Goal: Information Seeking & Learning: Compare options

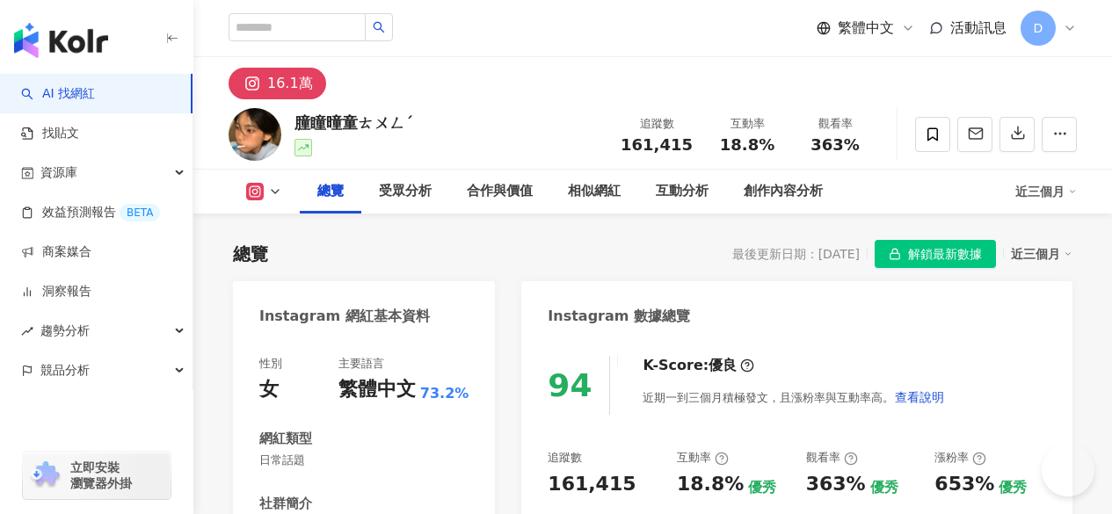
scroll to position [176, 0]
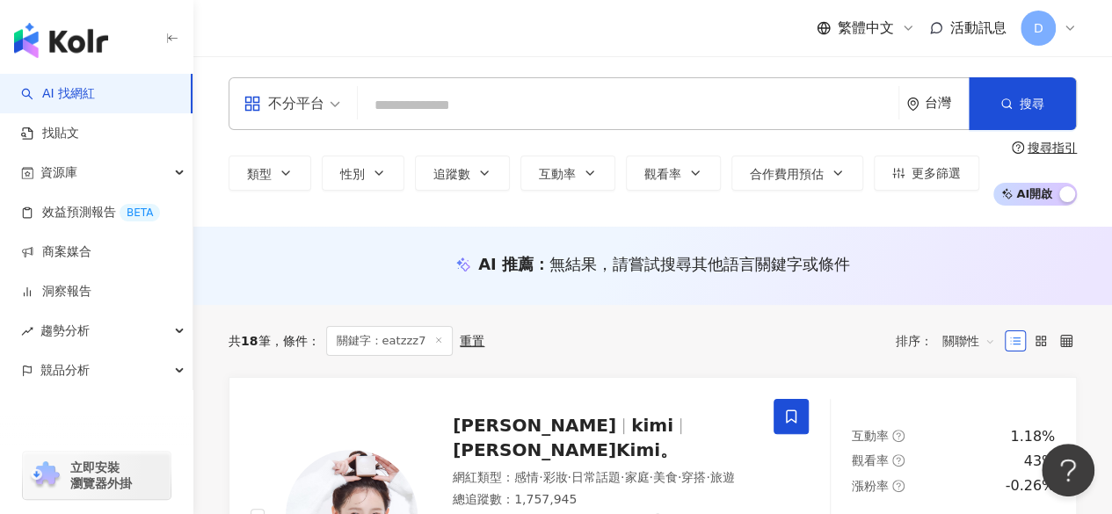
type input "*****"
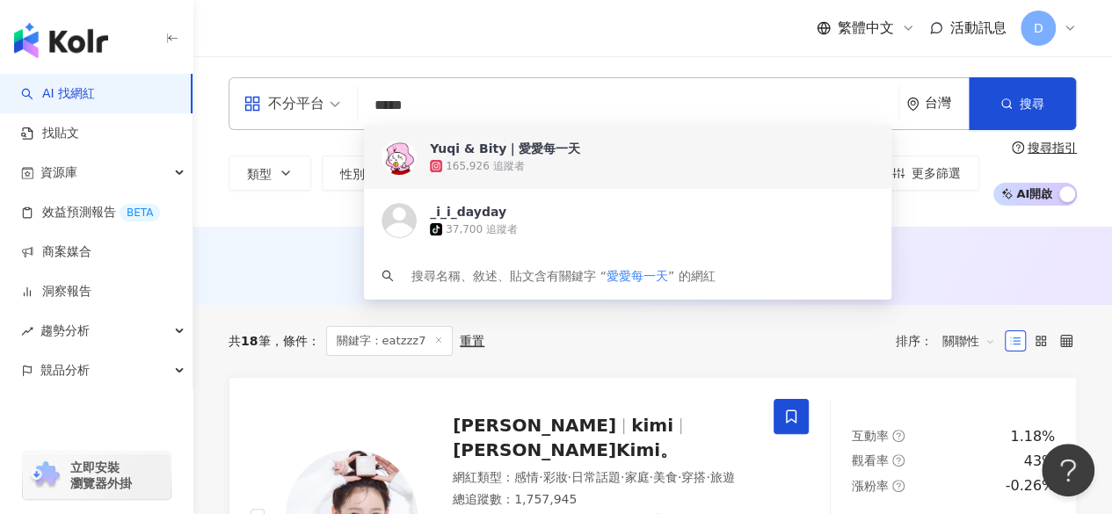
click at [489, 163] on div "165,926 追蹤者" at bounding box center [485, 166] width 78 height 15
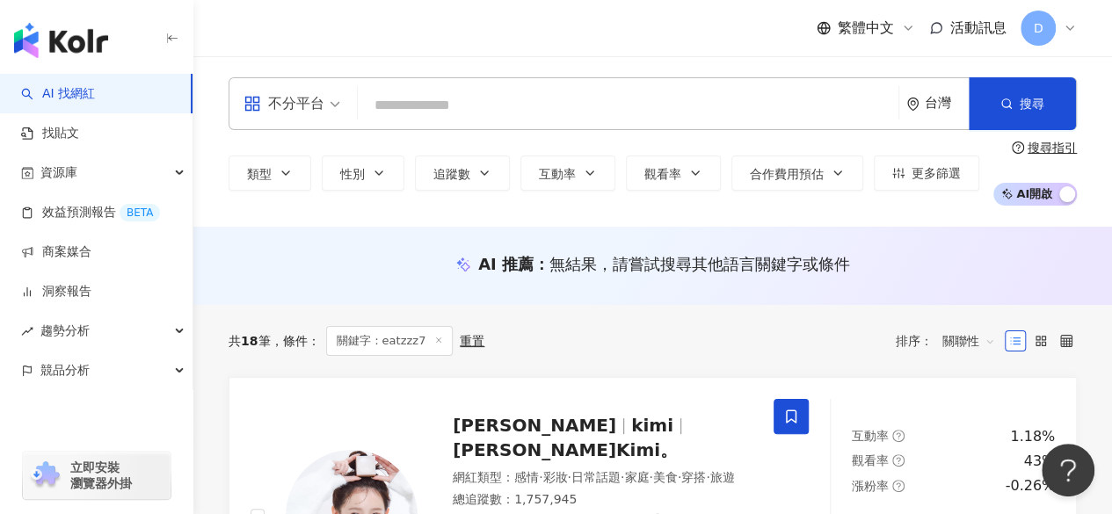
click at [490, 49] on div "繁體中文 活動訊息 D" at bounding box center [653, 28] width 848 height 56
click at [461, 108] on input "search" at bounding box center [628, 105] width 526 height 33
paste input "****"
type input "****"
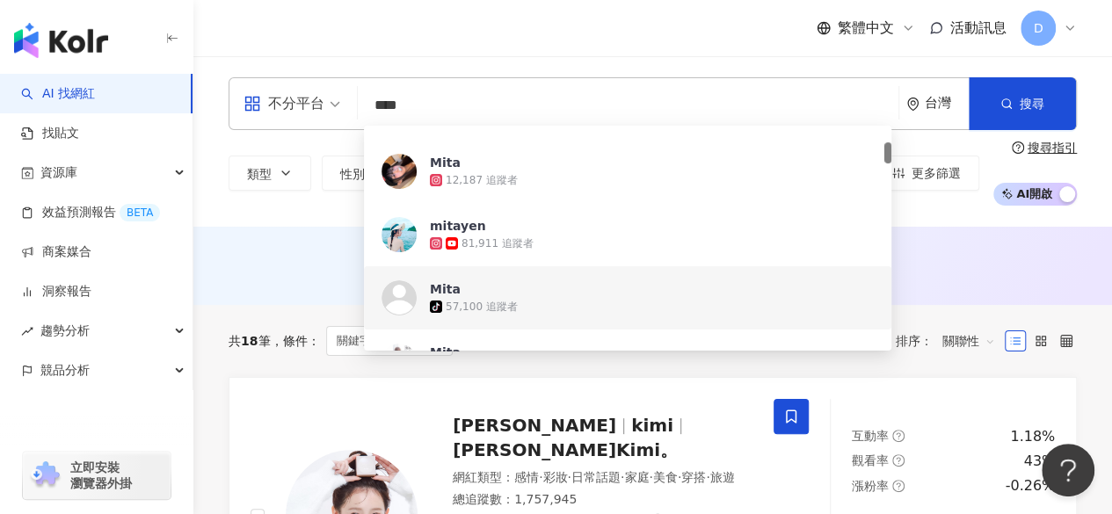
scroll to position [264, 0]
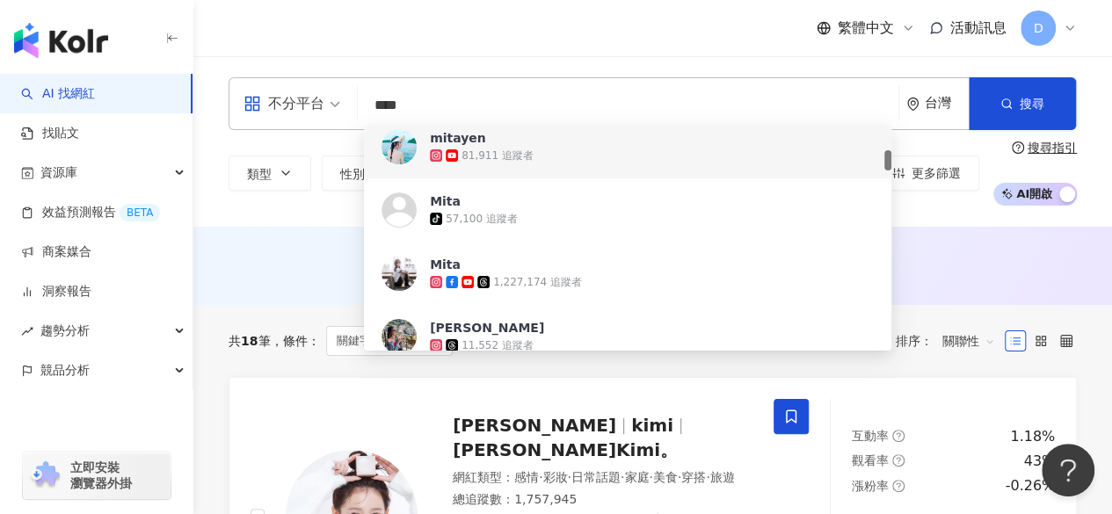
click at [497, 150] on div "81,911 追蹤者" at bounding box center [497, 156] width 72 height 15
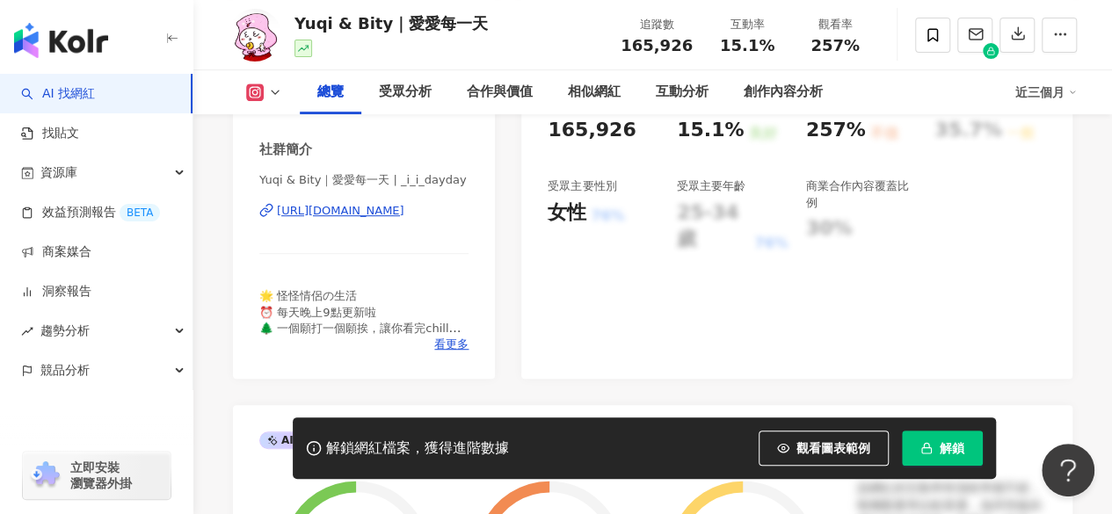
scroll to position [352, 0]
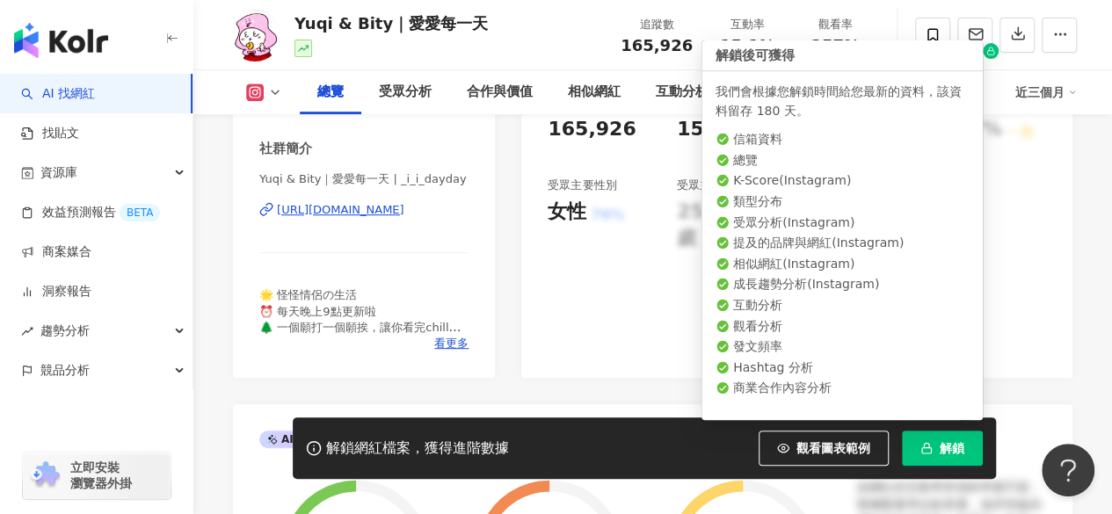
click at [956, 451] on span "解鎖" at bounding box center [952, 448] width 25 height 14
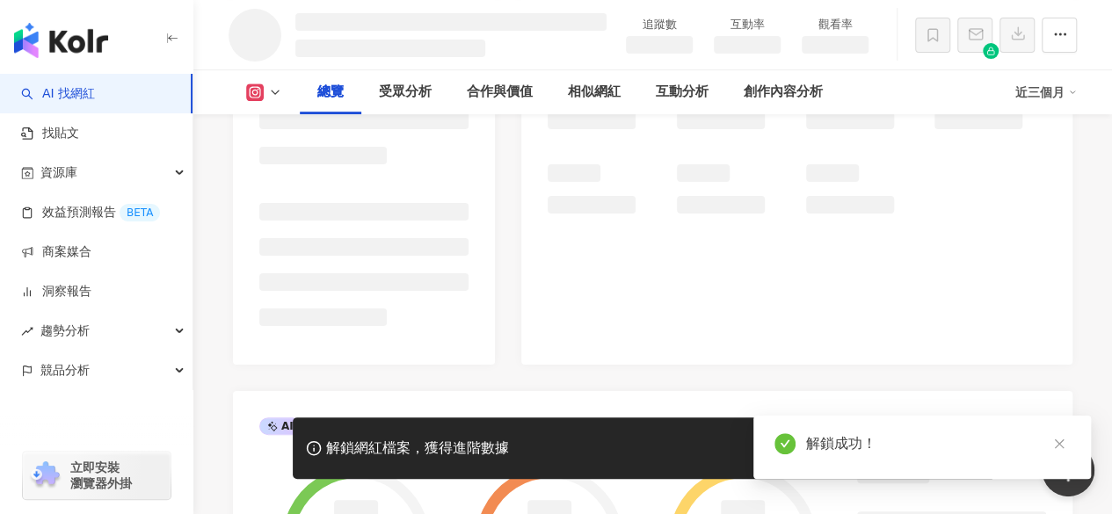
click at [1058, 444] on icon "close" at bounding box center [1059, 444] width 10 height 10
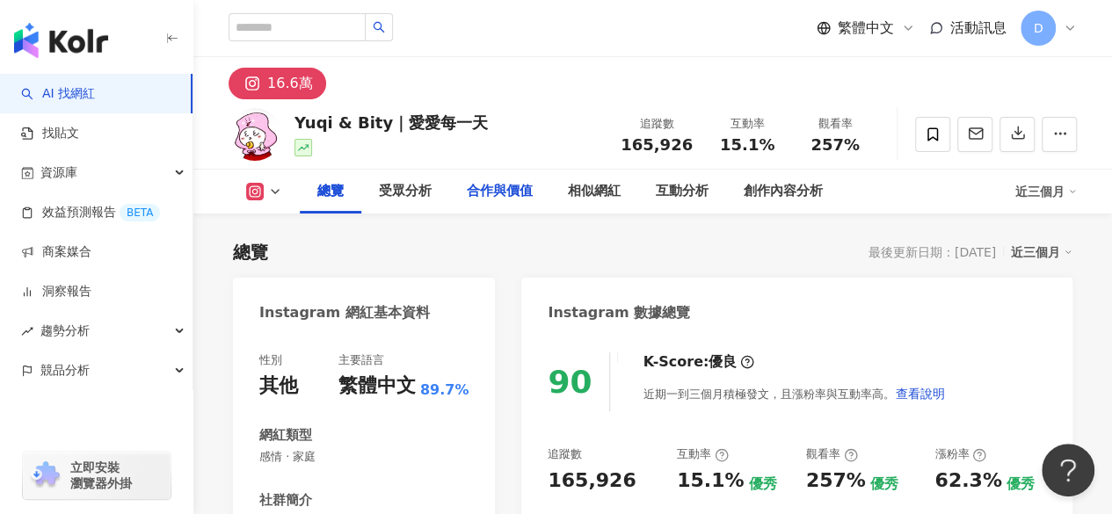
click at [524, 191] on div "合作與價值" at bounding box center [500, 191] width 66 height 21
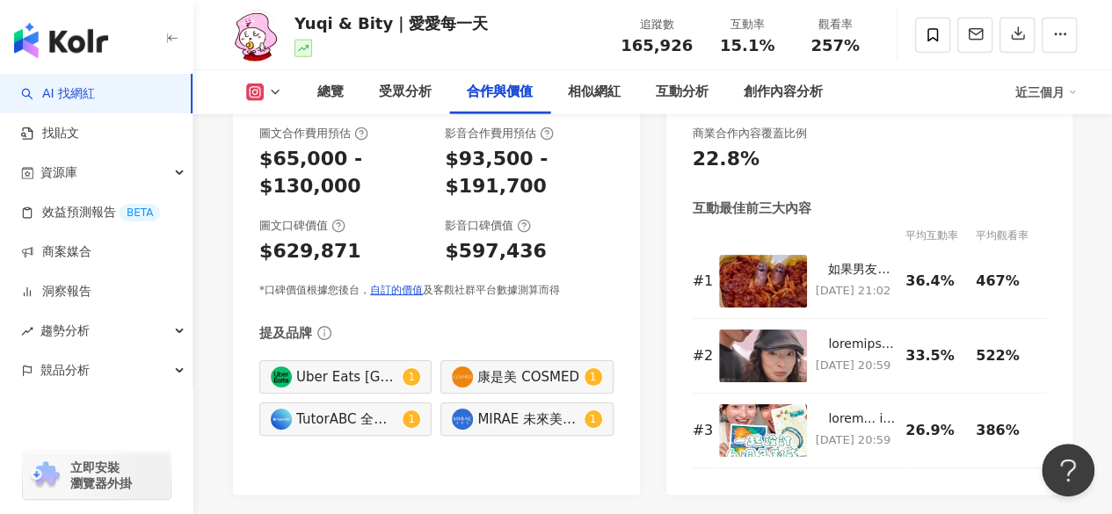
scroll to position [2691, 0]
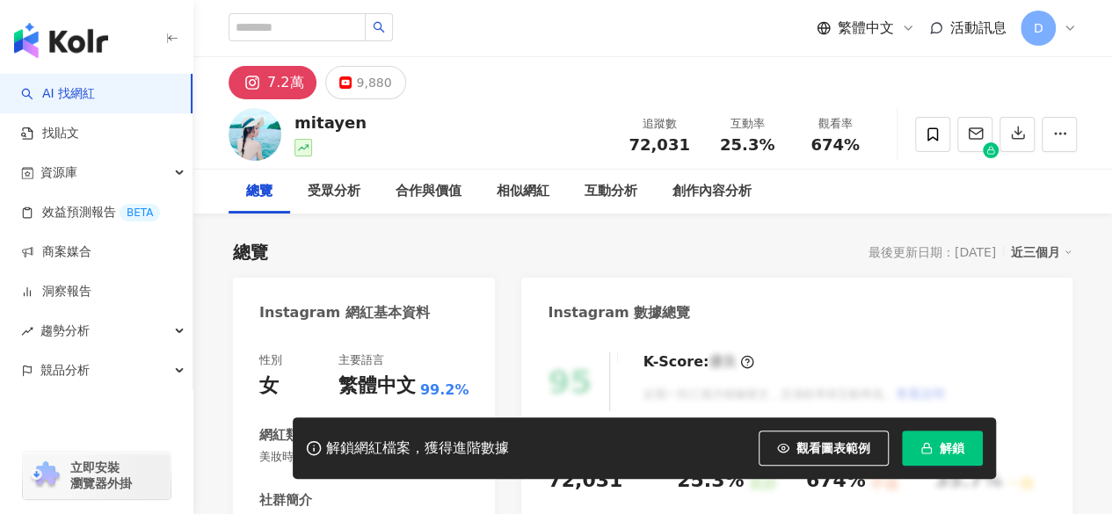
click at [965, 449] on button "解鎖" at bounding box center [942, 448] width 81 height 35
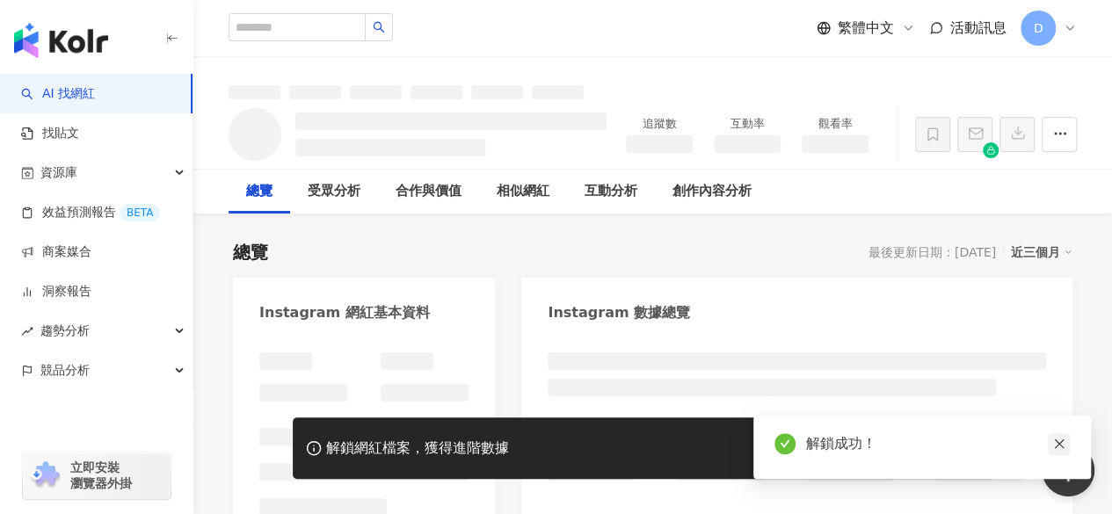
click at [1056, 449] on icon "close" at bounding box center [1059, 444] width 12 height 12
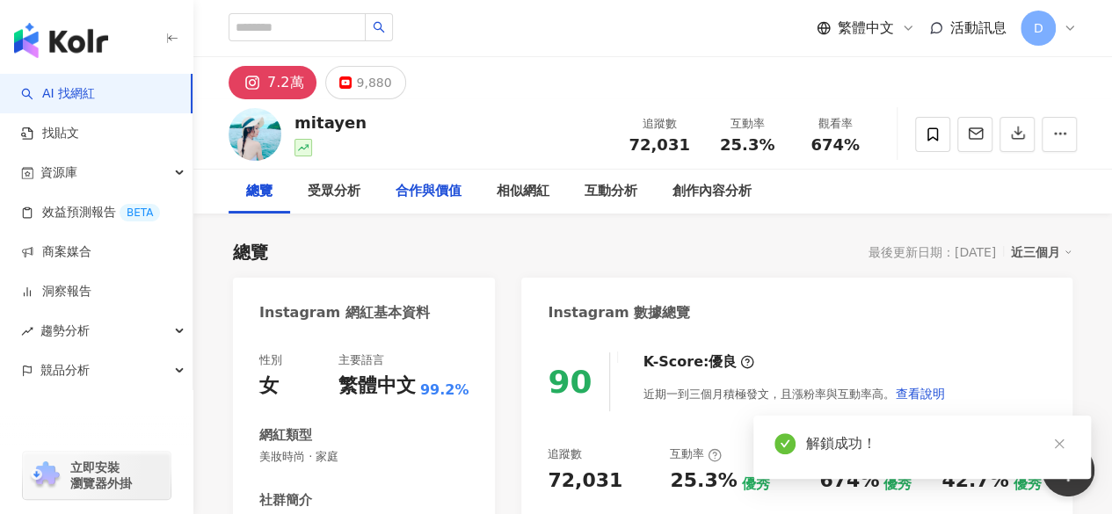
click at [438, 192] on div "合作與價值" at bounding box center [429, 191] width 66 height 21
click at [427, 192] on div "合作與價值" at bounding box center [429, 191] width 66 height 21
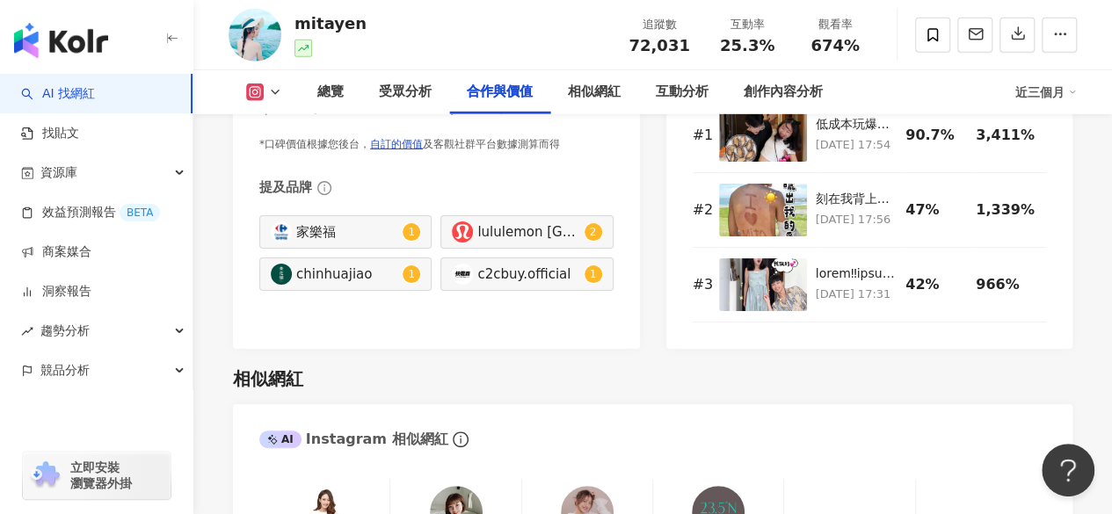
scroll to position [2587, 0]
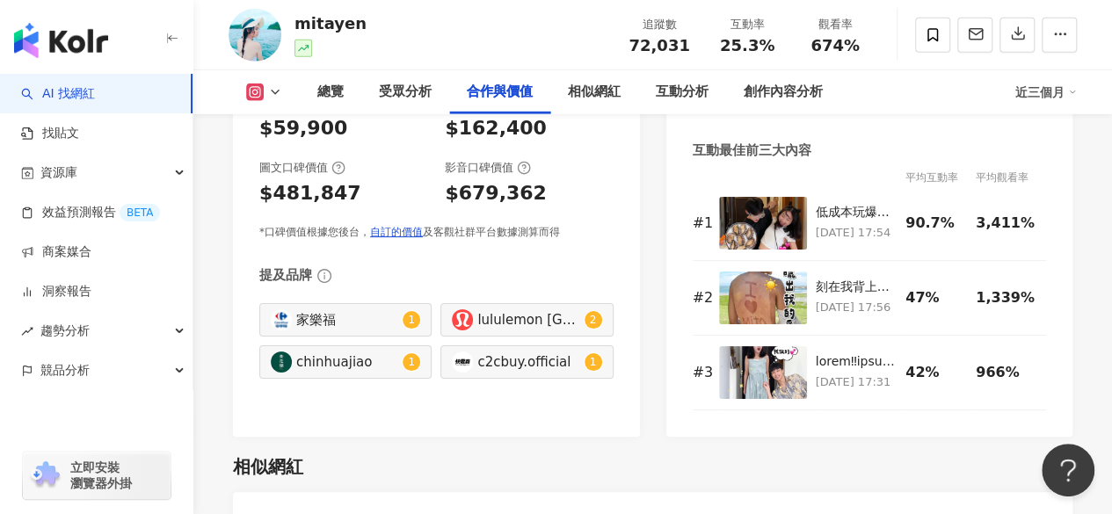
click at [505, 264] on div "圖文合作費用預估 $18,000 - $59,900 影音合作費用預估 $50,000 - $162,400 圖文口碑價值 $481,847 影音口碑價值 $…" at bounding box center [436, 223] width 354 height 311
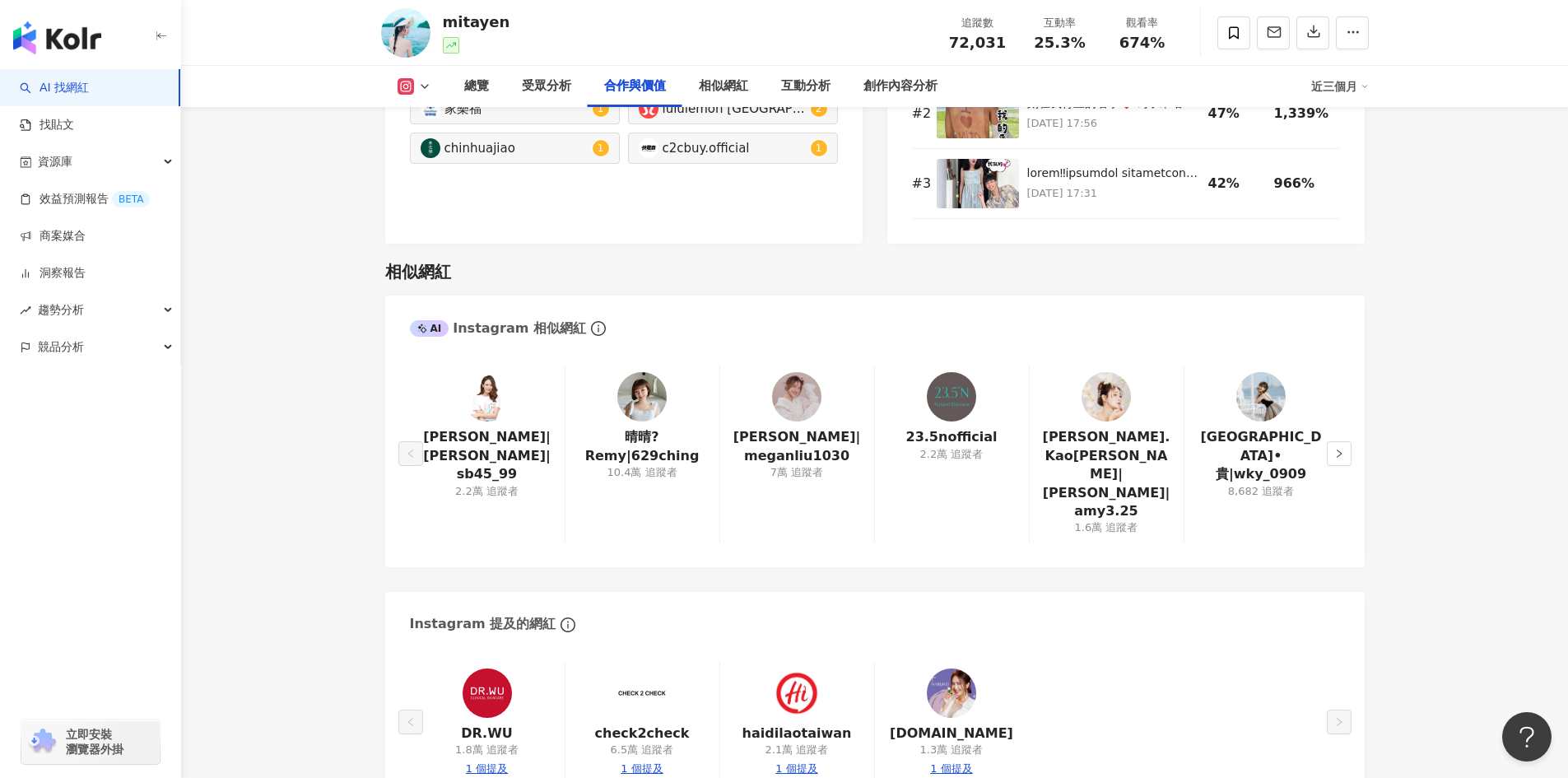
scroll to position [2569, 0]
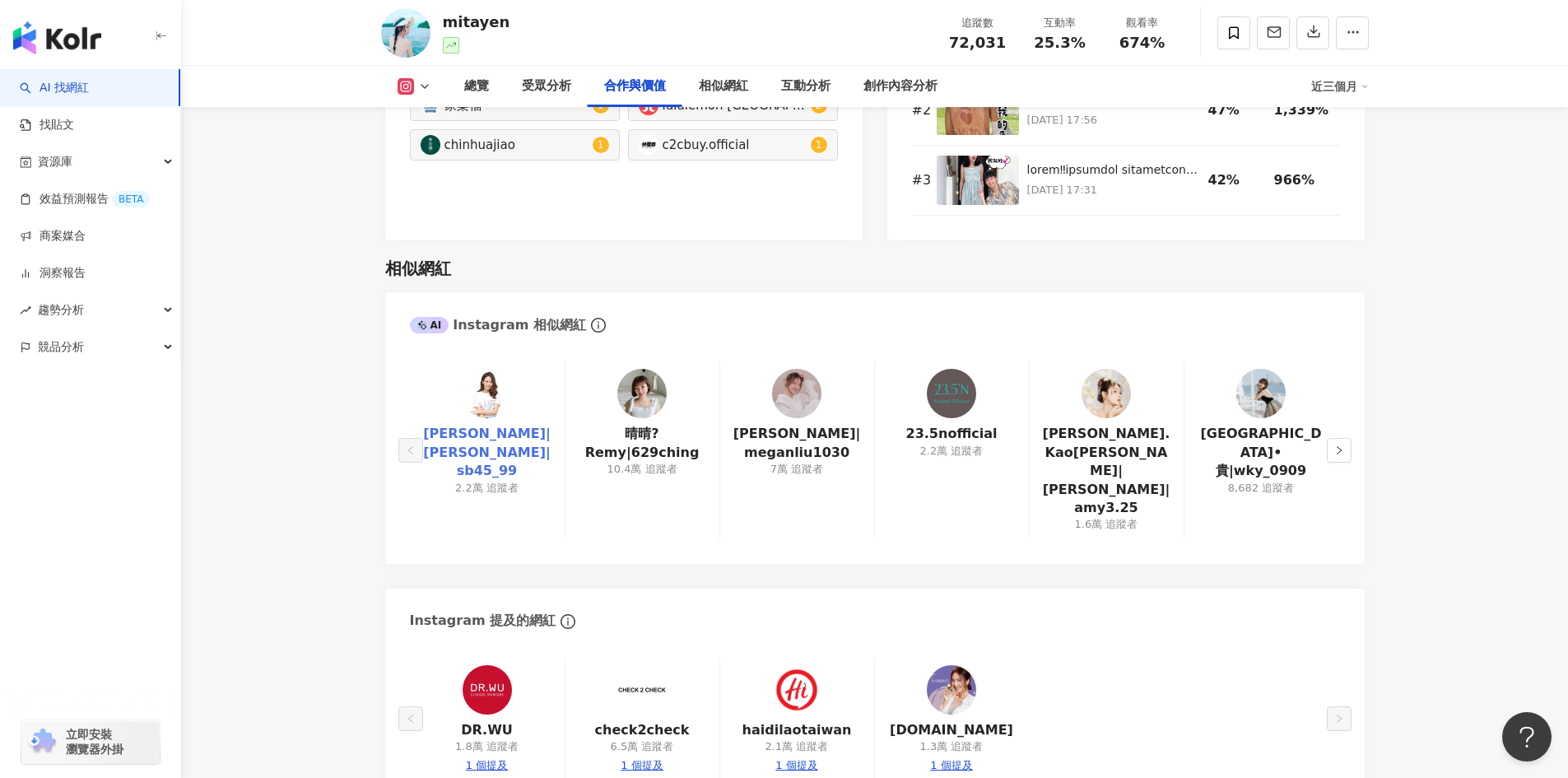
click at [537, 425] on link "Cherry牟靜婷|牟阿牛Trista Mou|sb45_99" at bounding box center [487, 452] width 128 height 55
click at [657, 435] on link "晴晴?Remy|629ching" at bounding box center [643, 444] width 127 height 37
click at [787, 443] on link "劉品妤 Megan|meganliu1030" at bounding box center [797, 444] width 127 height 37
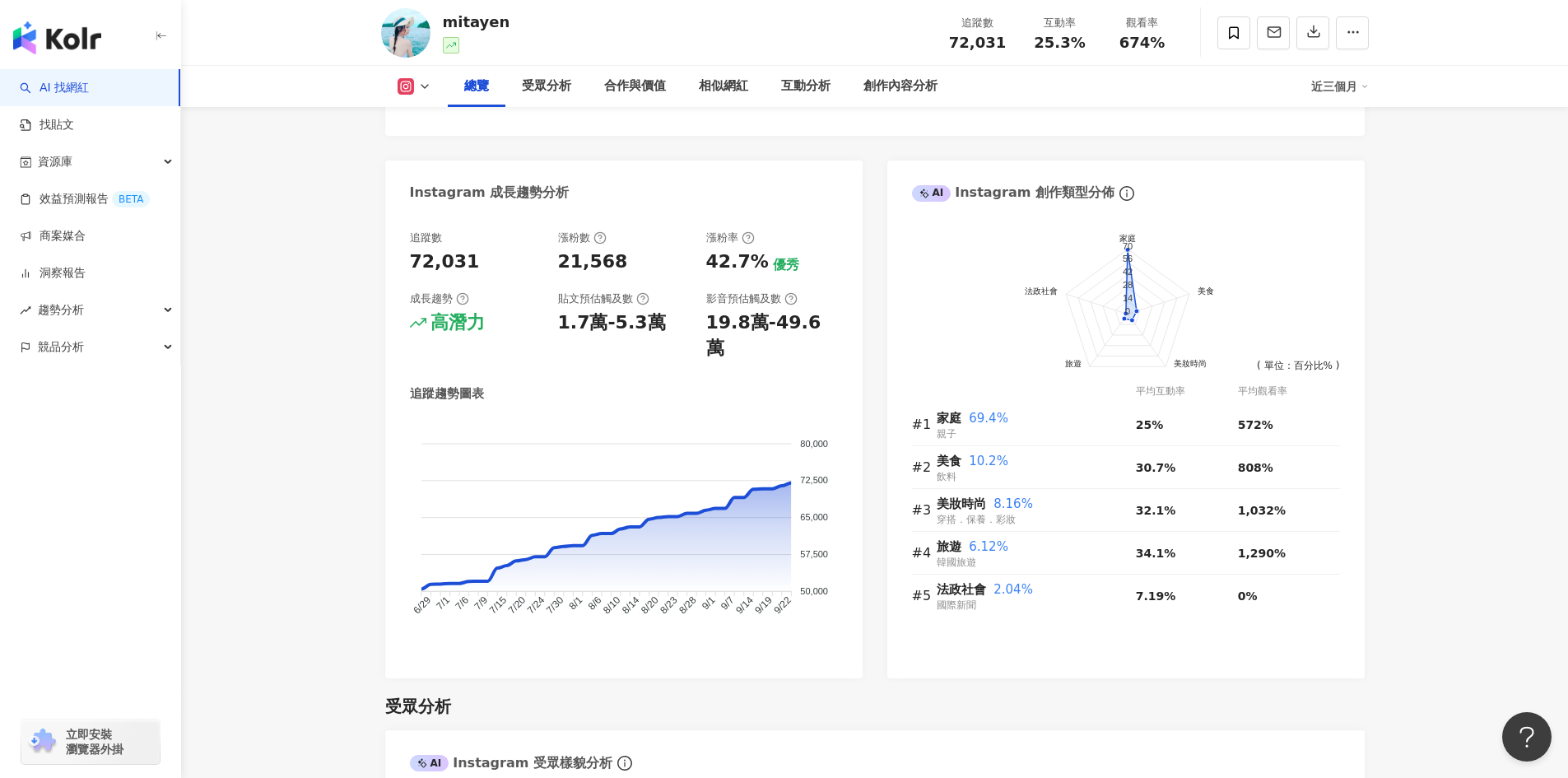
scroll to position [512, 0]
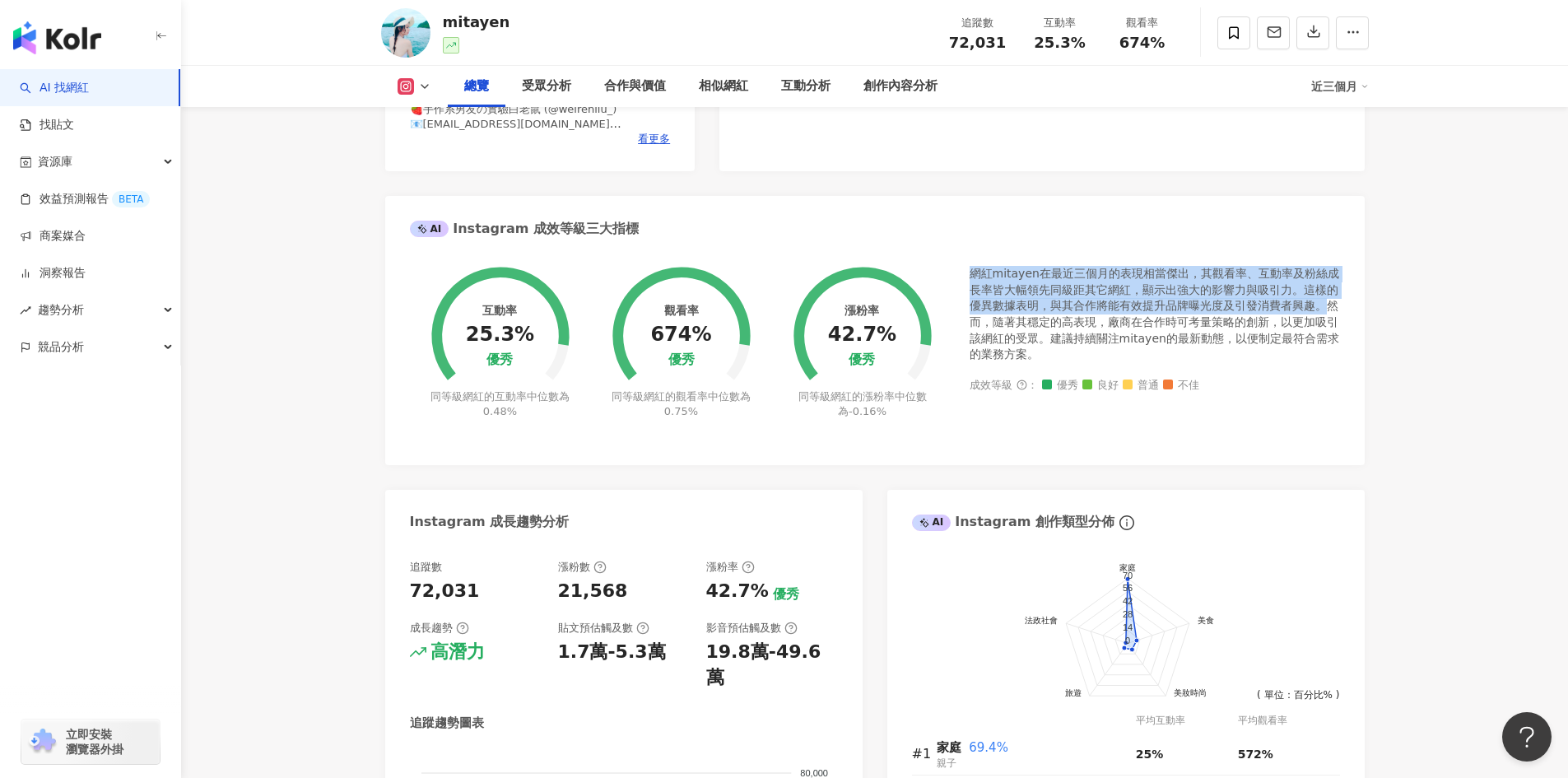
drag, startPoint x: 969, startPoint y: 272, endPoint x: 1329, endPoint y: 302, distance: 361.2
click at [1041, 302] on div "網紅mitayen在最近三個月的表現相當傑出，其觀看率、互動率及粉絲成長率皆大幅領先同級距其它網紅，顯示出強大的影響力與吸引力。這樣的優異數據表明，與其合作將…" at bounding box center [1155, 315] width 371 height 97
copy div "網紅mitayen在最近三個月的表現相當傑出，其觀看率、互動率及粉絲成長率皆大幅領先同級距其它網紅，顯示出強大的影響力與吸引力。這樣的優異數據表明，與其合作將…"
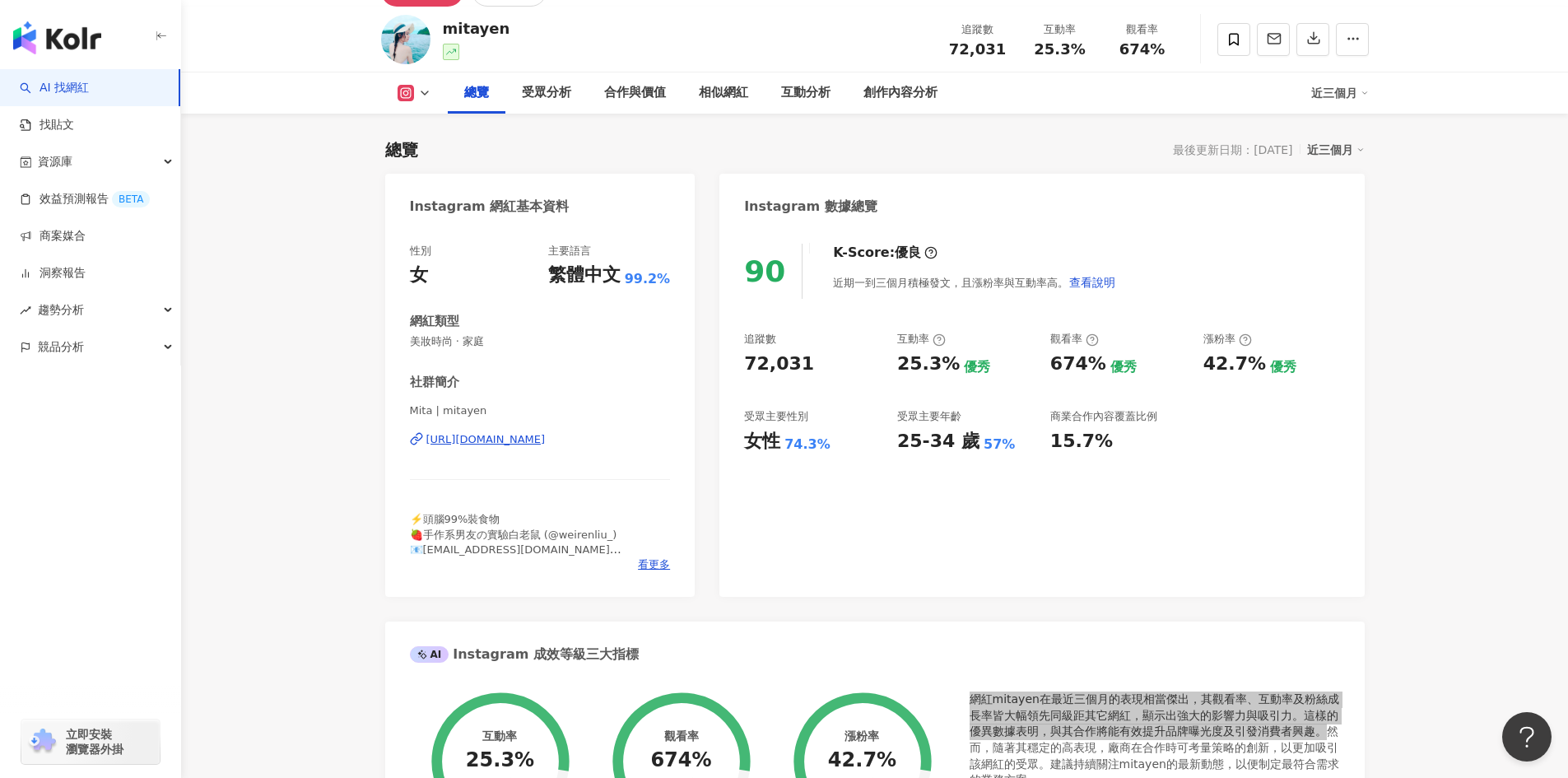
scroll to position [0, 0]
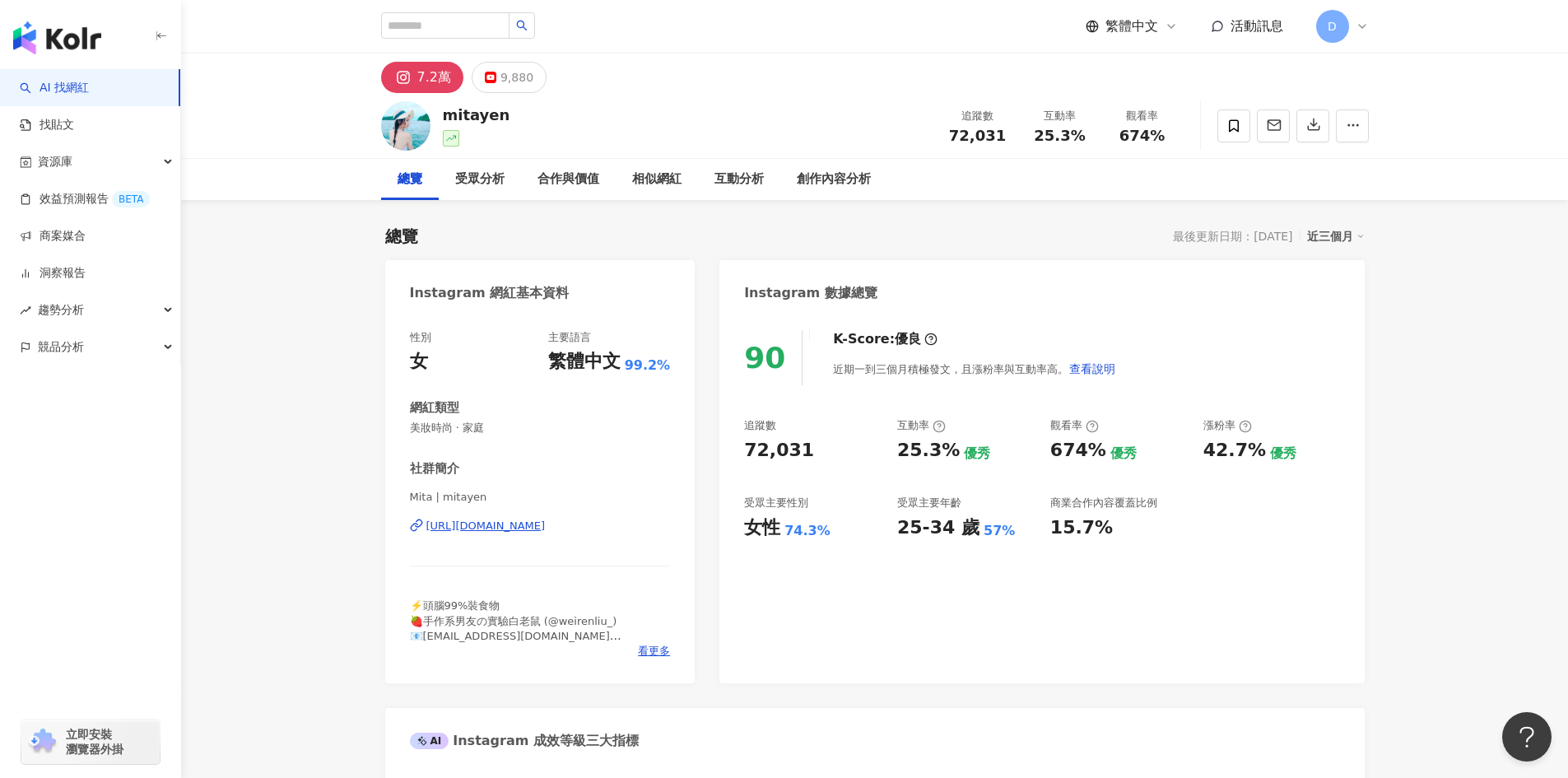
drag, startPoint x: 536, startPoint y: 110, endPoint x: 454, endPoint y: 116, distance: 82.2
click at [457, 116] on div "mitayen 追蹤數 72,031 互動率 25.3% 觀看率 674%" at bounding box center [875, 125] width 1054 height 65
drag, startPoint x: 441, startPoint y: 116, endPoint x: 509, endPoint y: 119, distance: 68.1
click at [509, 119] on div "mitayen 追蹤數 72,031 互動率 25.3% 觀看率 674%" at bounding box center [875, 125] width 1054 height 65
copy div "mitayen"
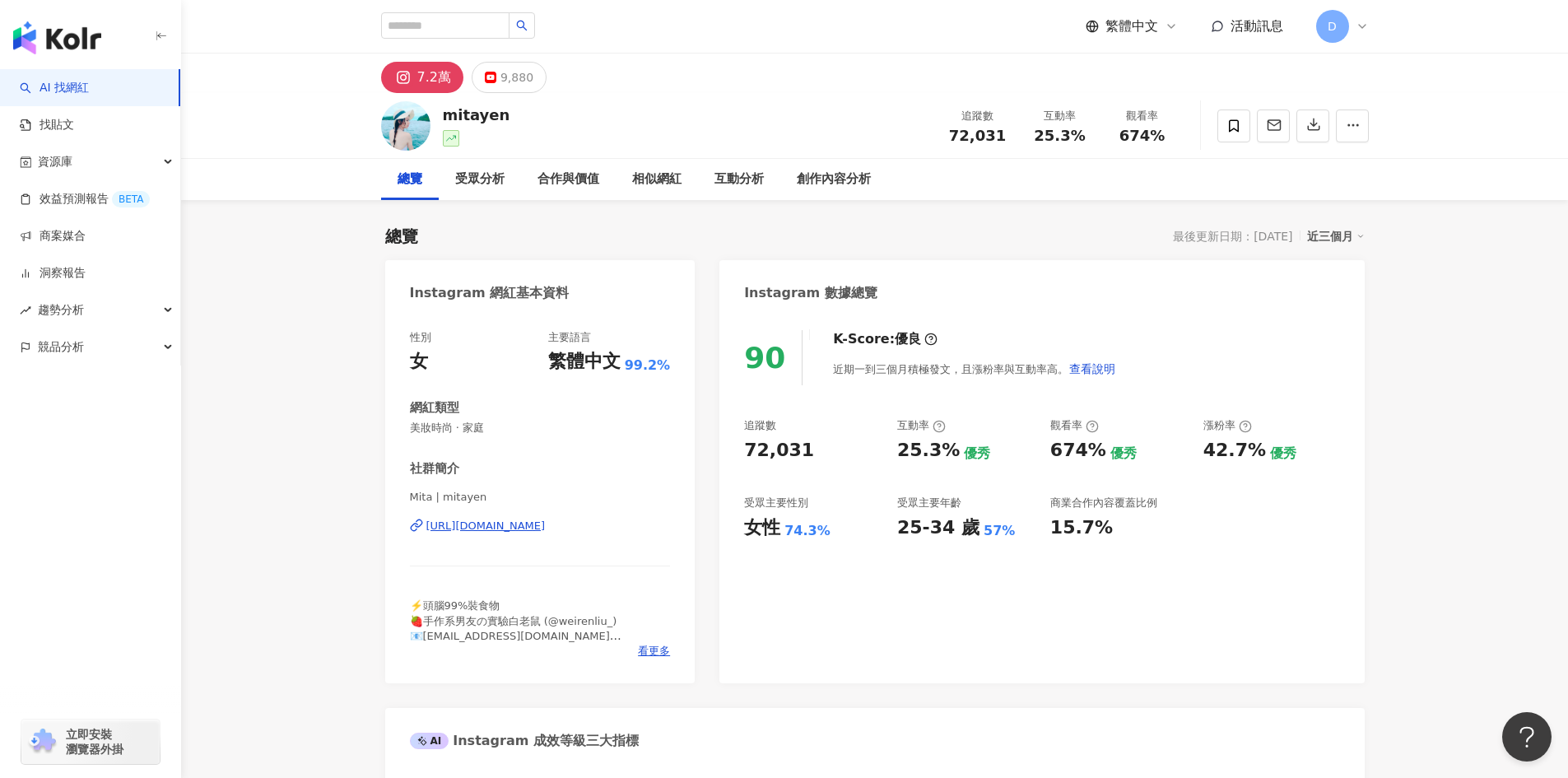
click at [510, 25] on input "search" at bounding box center [445, 25] width 128 height 26
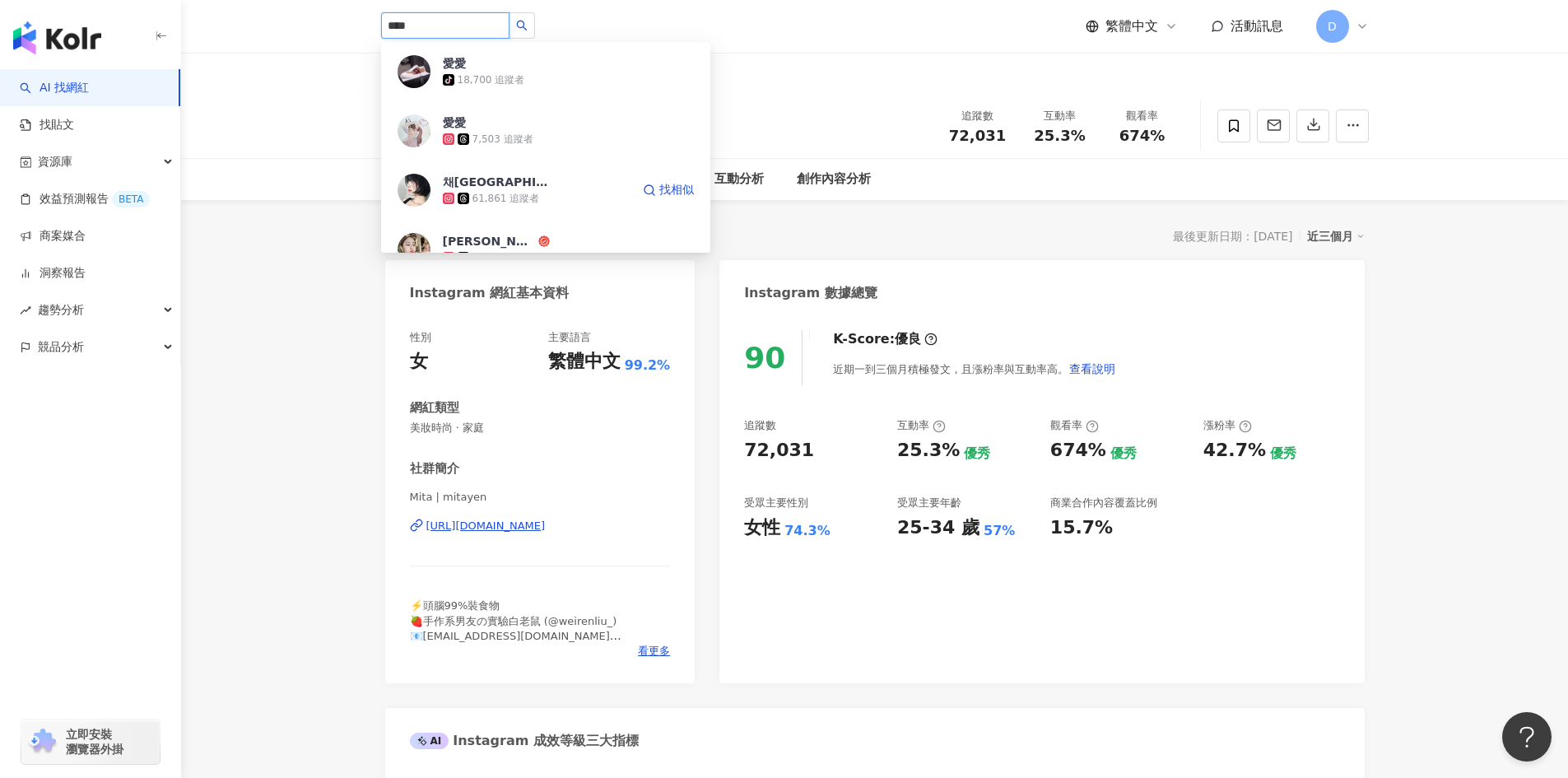
type input "***"
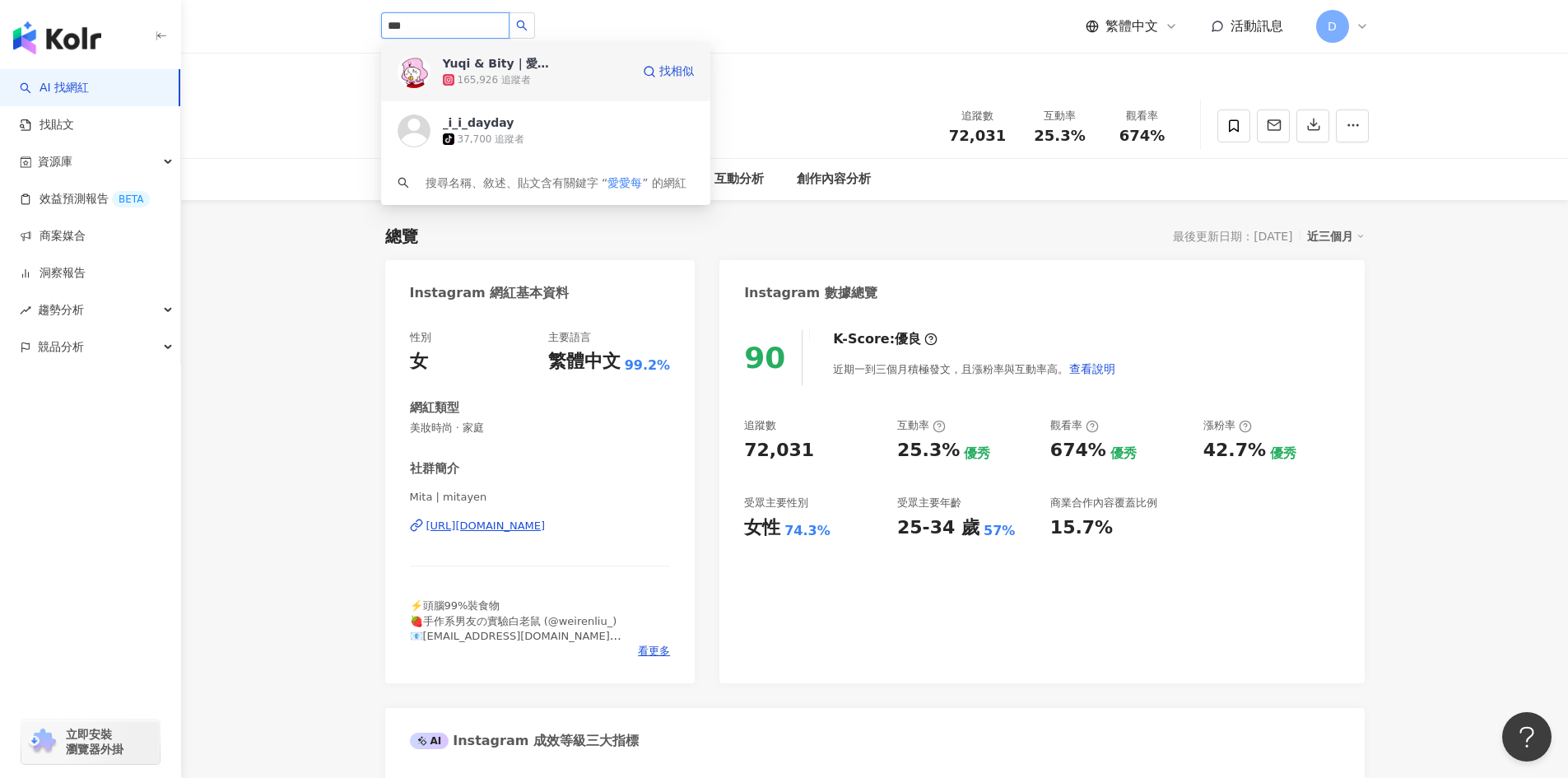
click at [489, 84] on div "165,926 追蹤者" at bounding box center [495, 80] width 73 height 14
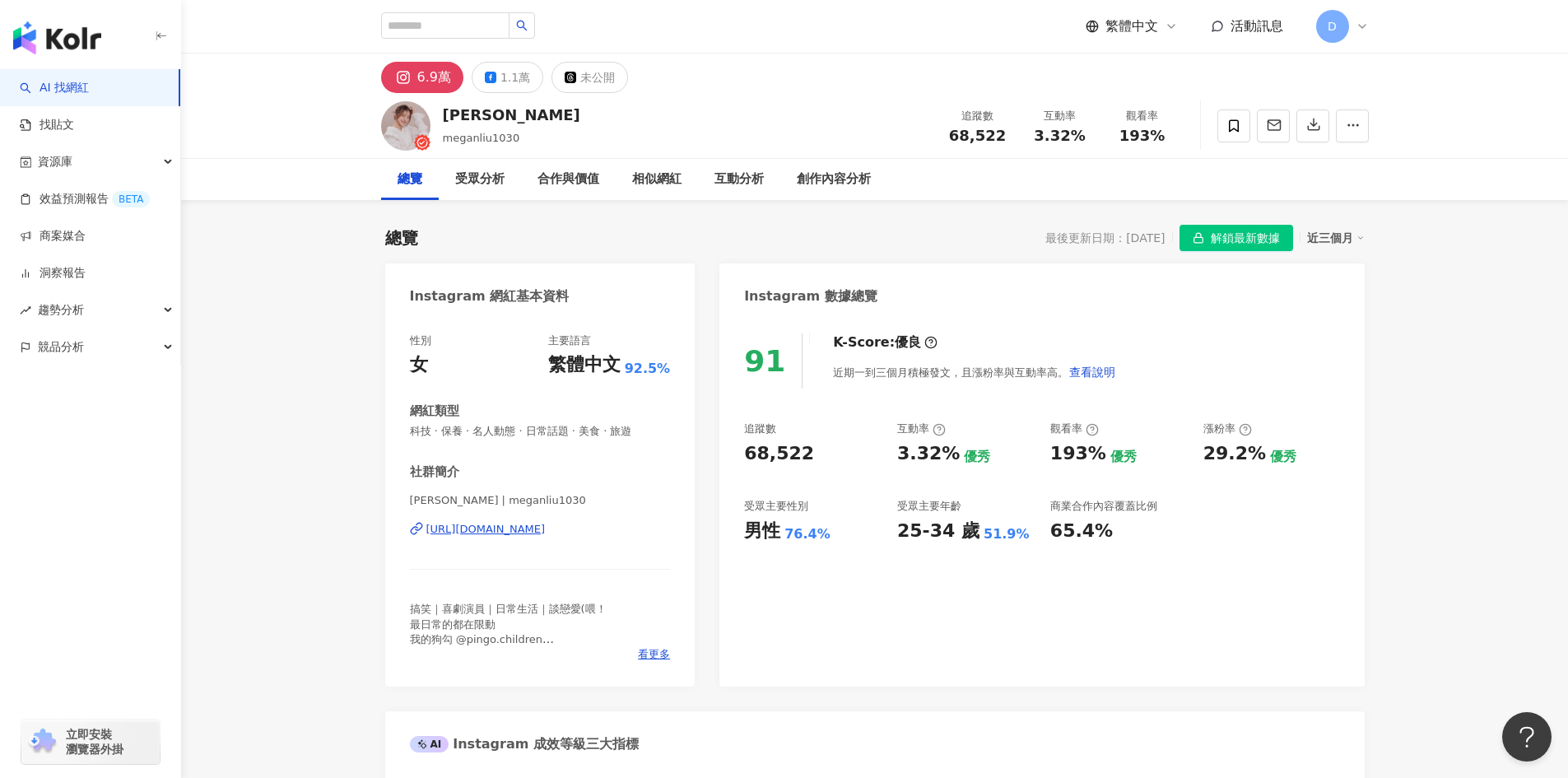
drag, startPoint x: 516, startPoint y: 139, endPoint x: 443, endPoint y: 147, distance: 73.4
click at [443, 147] on div "劉品妤 Megan meganliu1030 追蹤數 68,522 互動率 3.32% 觀看率 193%" at bounding box center [875, 125] width 1054 height 65
copy span "meganliu1030"
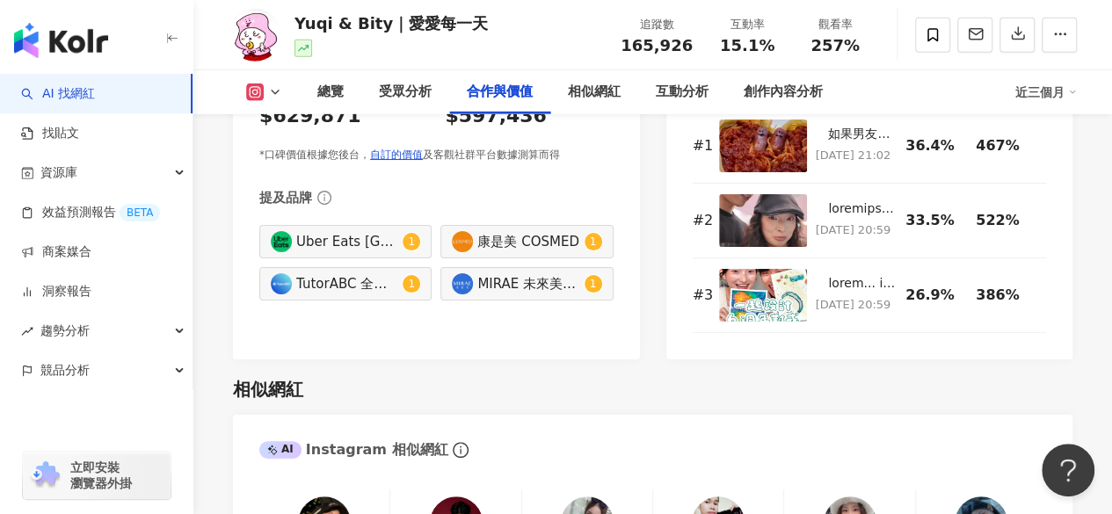
click at [1064, 256] on div "商業合作內容覆蓋比例 22.8% 互動最佳前三大內容 平均互動率 平均觀看率 # 1 [DATE] 21:02 36.4% 467% # 2 [DATE] 2…" at bounding box center [869, 166] width 407 height 387
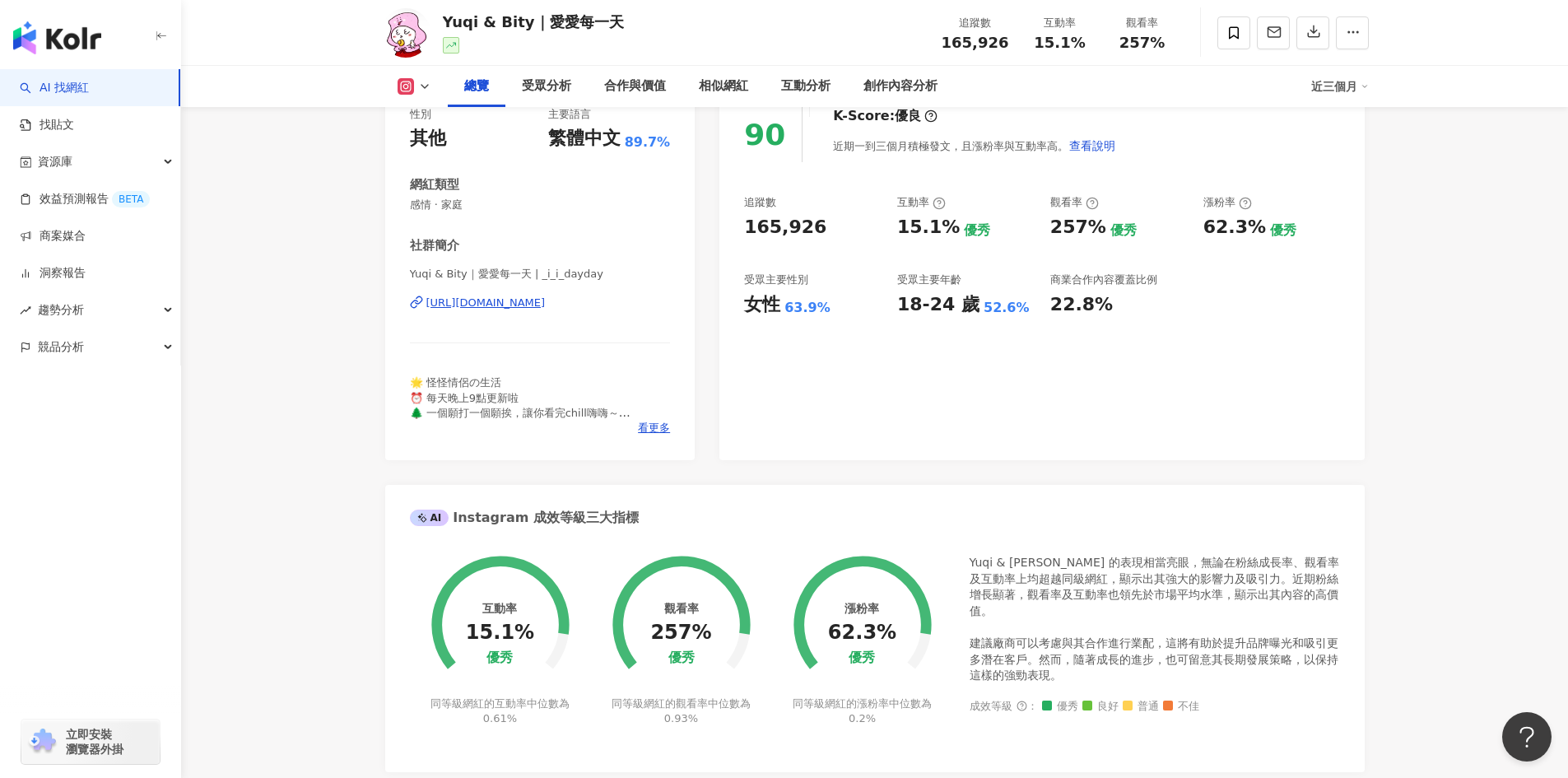
scroll to position [247, 0]
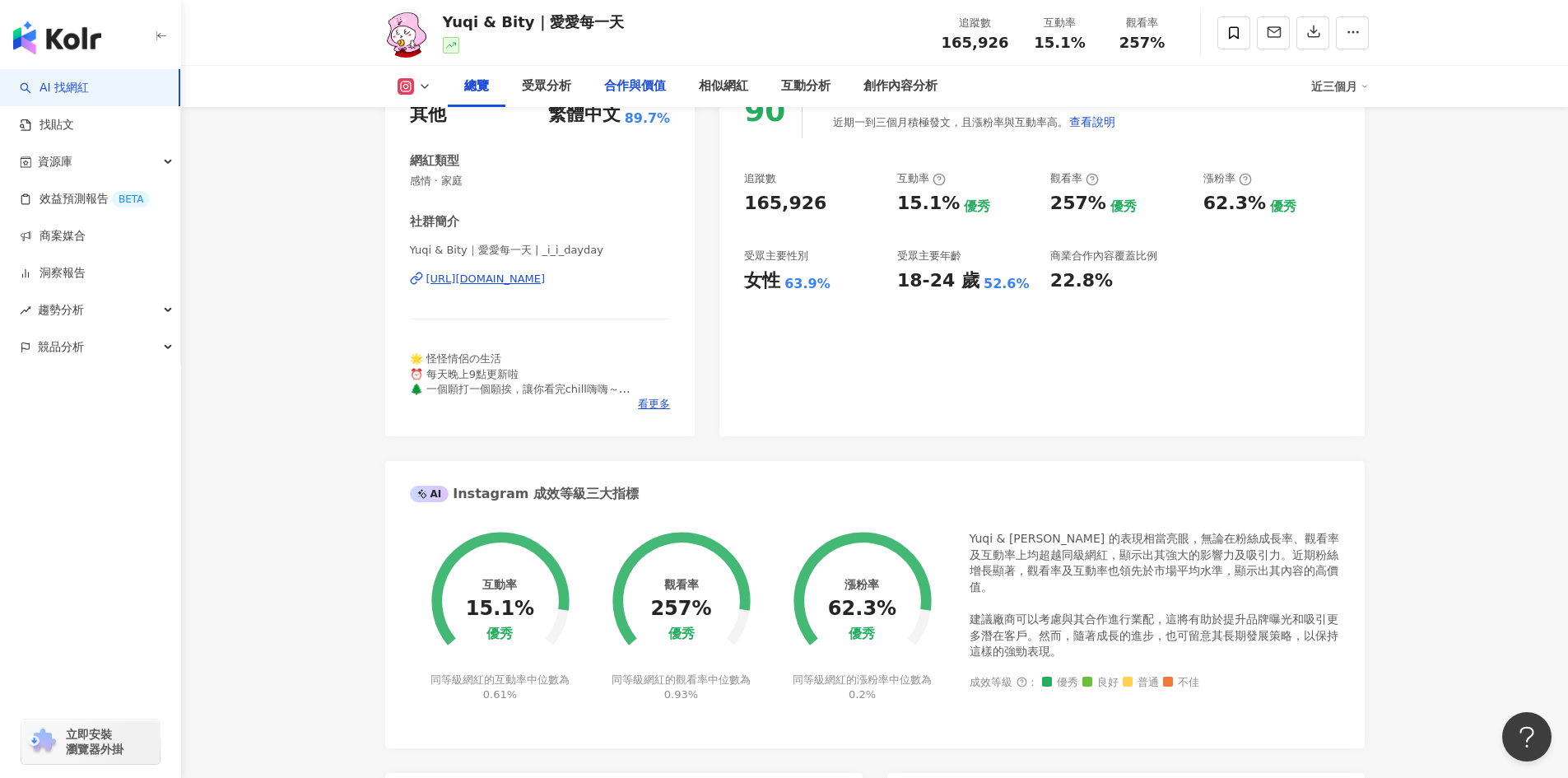
click at [629, 86] on div "合作與價值" at bounding box center [635, 86] width 62 height 20
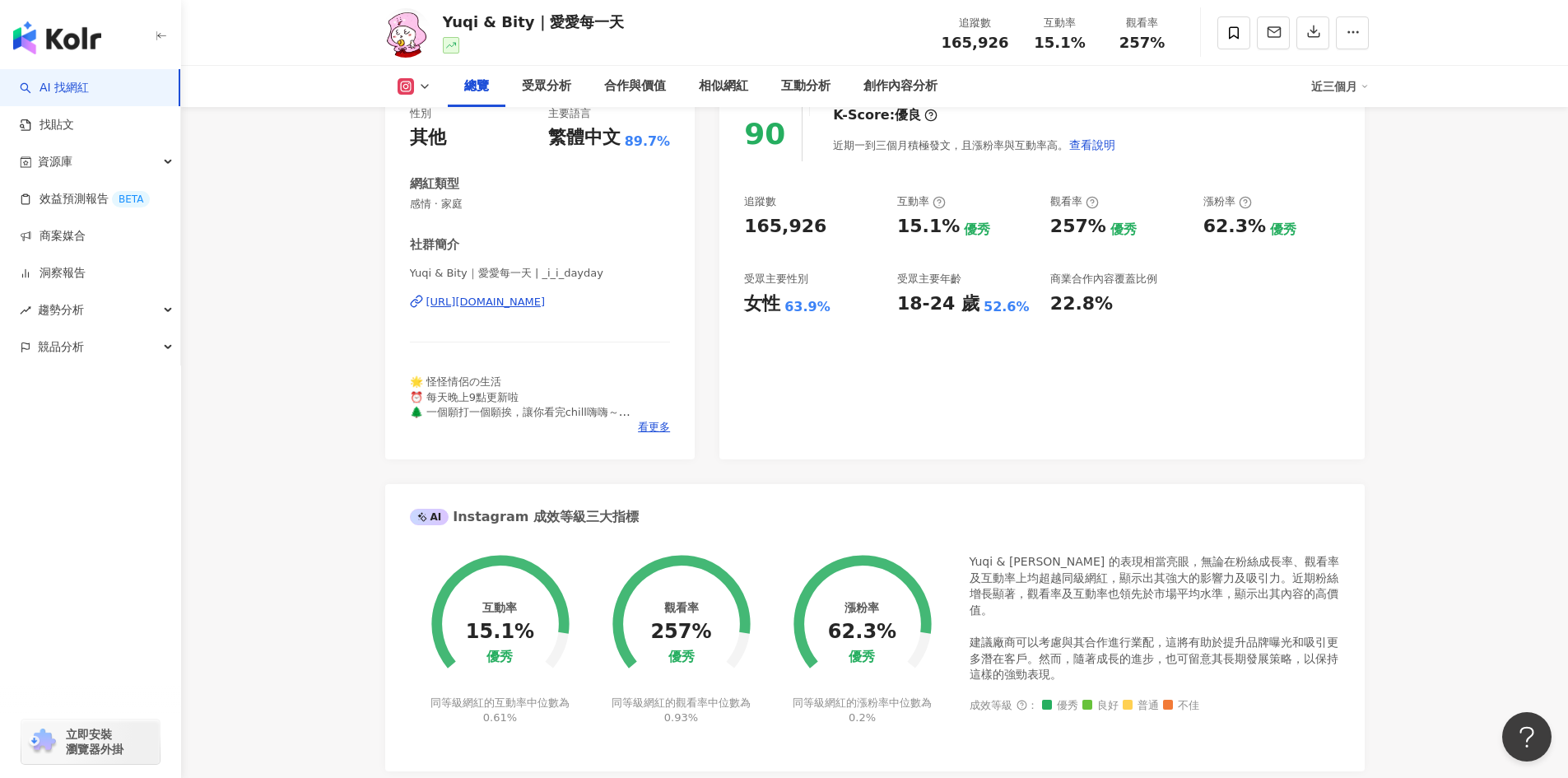
scroll to position [471, 0]
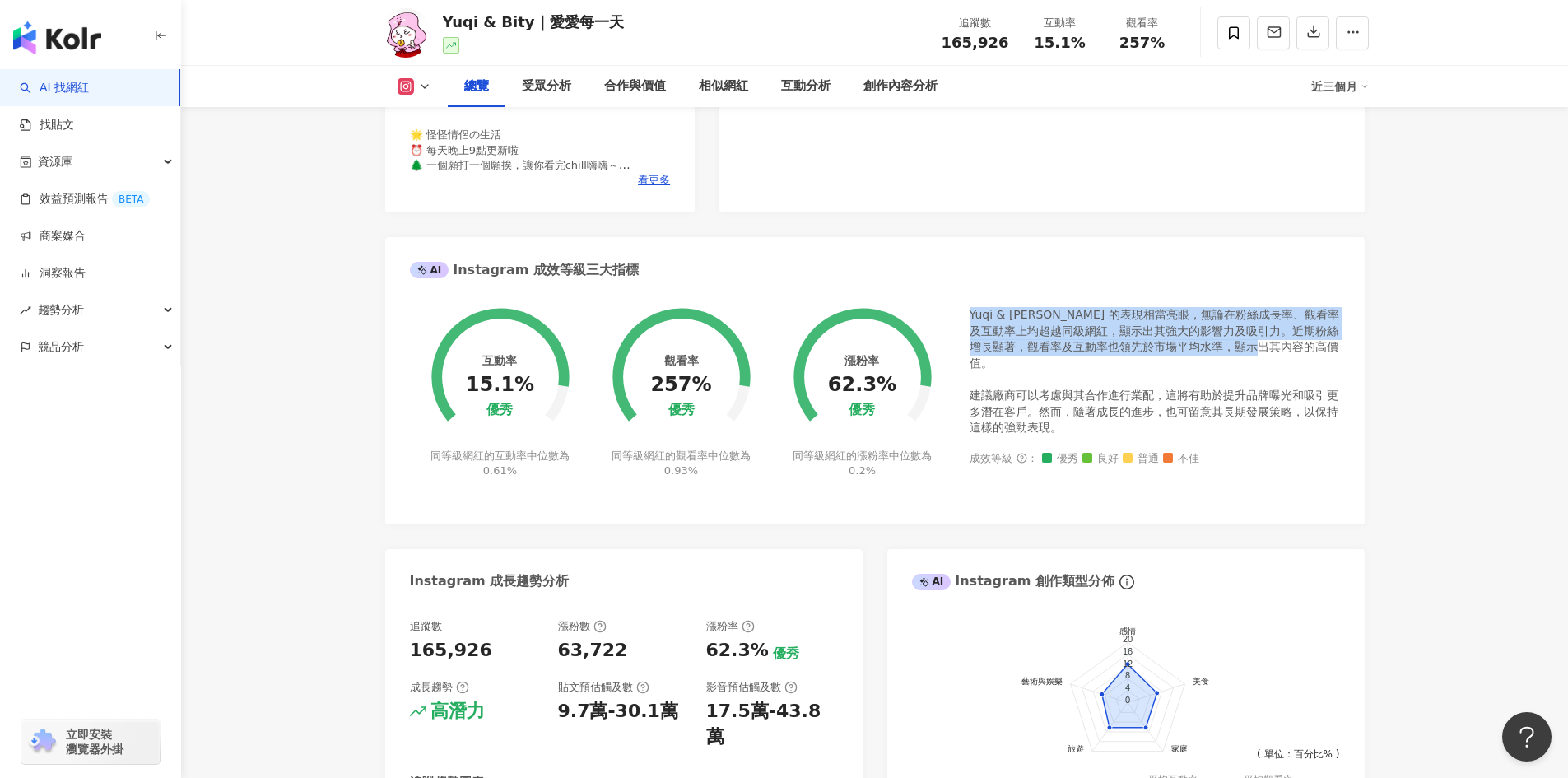
drag, startPoint x: 970, startPoint y: 311, endPoint x: 1293, endPoint y: 344, distance: 324.7
click at [1293, 344] on div "Yuqi & [PERSON_NAME] 的表現相當亮眼，無論在粉絲成長率、觀看率及互動率上均超越同級網紅，顯示出其強大的影響力及吸引力。近期粉絲增長顯著，觀…" at bounding box center [1155, 372] width 371 height 129
copy div "Yuqi & [PERSON_NAME] 的表現相當亮眼，無論在粉絲成長率、觀看率及互動率上均超越同級網紅，顯示出其強大的影響力及吸引力。近期粉絲增長顯著，觀…"
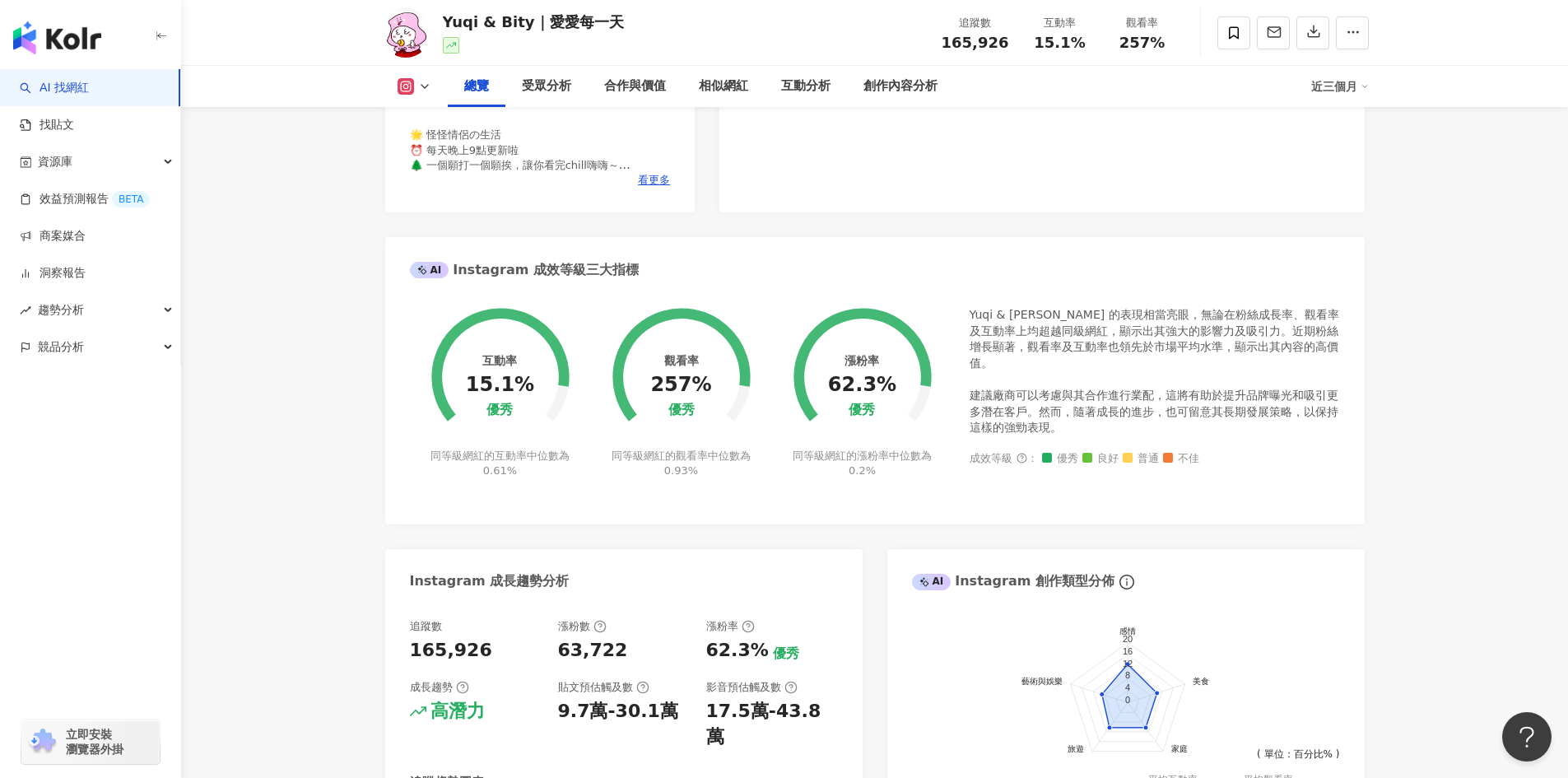
click at [1343, 429] on div "互動率 15.1% 優秀 同等級網紅的互動率中位數為 0.61% 觀看率 257% 優秀 同等級網紅的觀看率中位數為 0.93% 漲粉率 62.3% 優秀 同…" at bounding box center [875, 406] width 980 height 233
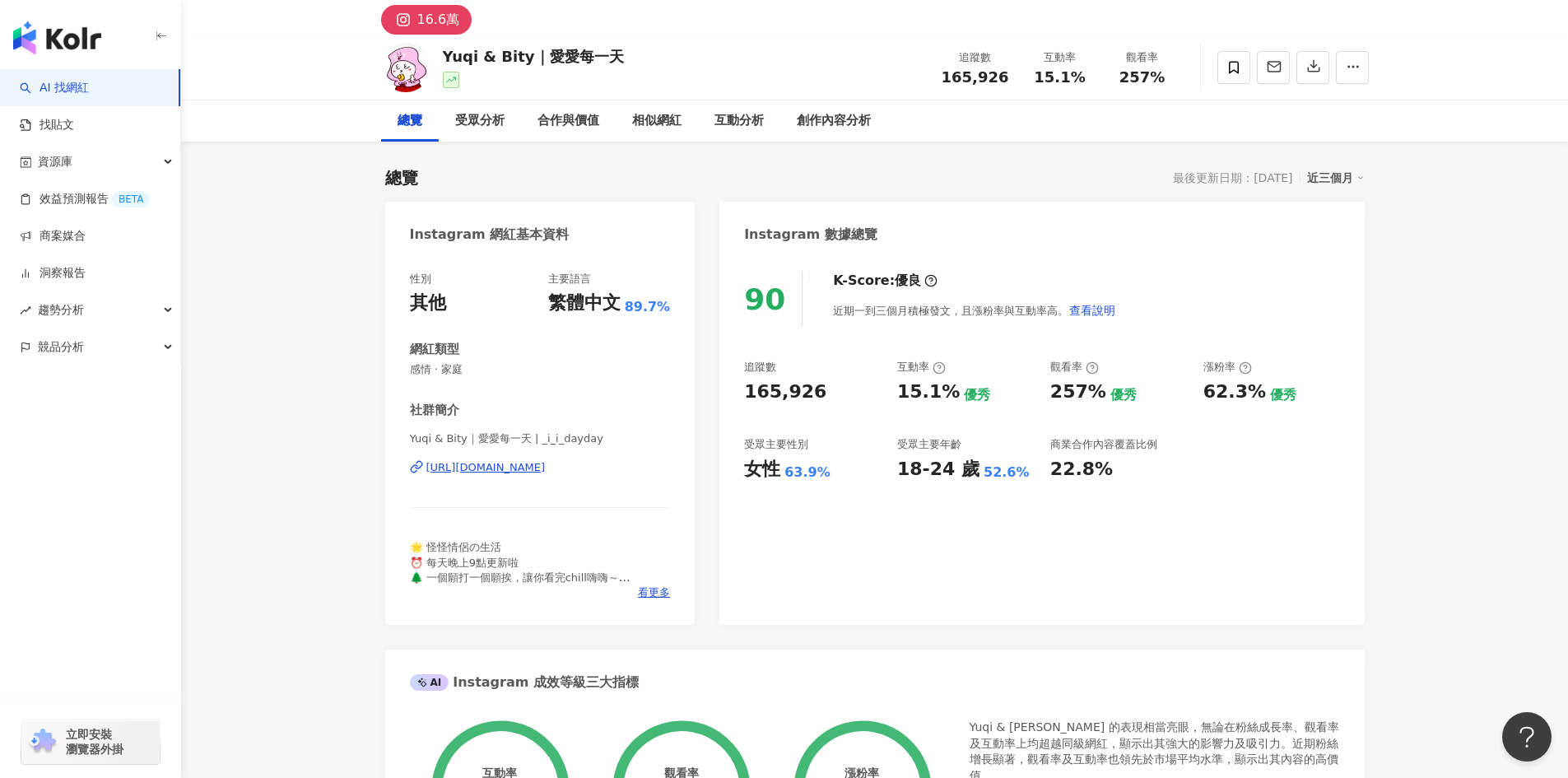
scroll to position [0, 0]
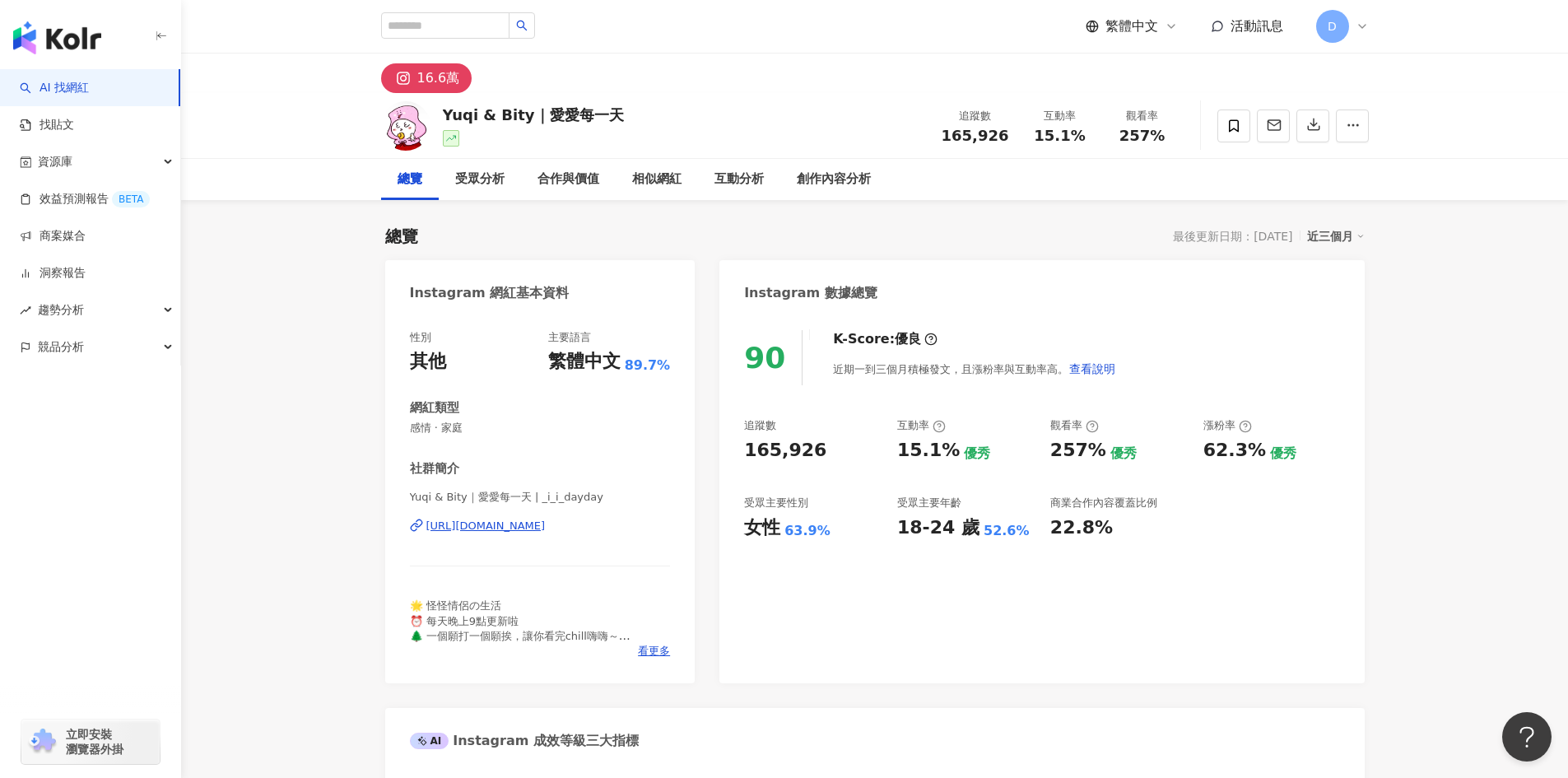
click at [1105, 747] on div "AI Instagram 成效等級三大指標" at bounding box center [875, 734] width 980 height 53
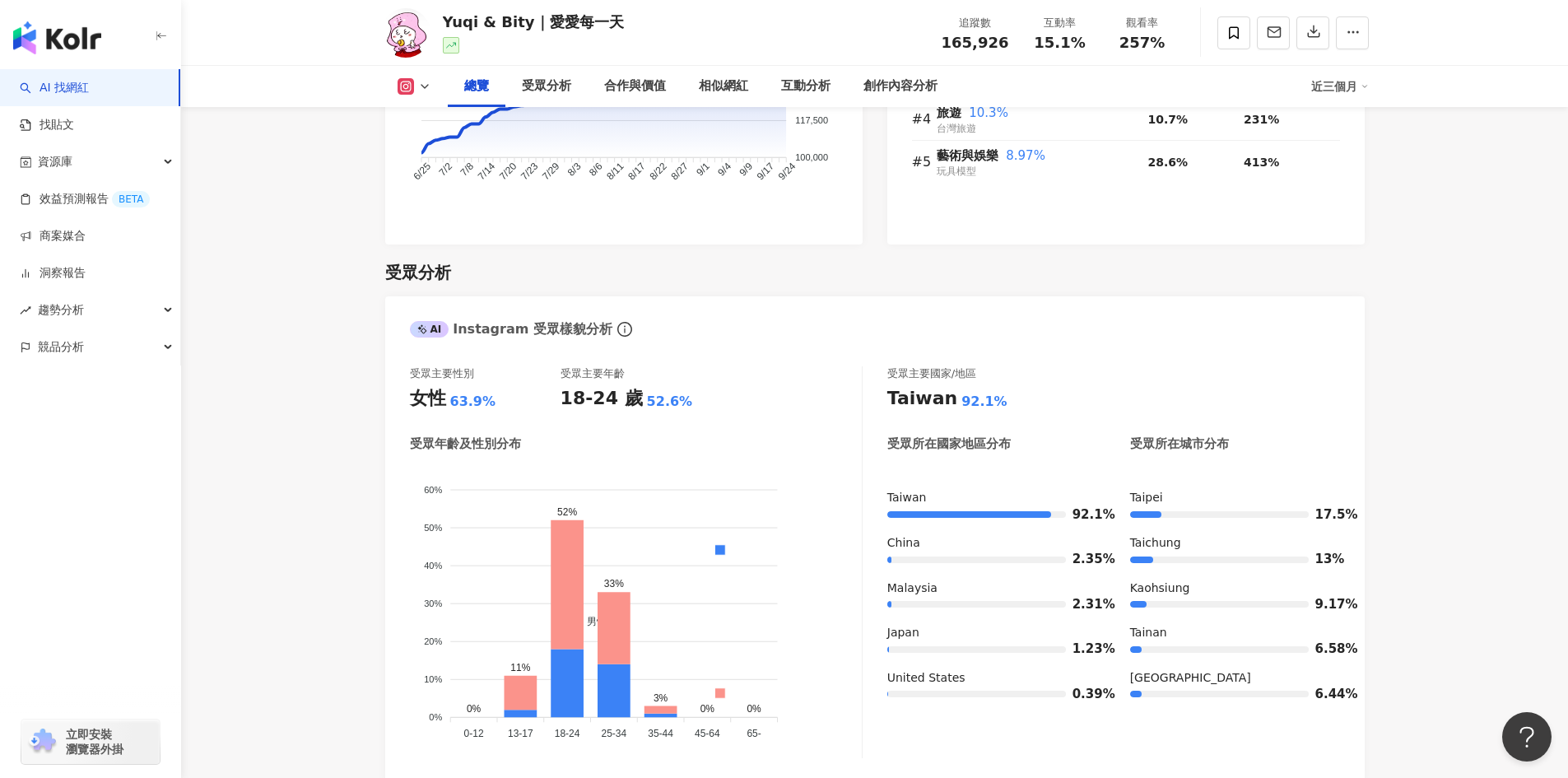
scroll to position [1316, 0]
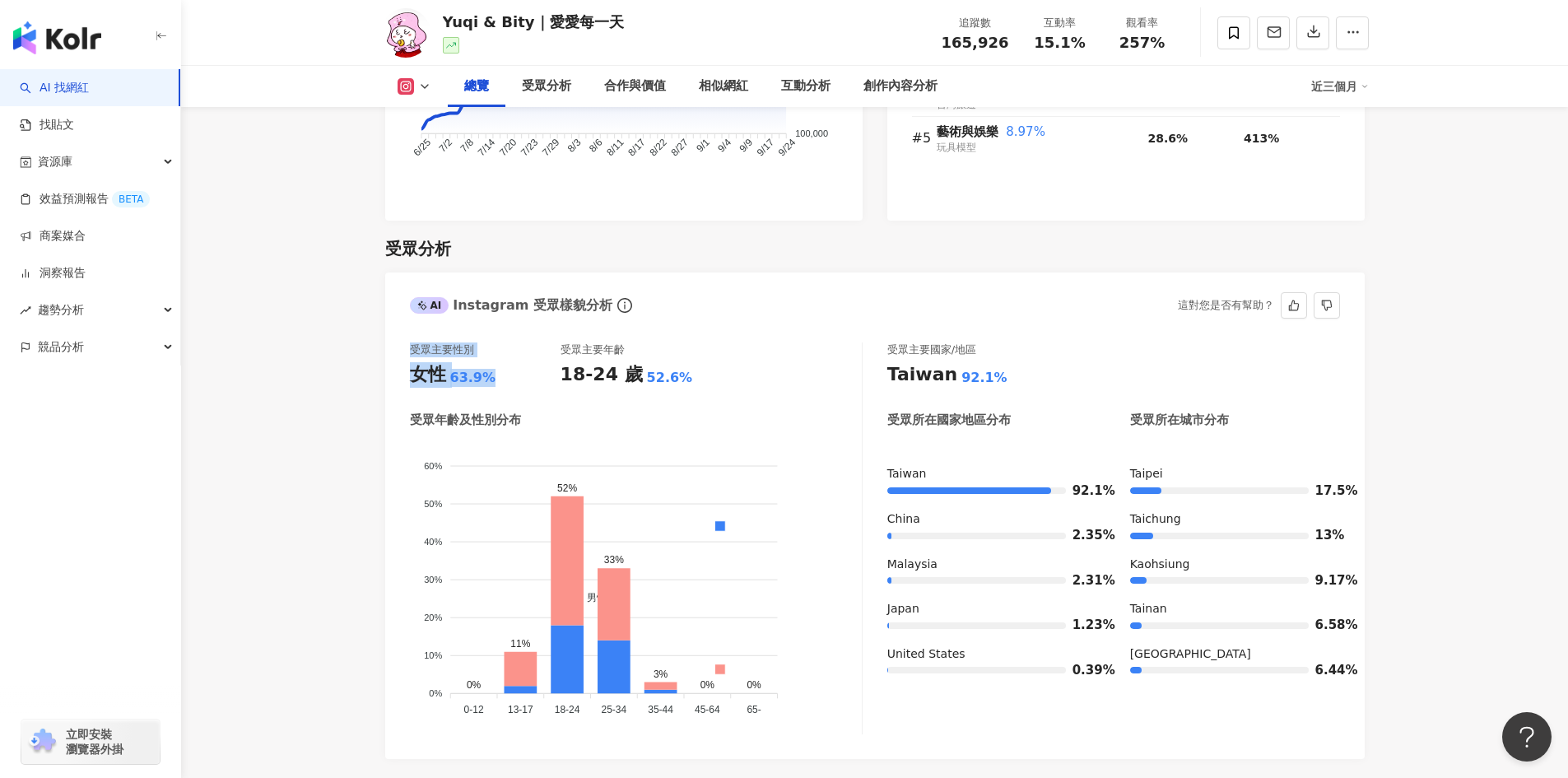
drag, startPoint x: 409, startPoint y: 321, endPoint x: 504, endPoint y: 368, distance: 106.0
click at [504, 368] on div "受眾主要性別 女性 63.9% 受眾主要年齡 18-24 歲 52.6% 受眾年齡及性別分布 男性 女性 60% 60% 50% 50% 40% 40% 30…" at bounding box center [636, 538] width 452 height 391
copy div "受眾主要性別 女性 63.9%"
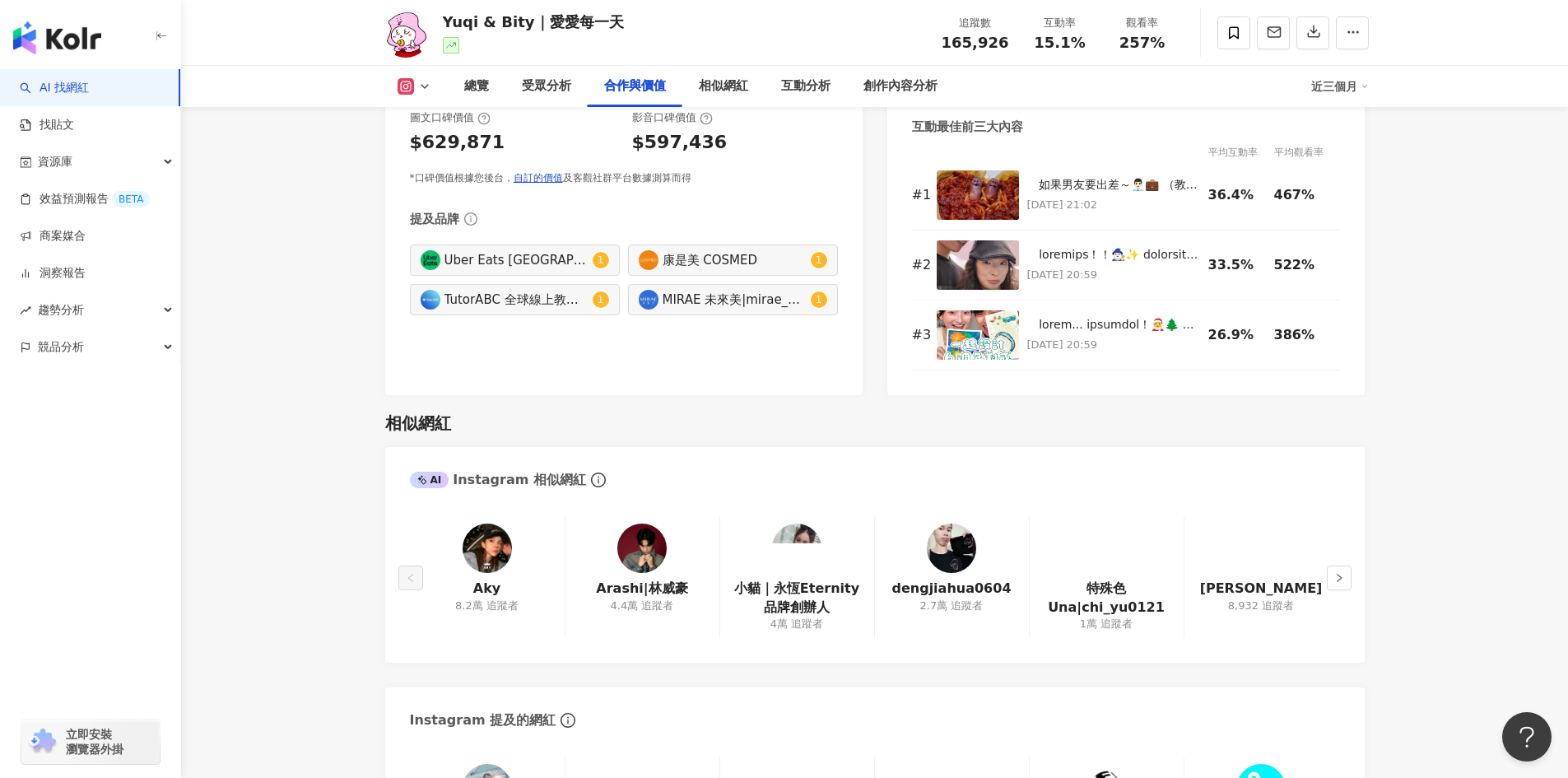
scroll to position [2469, 0]
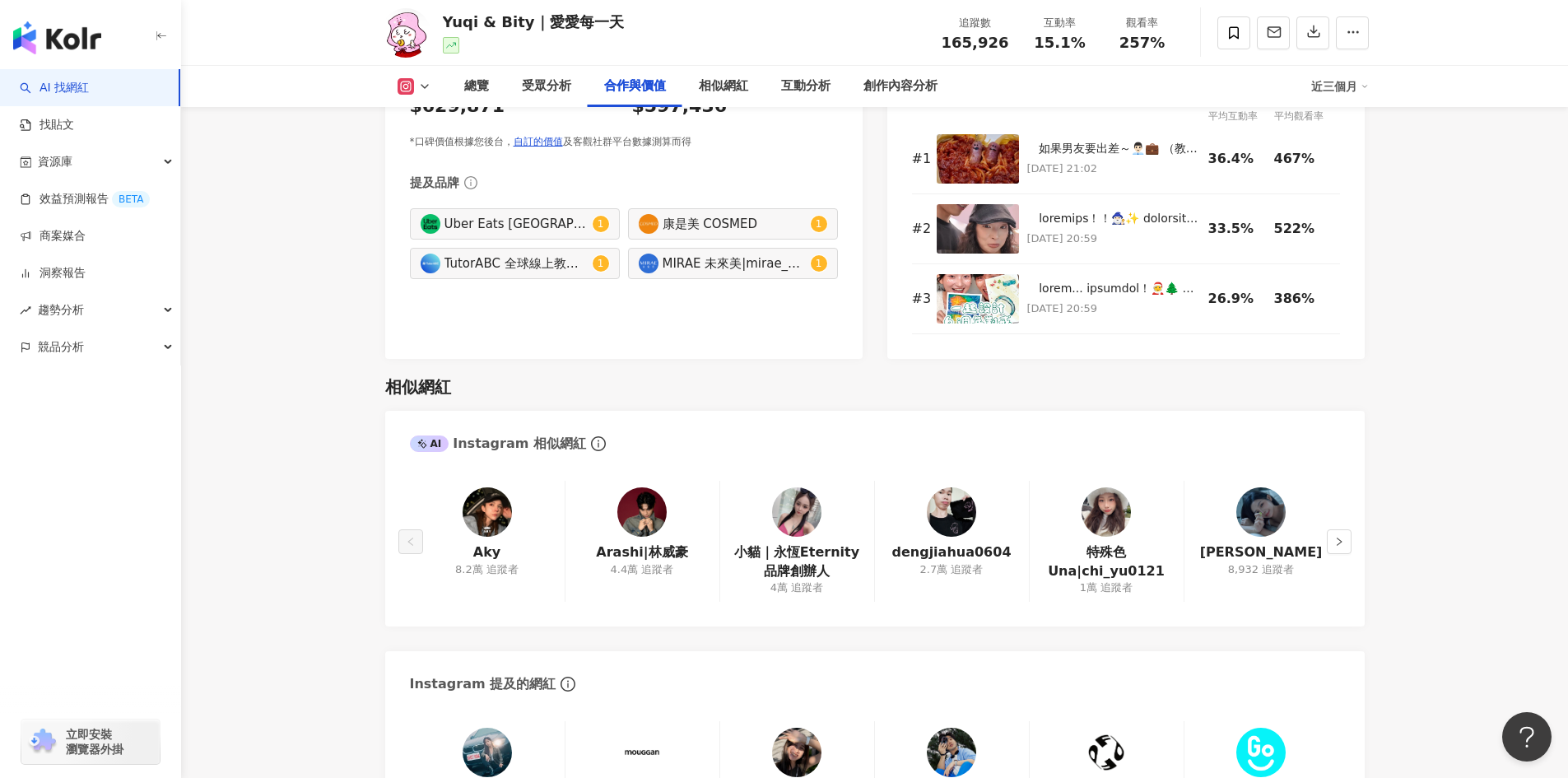
click at [486, 506] on img at bounding box center [487, 511] width 50 height 50
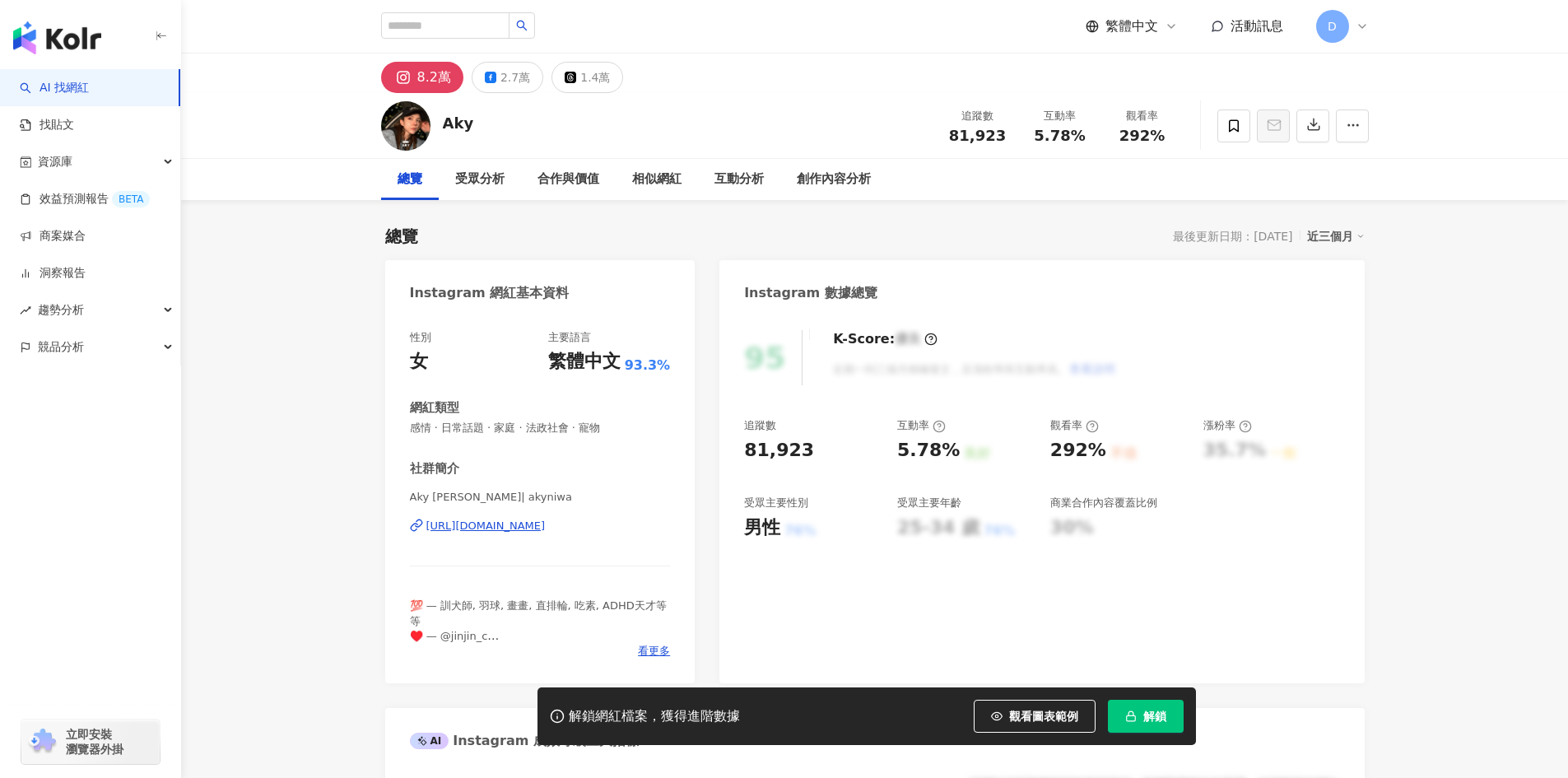
click at [490, 190] on div "受眾分析" at bounding box center [480, 180] width 82 height 41
click at [61, 159] on span "資源庫" at bounding box center [54, 162] width 35 height 37
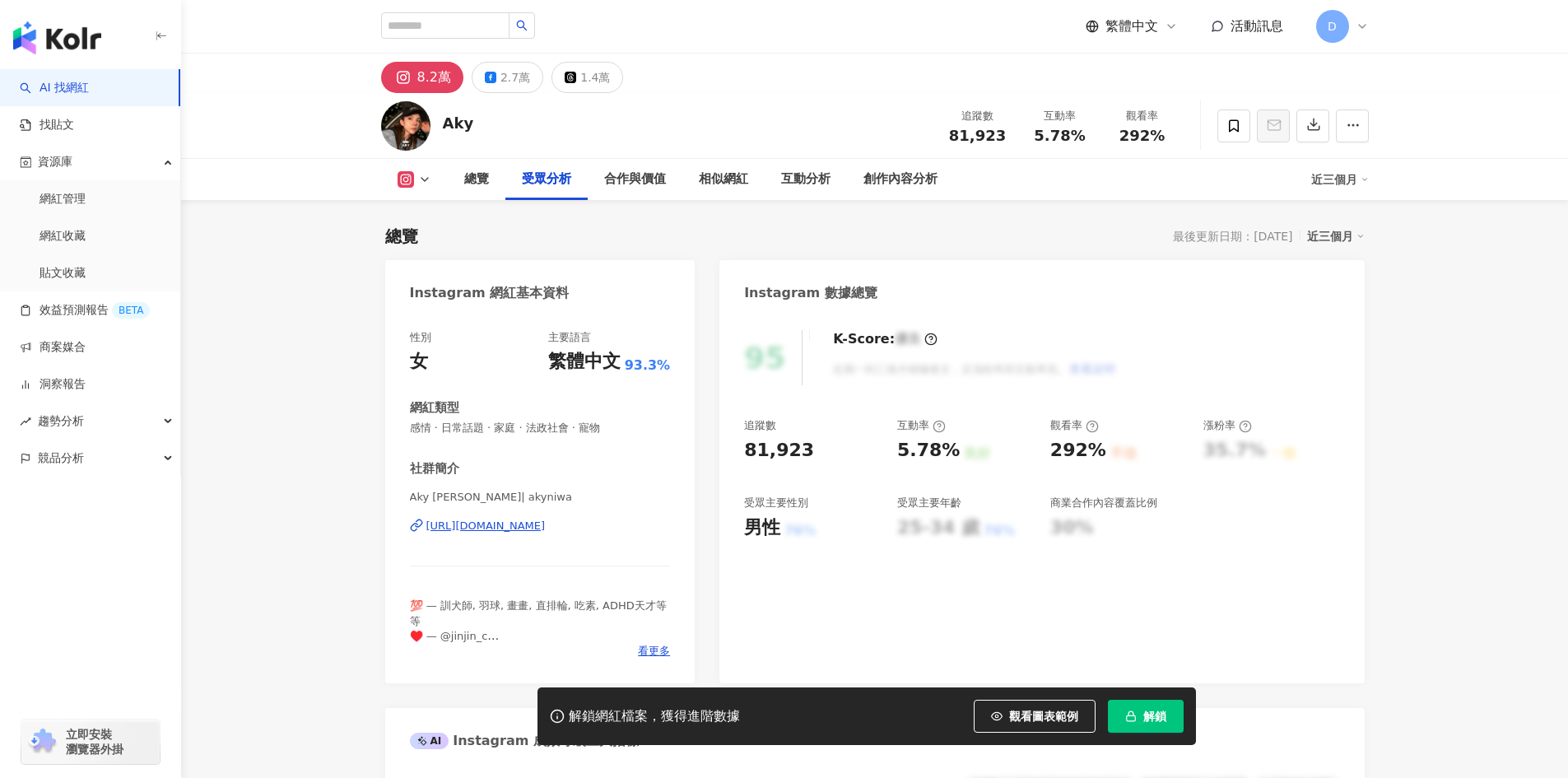
scroll to position [1405, 0]
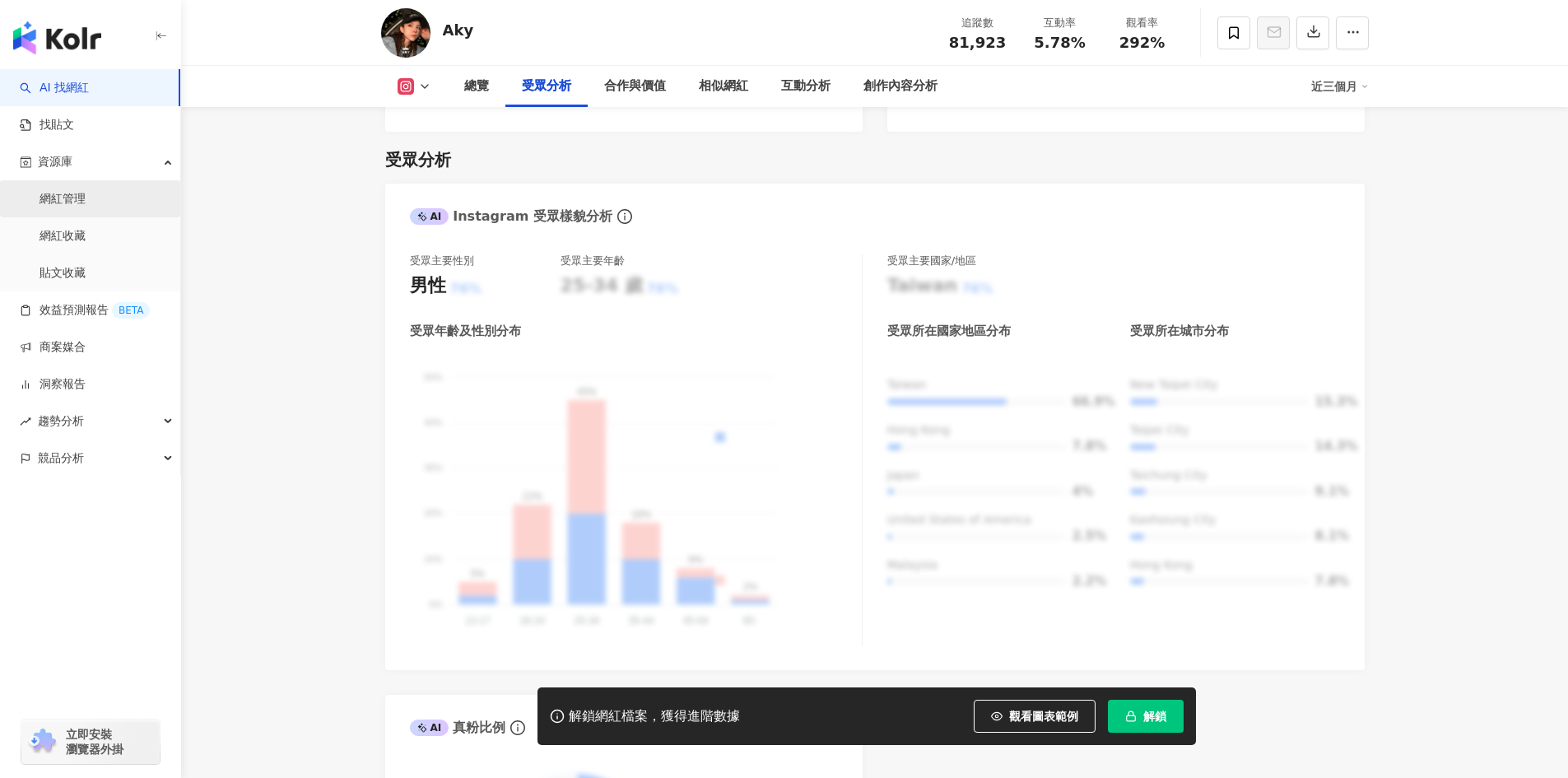
click at [73, 205] on link "網紅管理" at bounding box center [62, 199] width 46 height 17
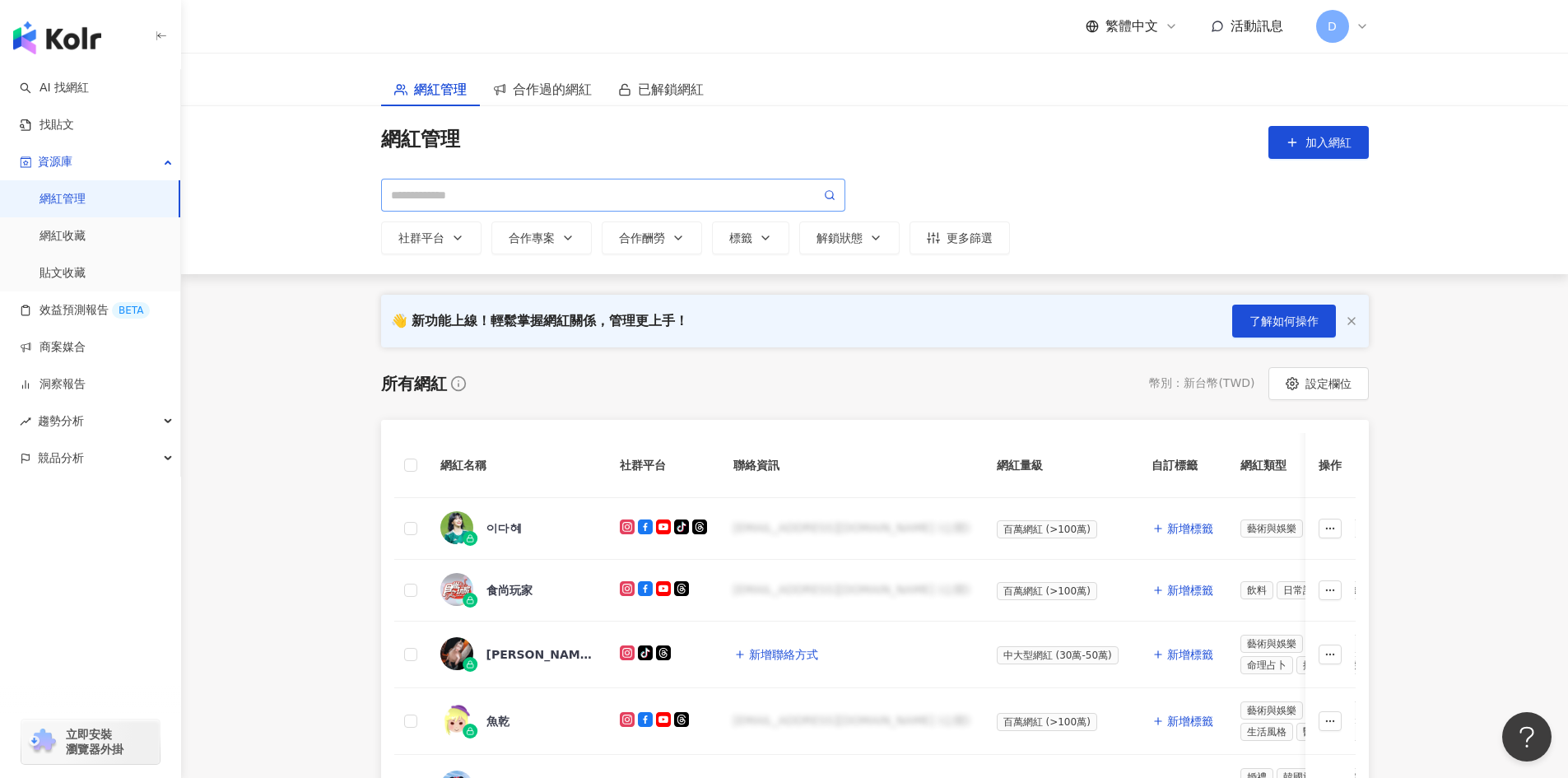
click at [587, 180] on span at bounding box center [614, 195] width 465 height 33
click at [580, 192] on input "search" at bounding box center [605, 195] width 430 height 18
type input "*"
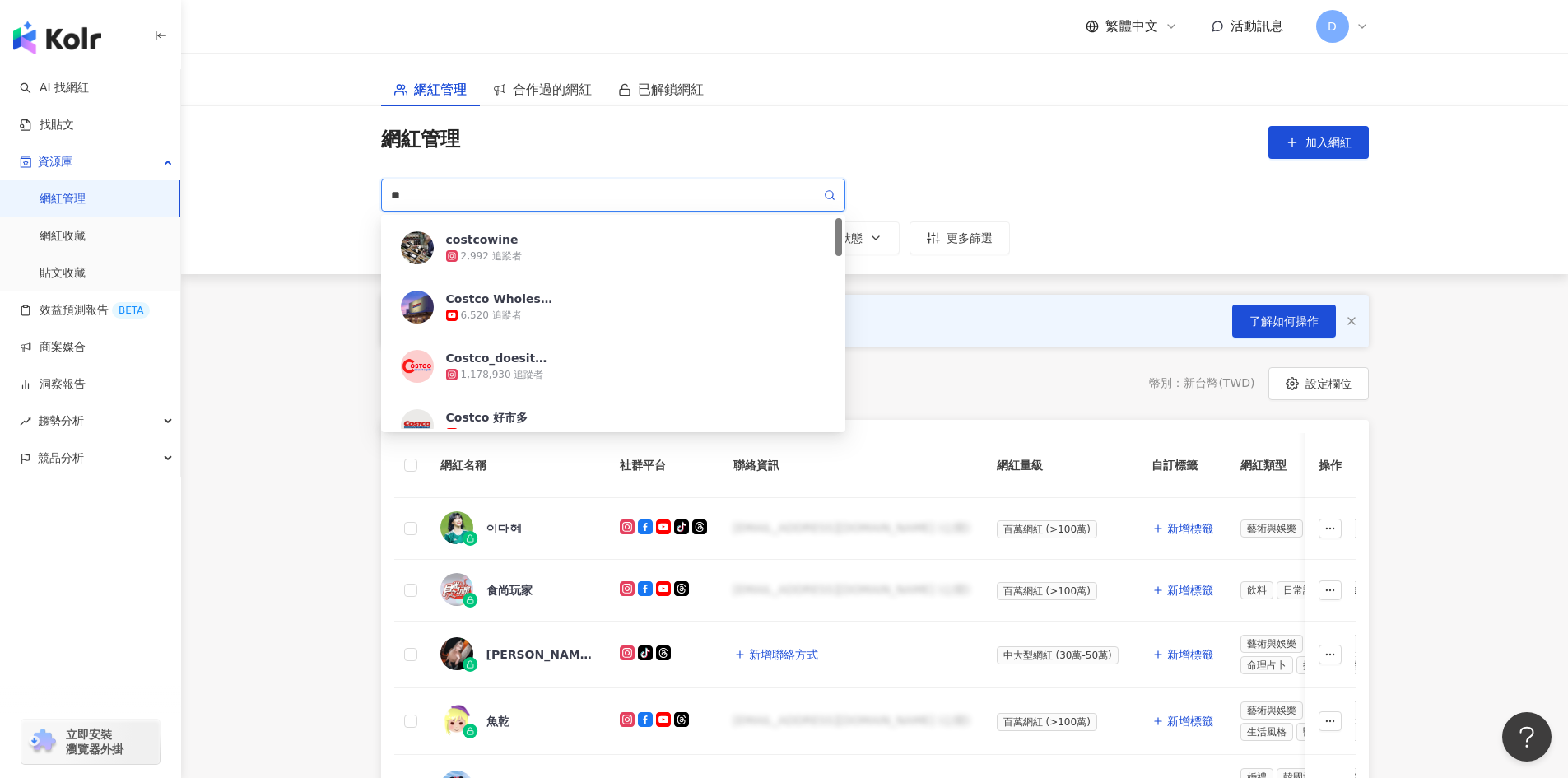
type input "*"
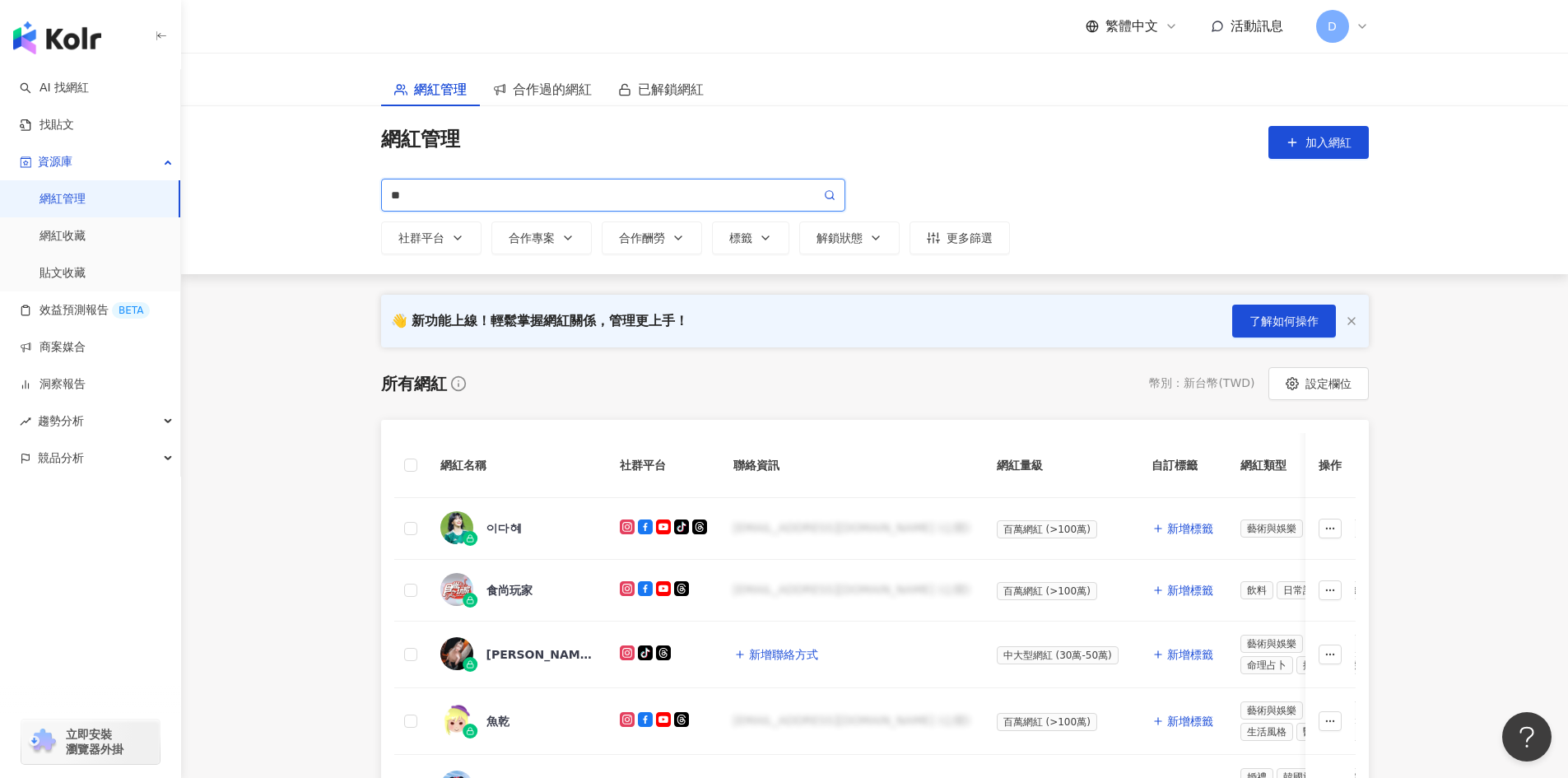
click at [580, 192] on input "**" at bounding box center [605, 195] width 430 height 18
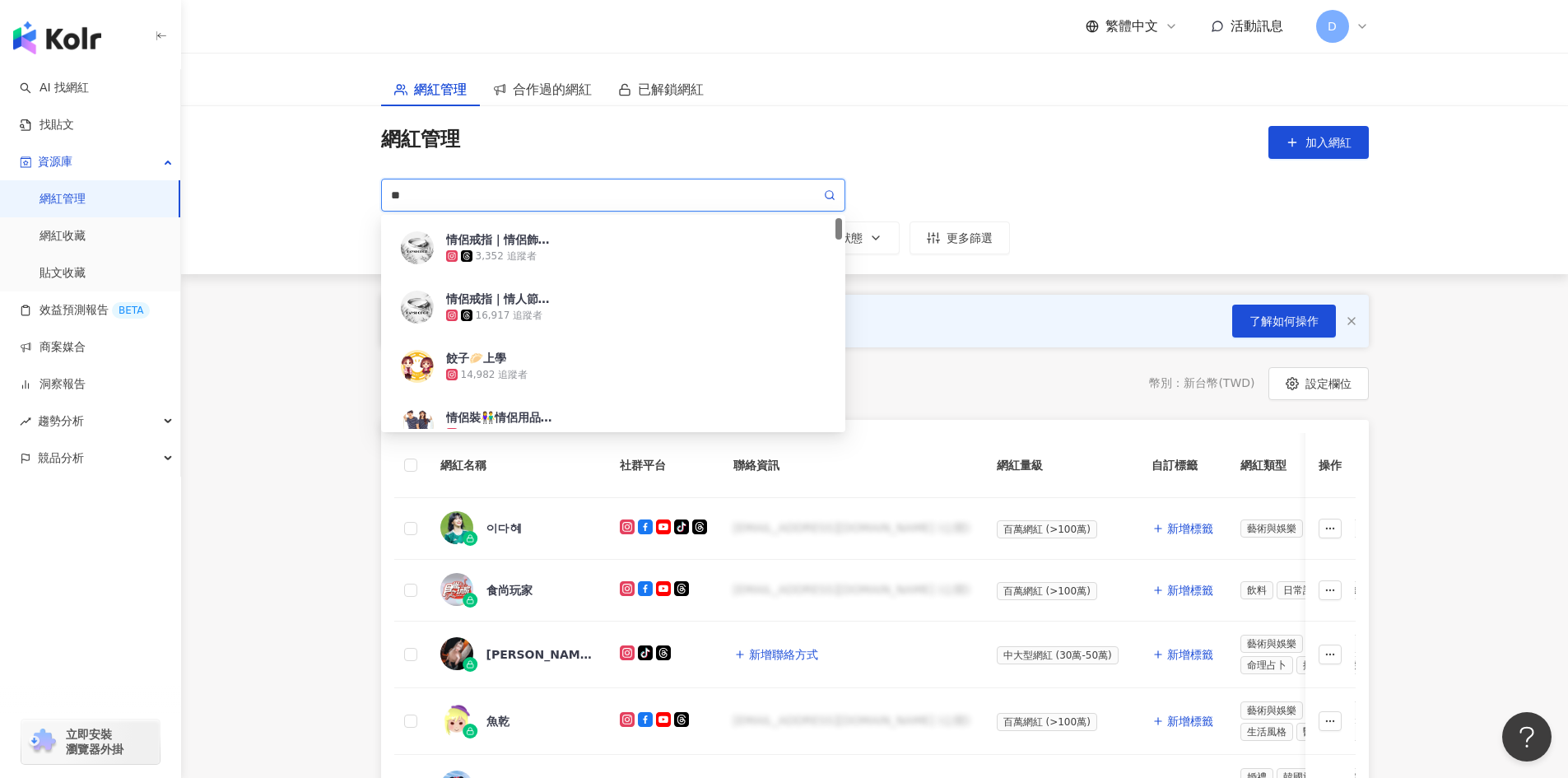
click at [835, 192] on icon at bounding box center [830, 195] width 11 height 11
type input "**"
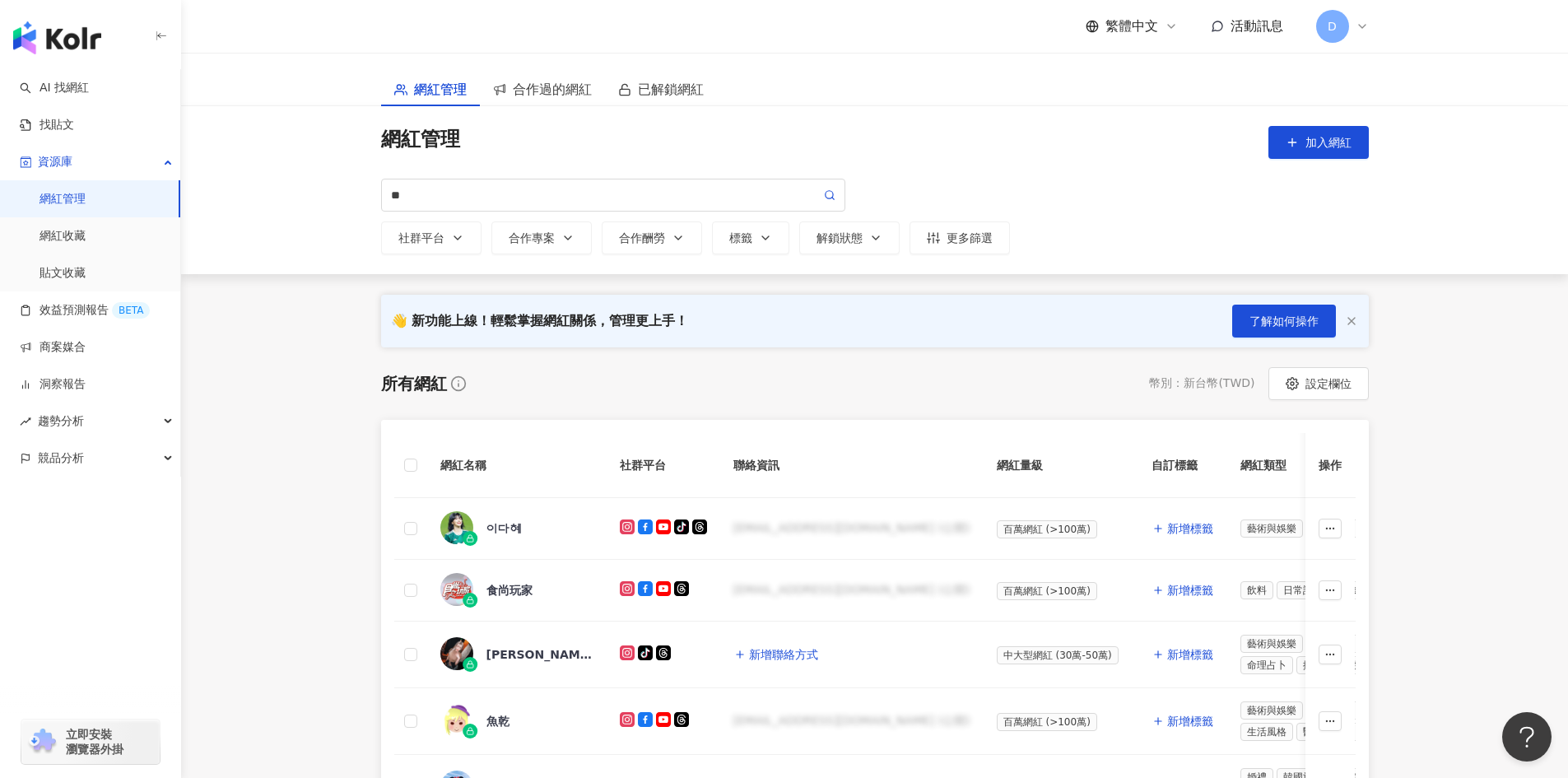
click at [980, 167] on div "網紅管理 加入網紅 ** 社群平台 合作專案 合作酬勞 標籤 解鎖狀態 更多篩選 bdf7cf1b-9e6c-44a2-9007-180d490b7979 情…" at bounding box center [875, 189] width 988 height 128
click at [338, 146] on div "網紅管理 加入網紅 ** 社群平台 合作專案 合作酬勞 標籤 解鎖狀態 更多篩選 bdf7cf1b-9e6c-44a2-9007-180d490b7979 情…" at bounding box center [874, 189] width 1387 height 168
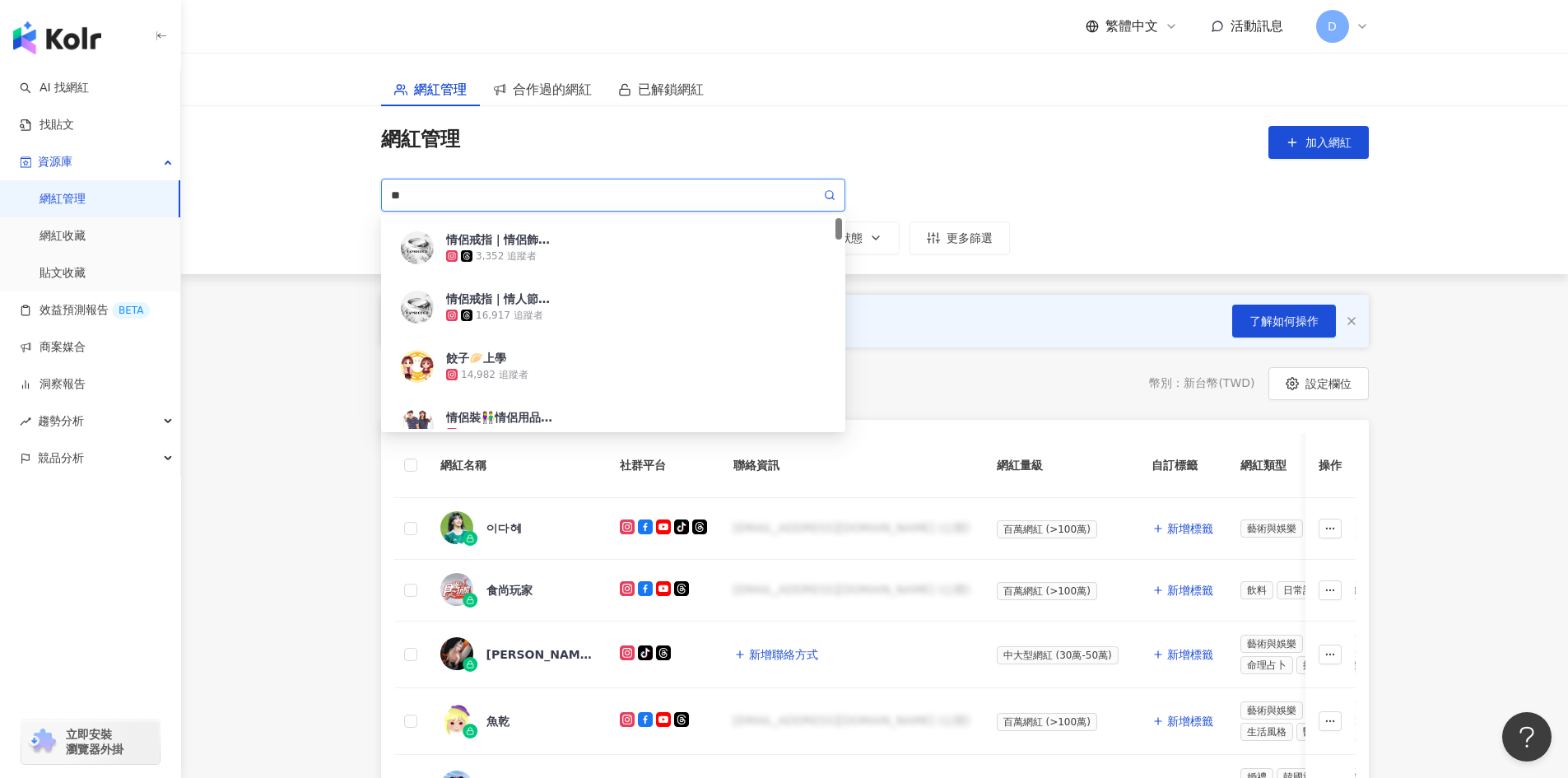
drag, startPoint x: 405, startPoint y: 196, endPoint x: 322, endPoint y: 196, distance: 83.0
click at [322, 196] on div "網紅管理 加入網紅 ** 社群平台 合作專案 合作酬勞 標籤 解鎖狀態 更多篩選 bdf7cf1b-9e6c-44a2-9007-180d490b7979 情…" at bounding box center [874, 189] width 1387 height 168
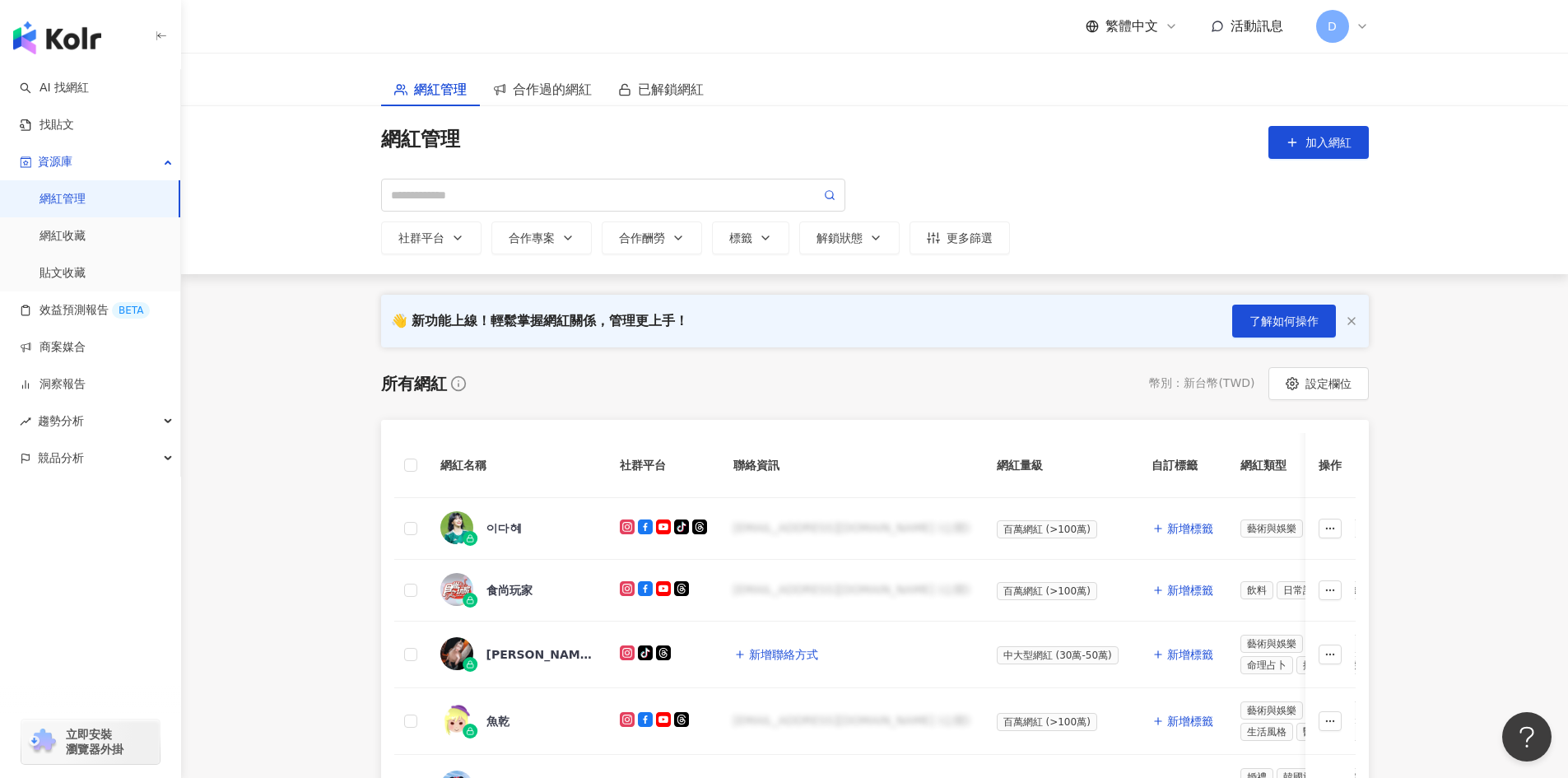
click at [336, 167] on div "網紅管理 加入網紅 社群平台 合作專案 合作酬勞 標籤 解鎖狀態 更多篩選 bdf7cf1b-9e6c-44a2-9007-180d490b7979 情侶戒指…" at bounding box center [874, 189] width 1387 height 168
click at [74, 126] on link "找貼文" at bounding box center [47, 125] width 54 height 17
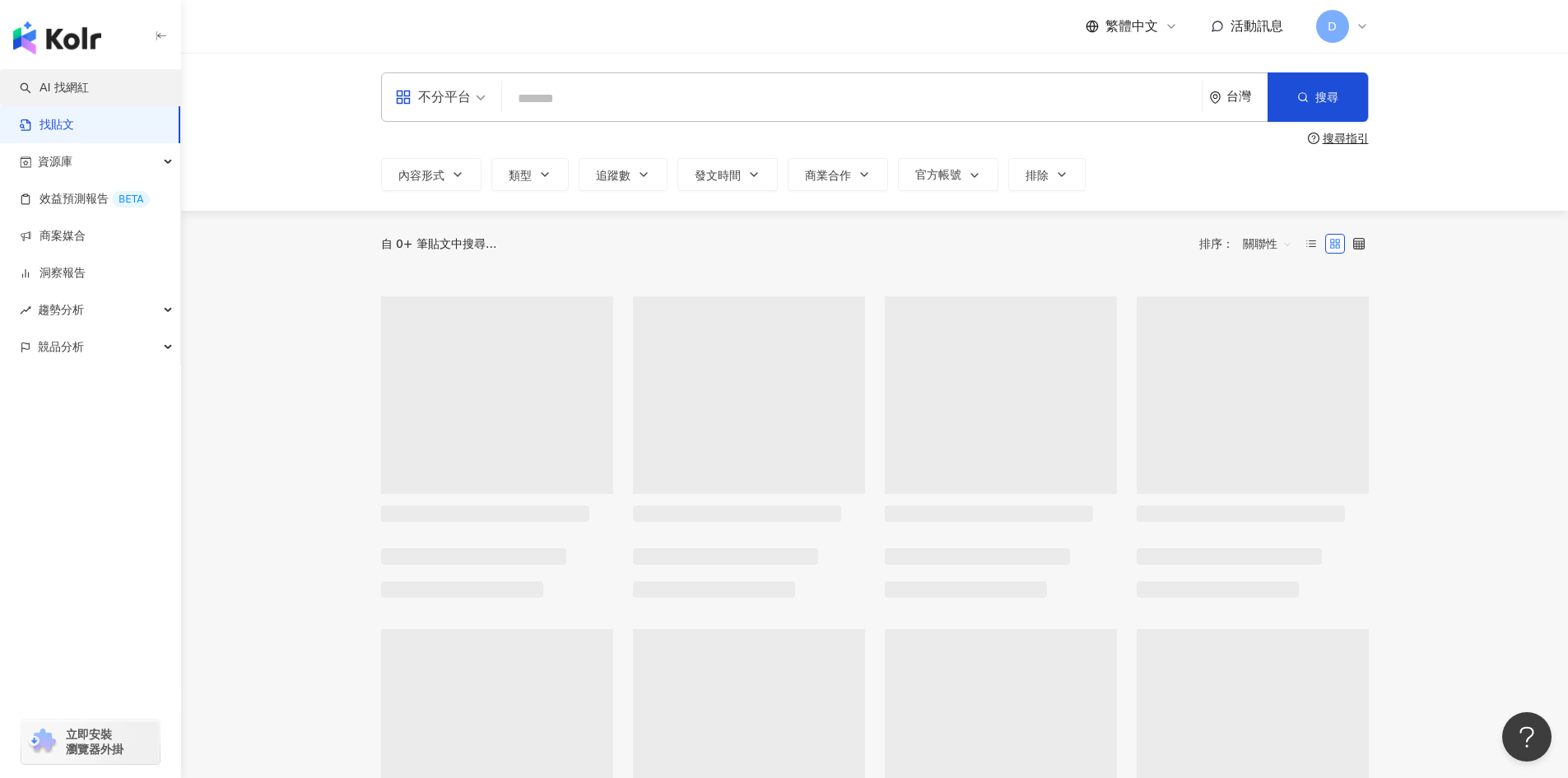
click at [89, 85] on link "AI 找網紅" at bounding box center [54, 88] width 69 height 17
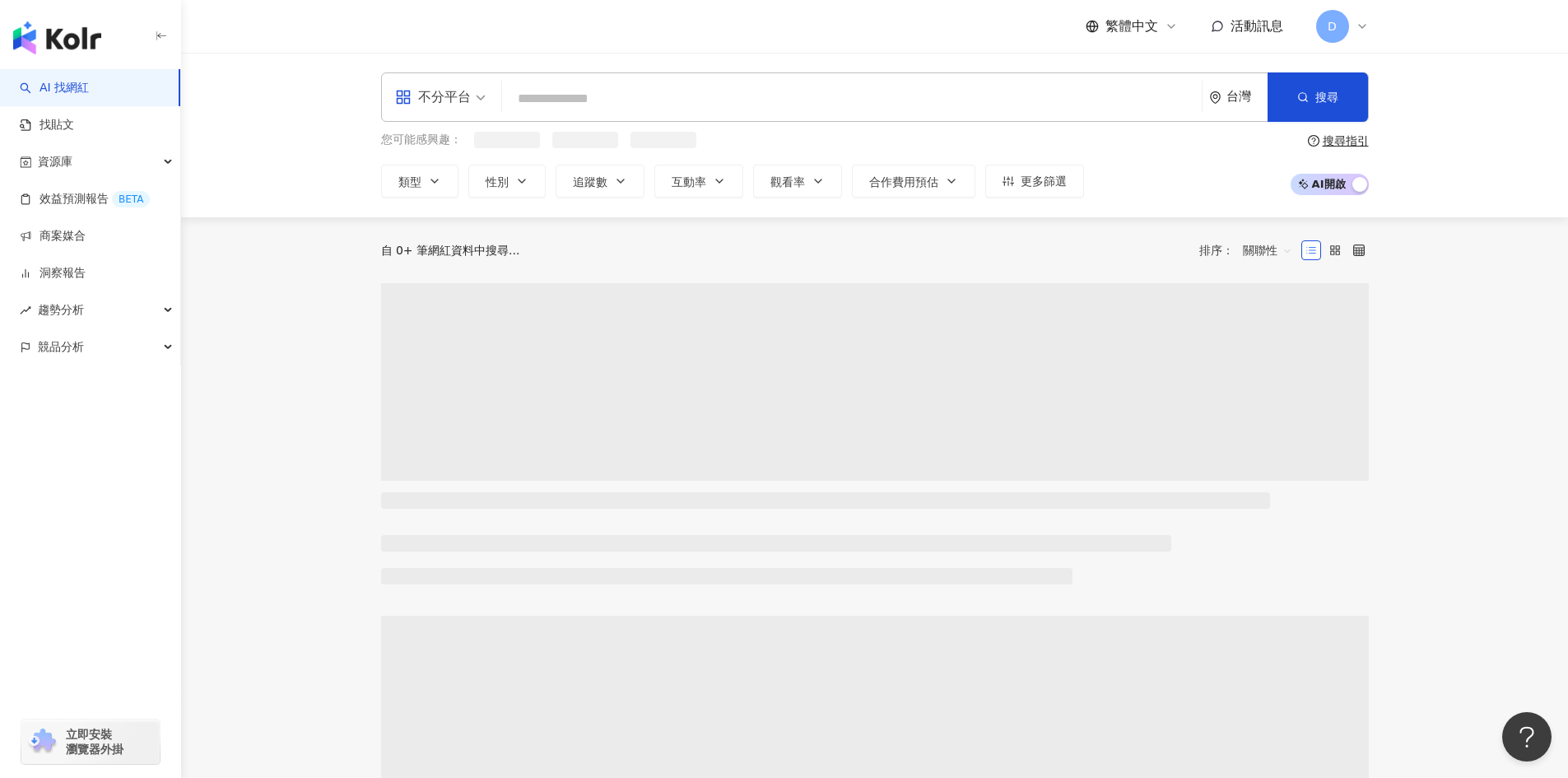
click at [596, 98] on input "search" at bounding box center [851, 98] width 687 height 31
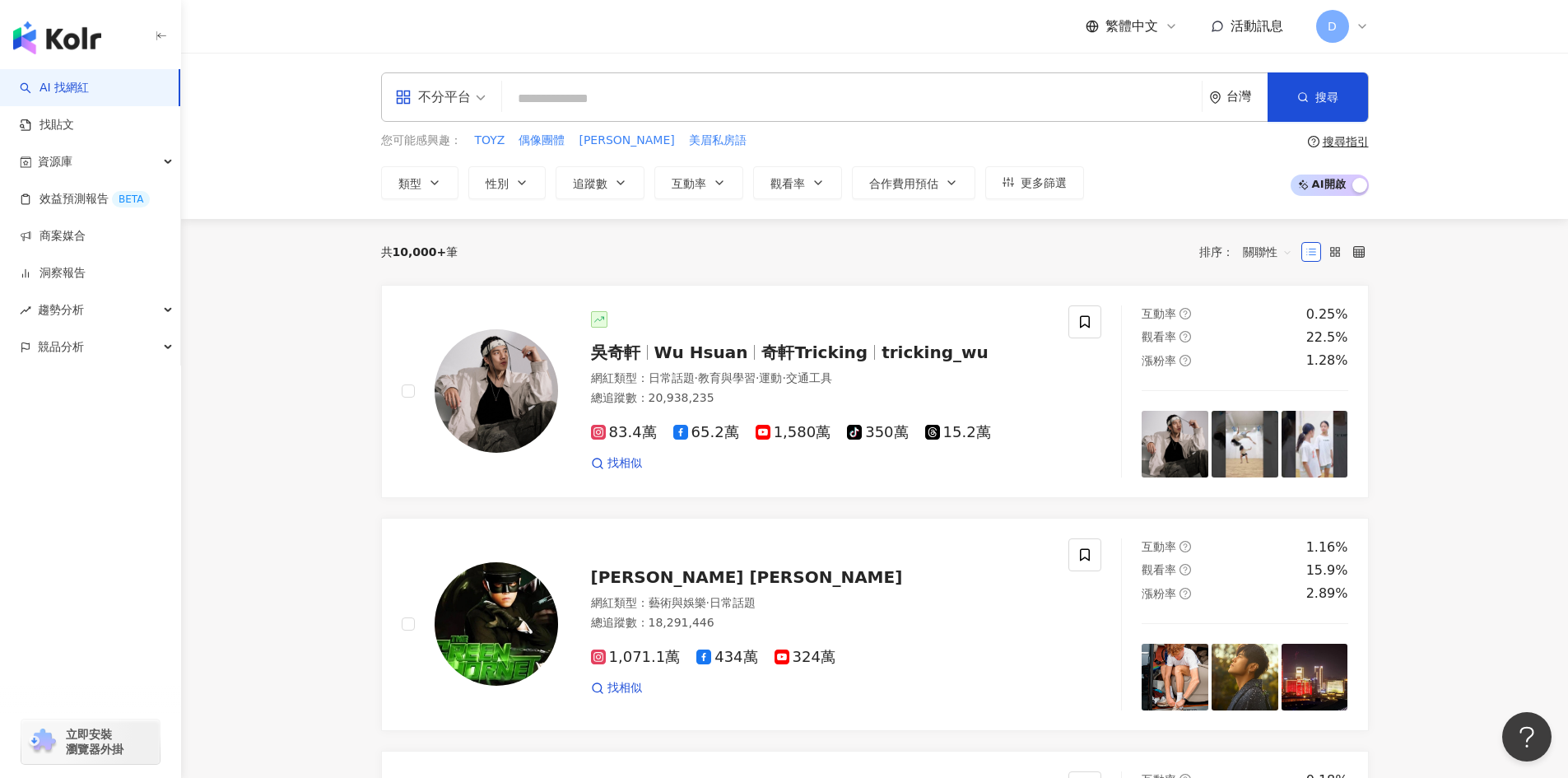
type input "*"
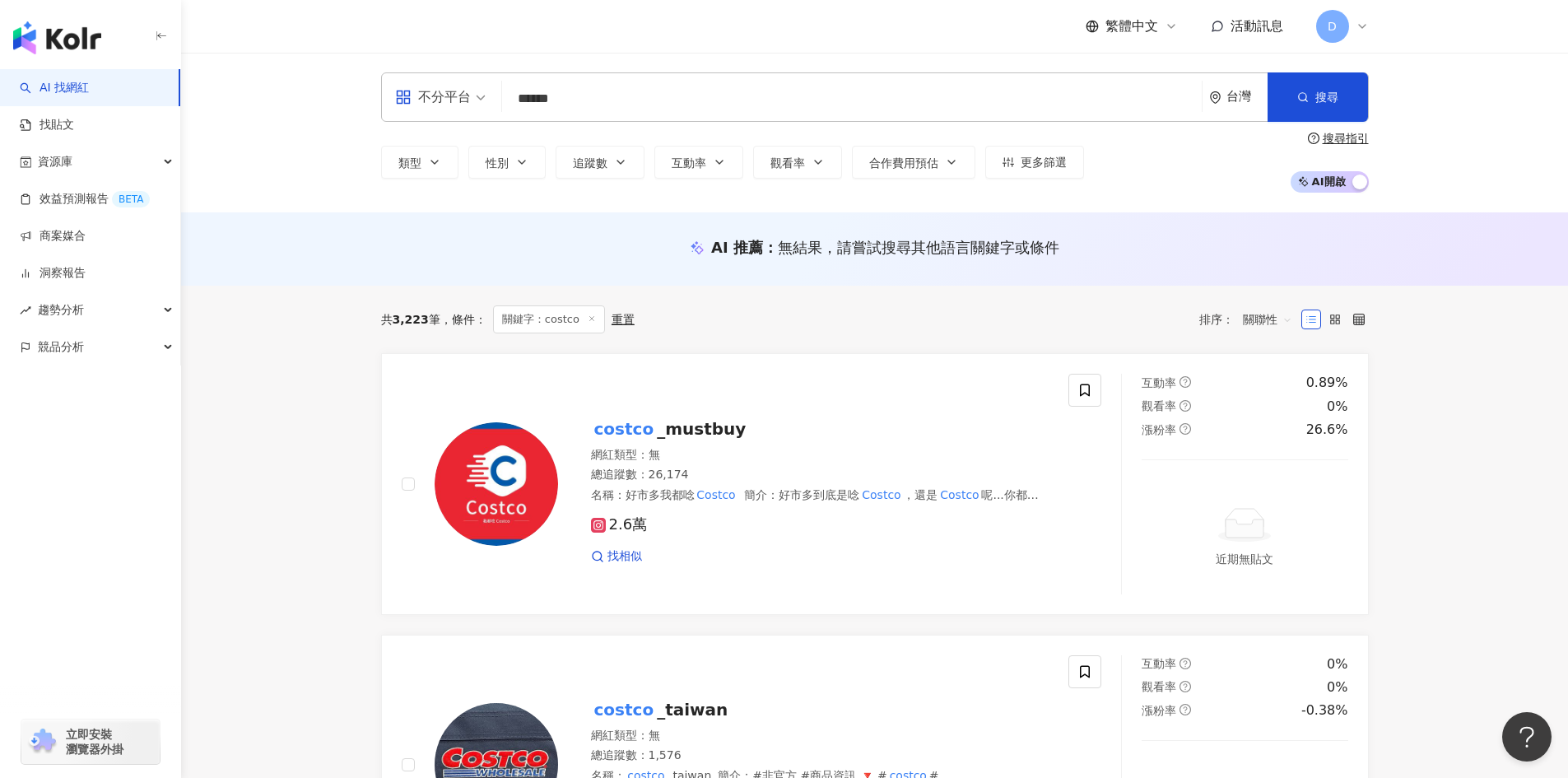
click at [635, 79] on div "不分平台 ****** 台灣 搜尋 e13c6a05-d9f6-4a94-b5f2-e70e9d3d4bec costcowine 2,992 追蹤者 Cos…" at bounding box center [875, 96] width 988 height 50
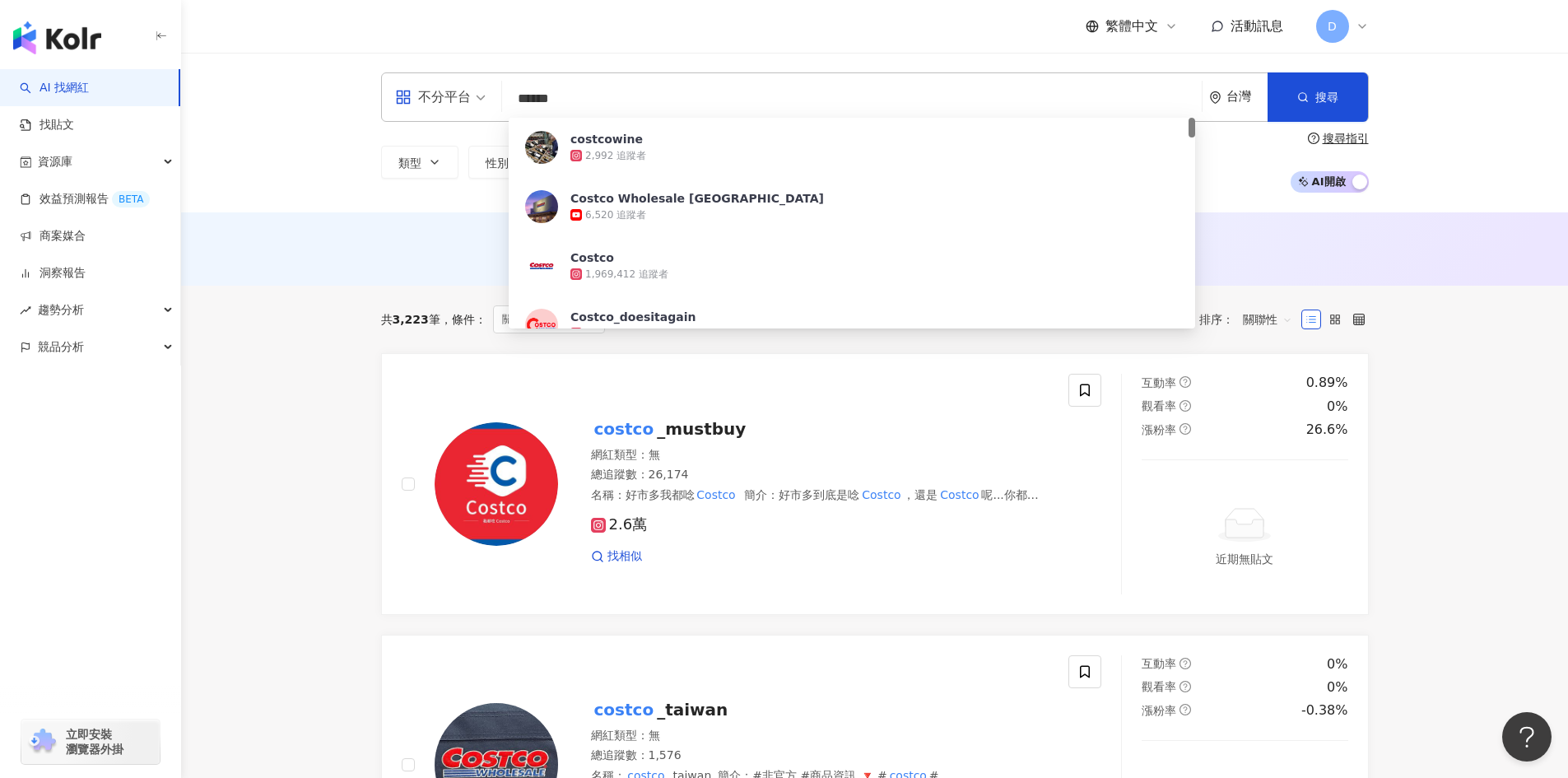
click at [635, 107] on input "******" at bounding box center [851, 98] width 687 height 31
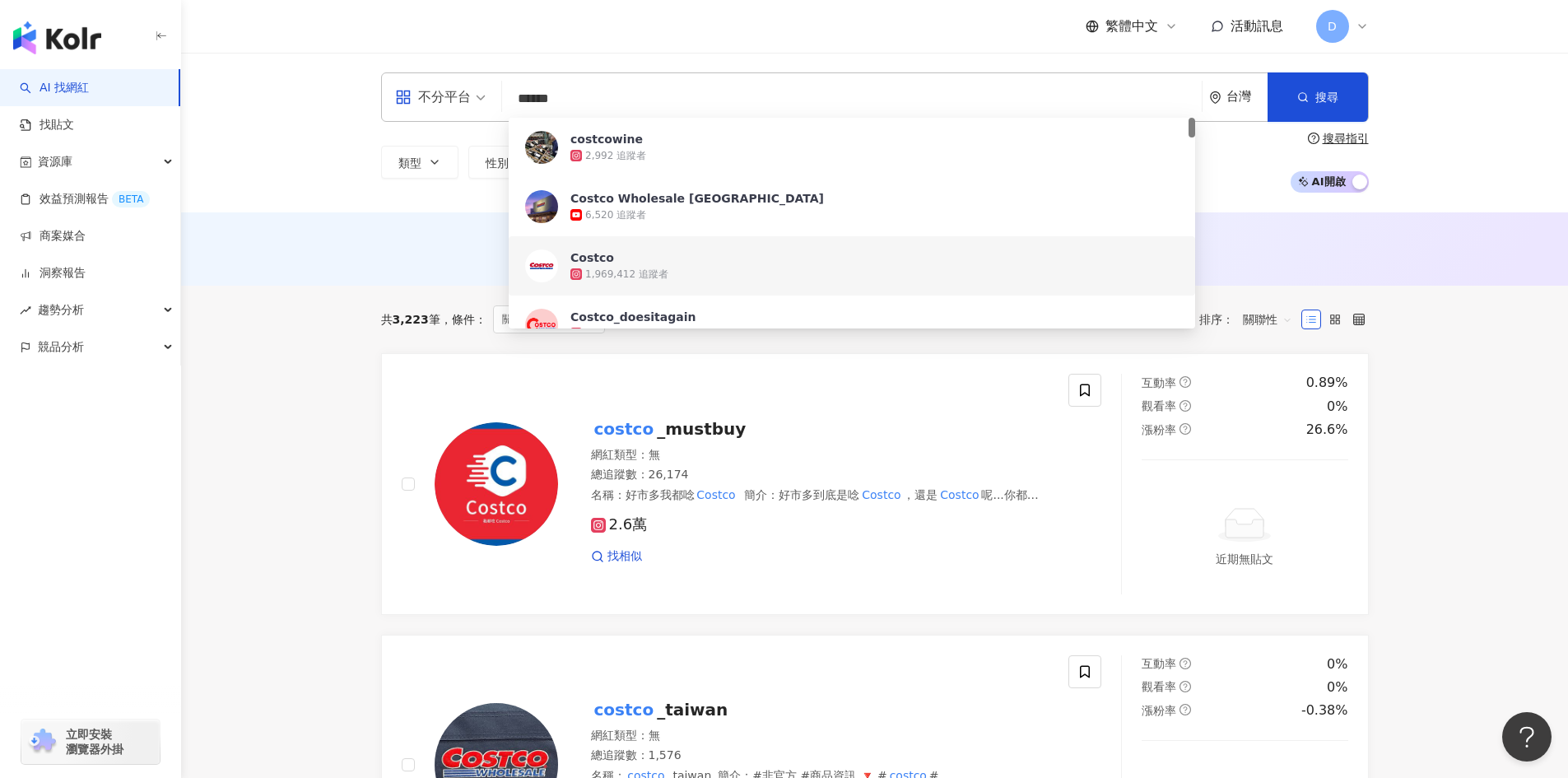
click at [636, 101] on input "******" at bounding box center [851, 98] width 687 height 31
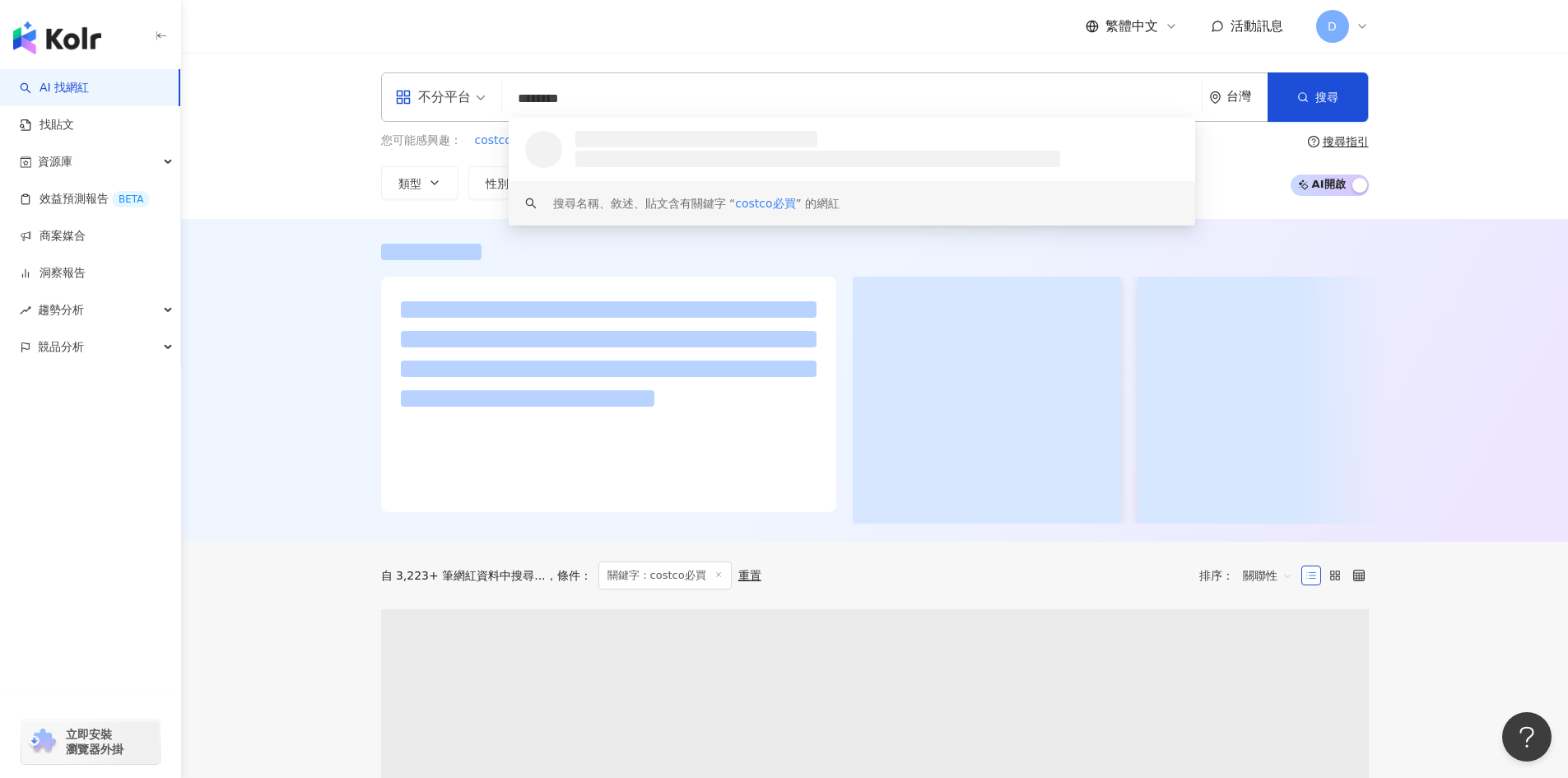
type input "********"
click at [336, 315] on div at bounding box center [874, 380] width 1387 height 323
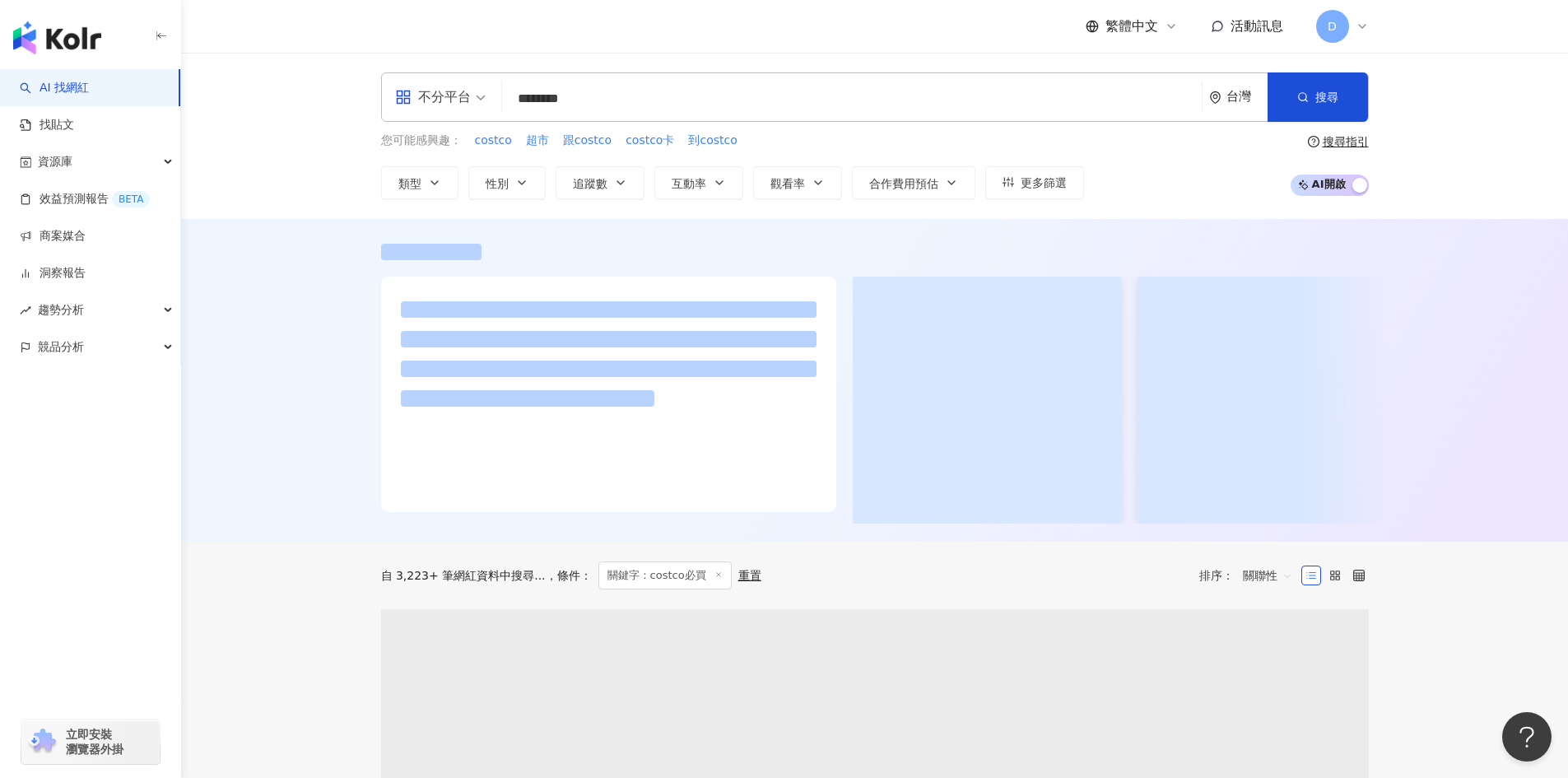
click at [499, 187] on span "性別" at bounding box center [497, 183] width 23 height 13
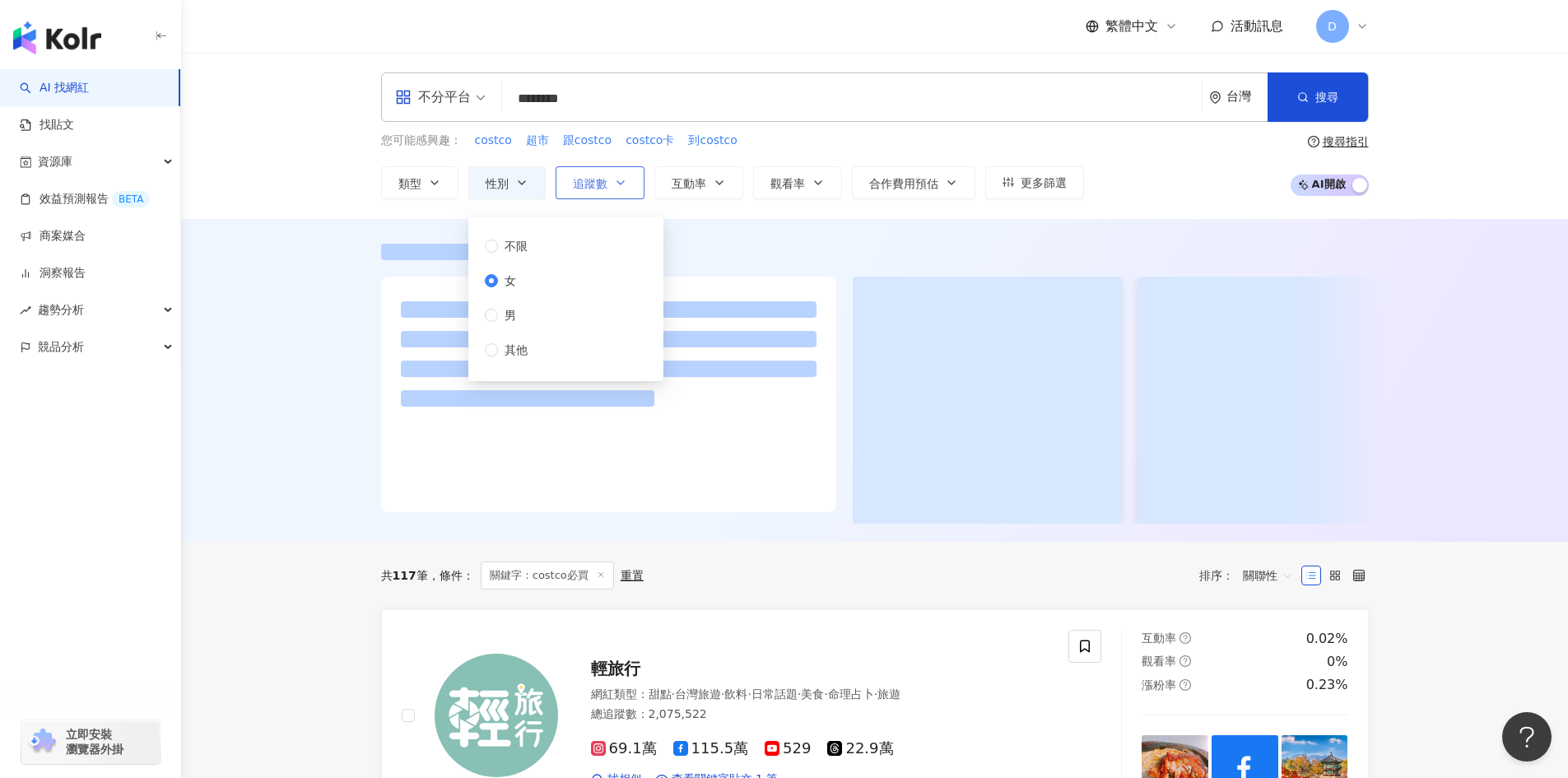
click at [590, 181] on span "追蹤數" at bounding box center [590, 183] width 35 height 13
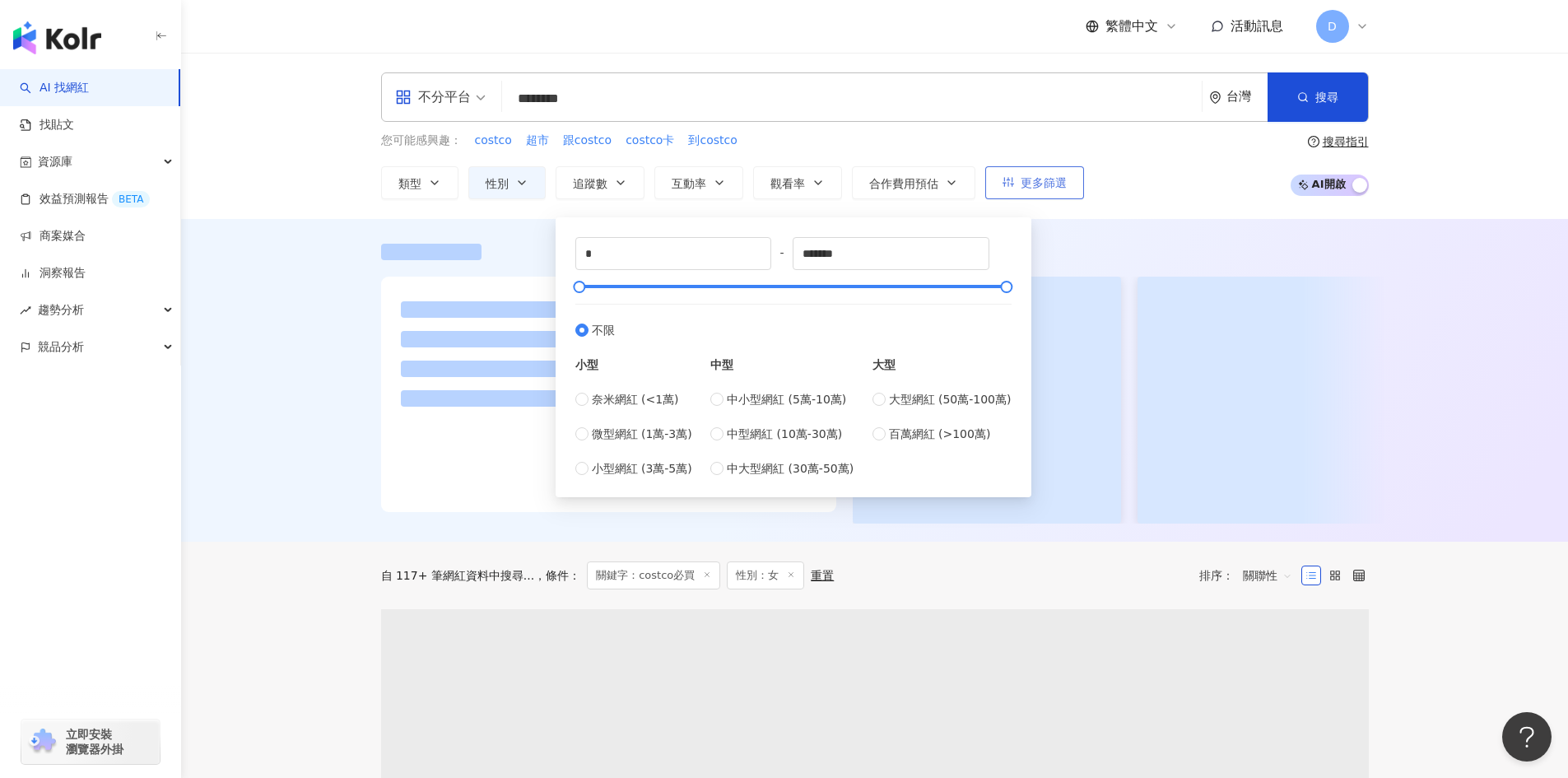
click at [1016, 181] on button "更多篩選" at bounding box center [1034, 183] width 98 height 33
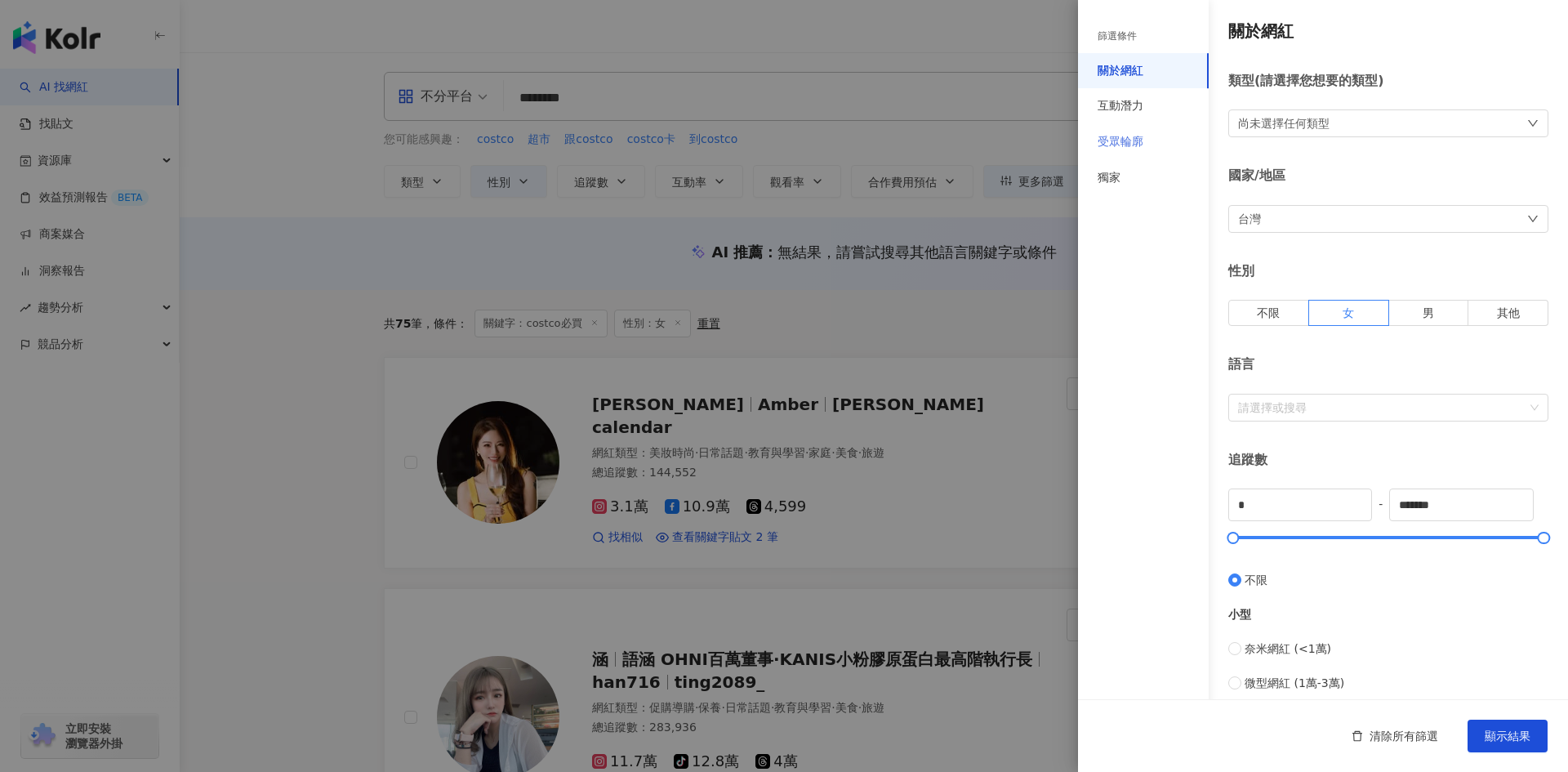
click at [1136, 152] on div "受眾輪廓" at bounding box center [1143, 142] width 131 height 36
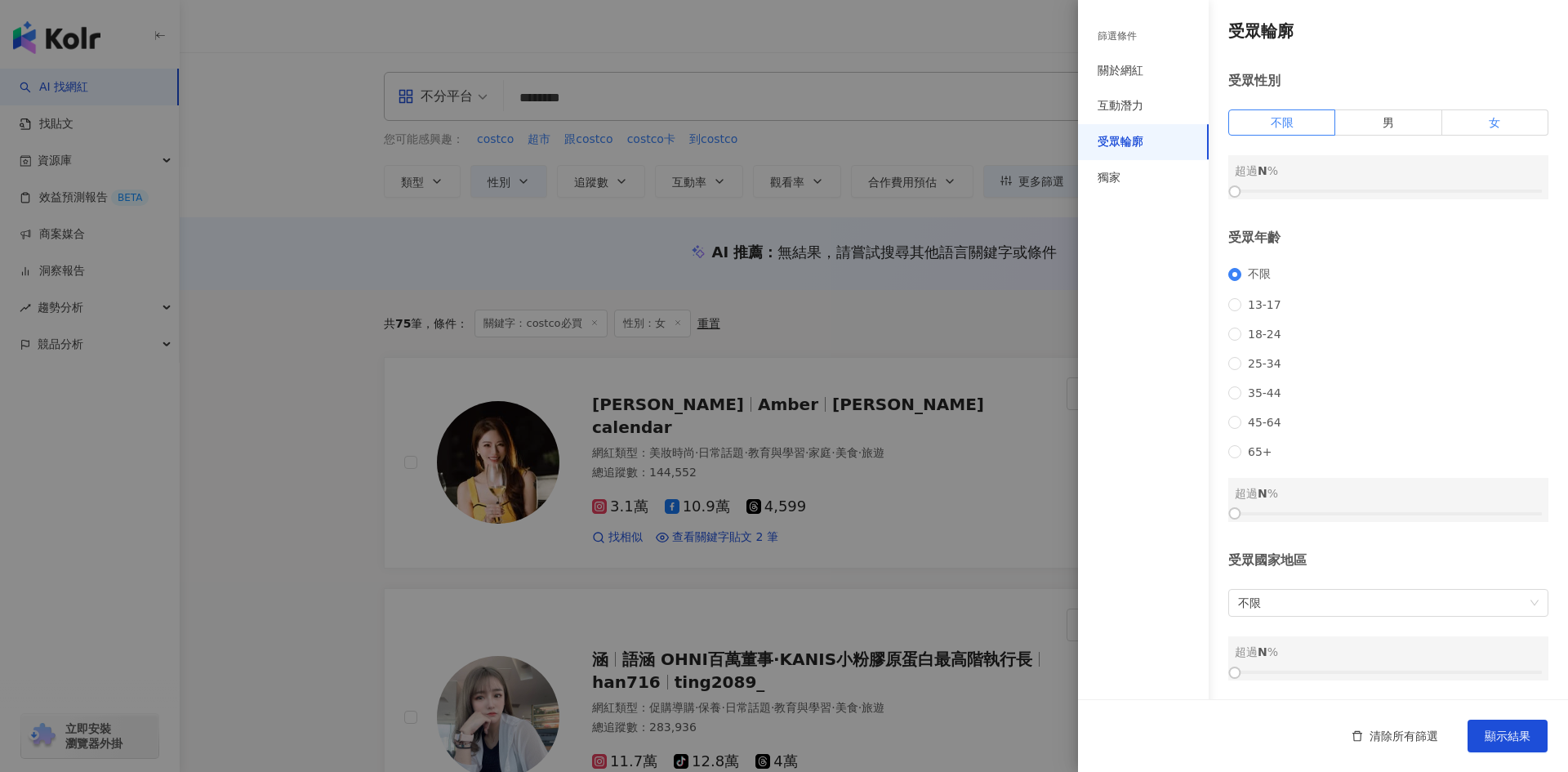
click at [1447, 131] on label "女" at bounding box center [1495, 123] width 106 height 26
click at [1313, 188] on div at bounding box center [1388, 190] width 307 height 10
click at [1363, 192] on div at bounding box center [1388, 190] width 307 height 10
click at [1397, 190] on div at bounding box center [1388, 190] width 307 height 10
click at [1364, 187] on div at bounding box center [1388, 190] width 307 height 10
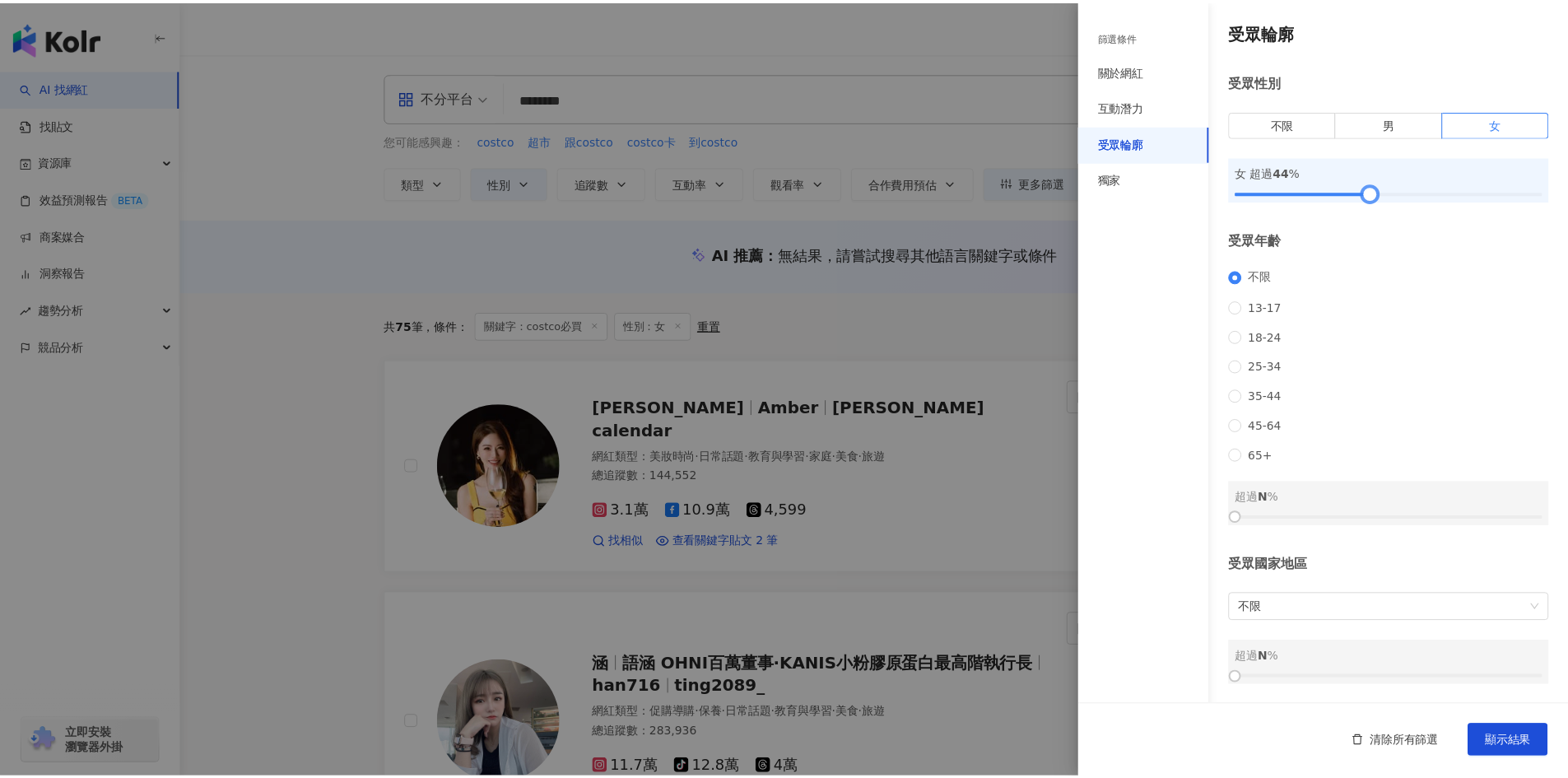
scroll to position [22, 0]
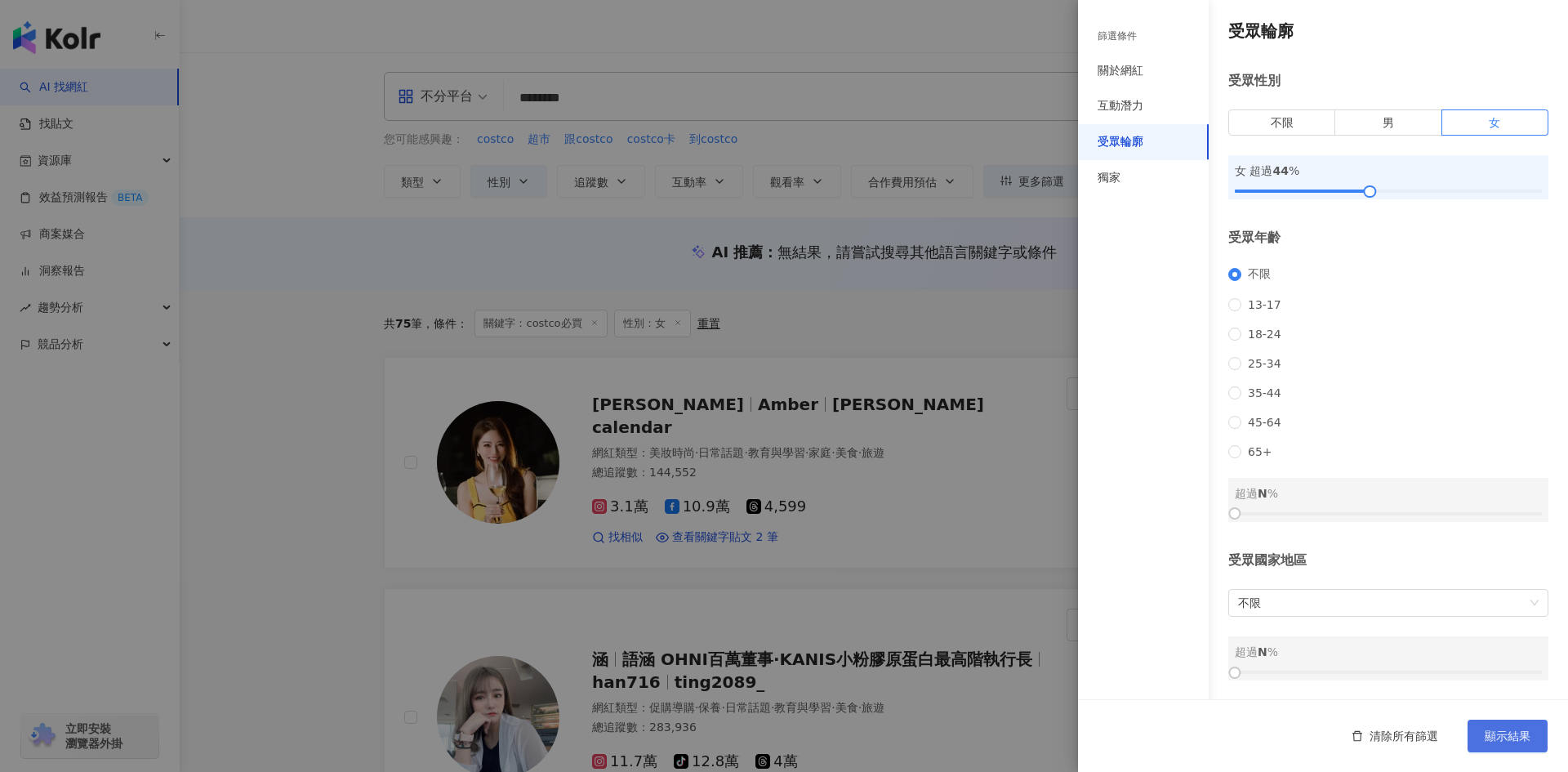
click at [1505, 729] on span "顯示結果" at bounding box center [1507, 736] width 46 height 13
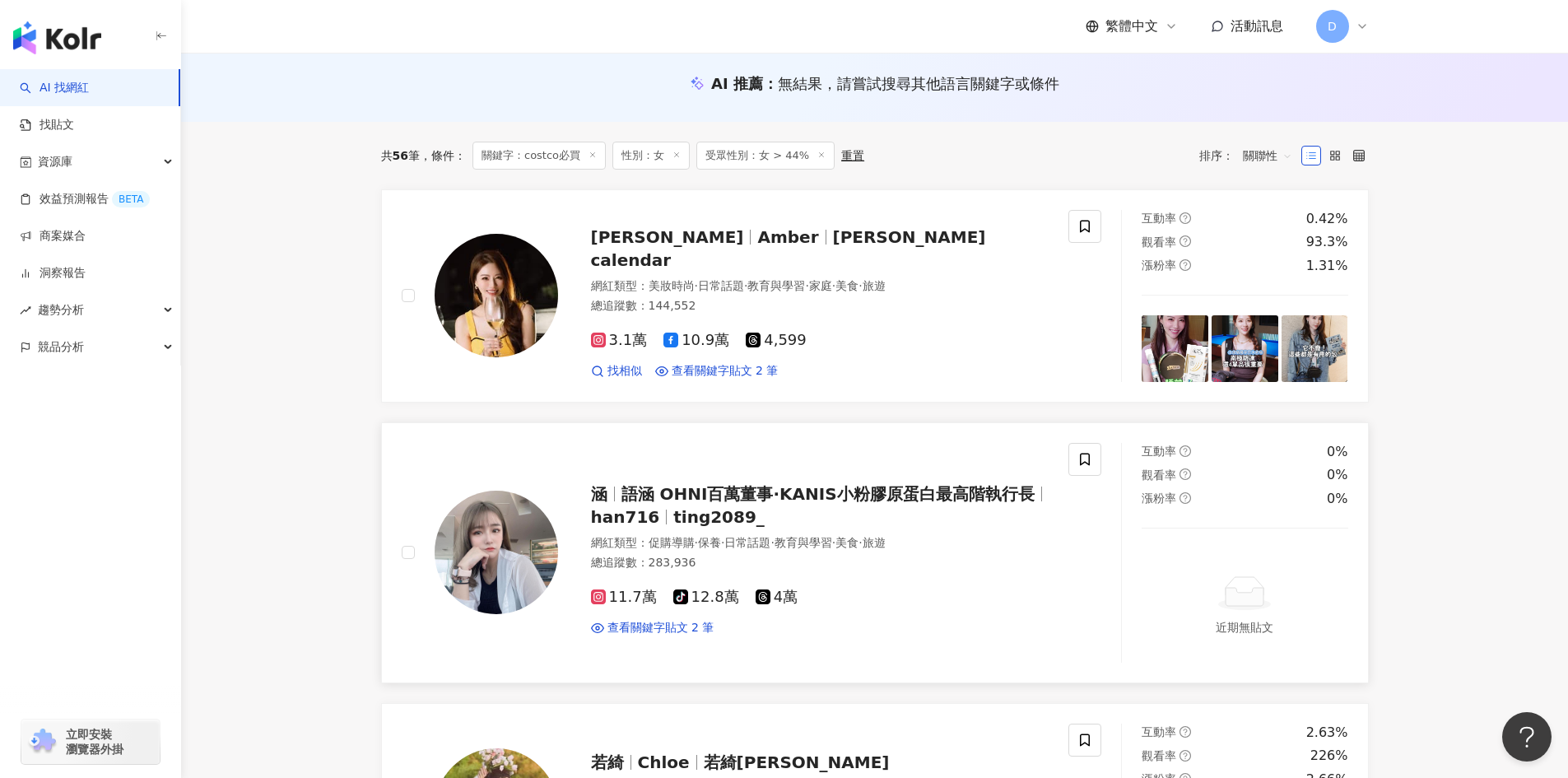
scroll to position [165, 0]
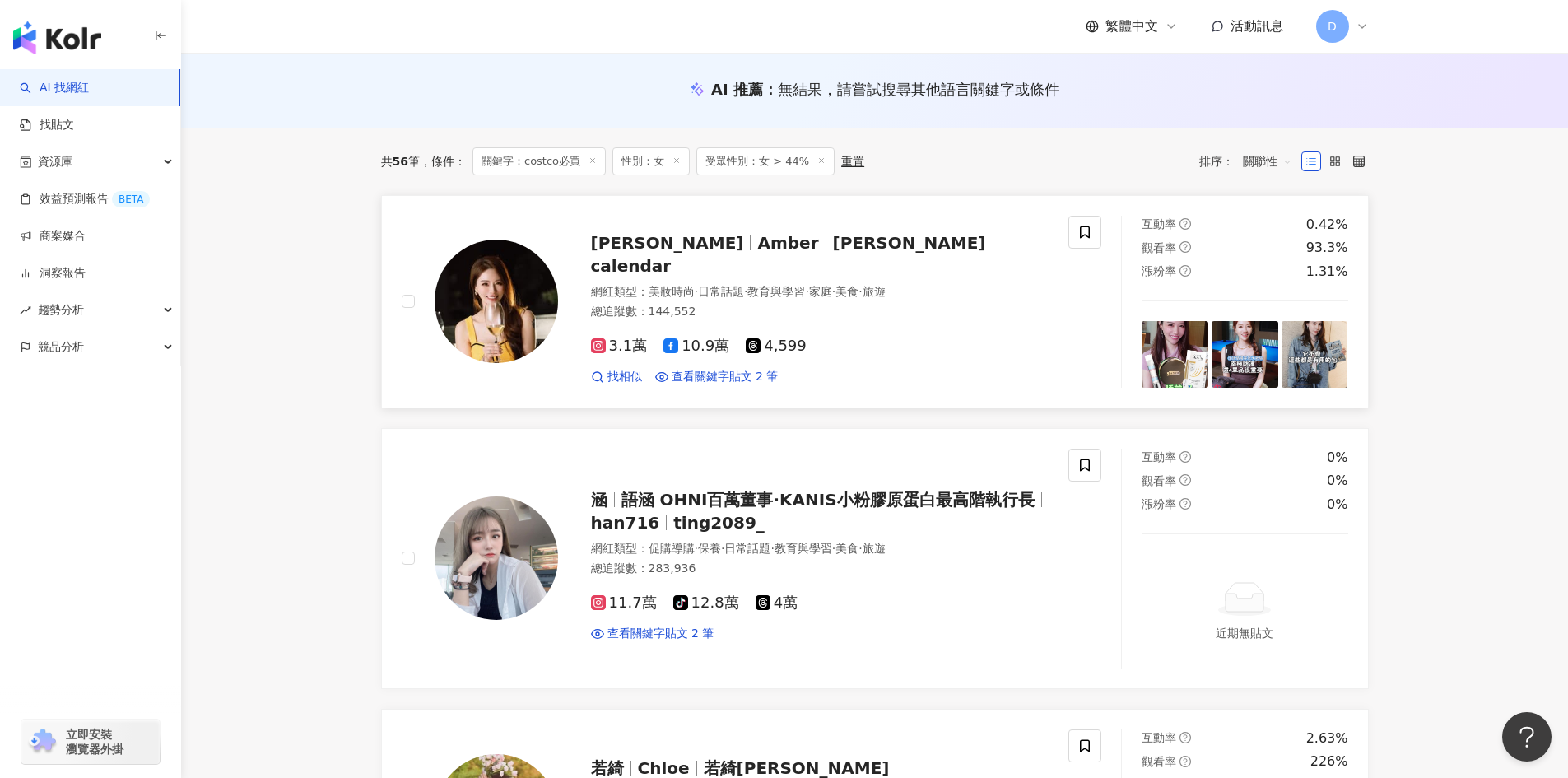
click at [758, 253] on span "Amber" at bounding box center [788, 242] width 61 height 20
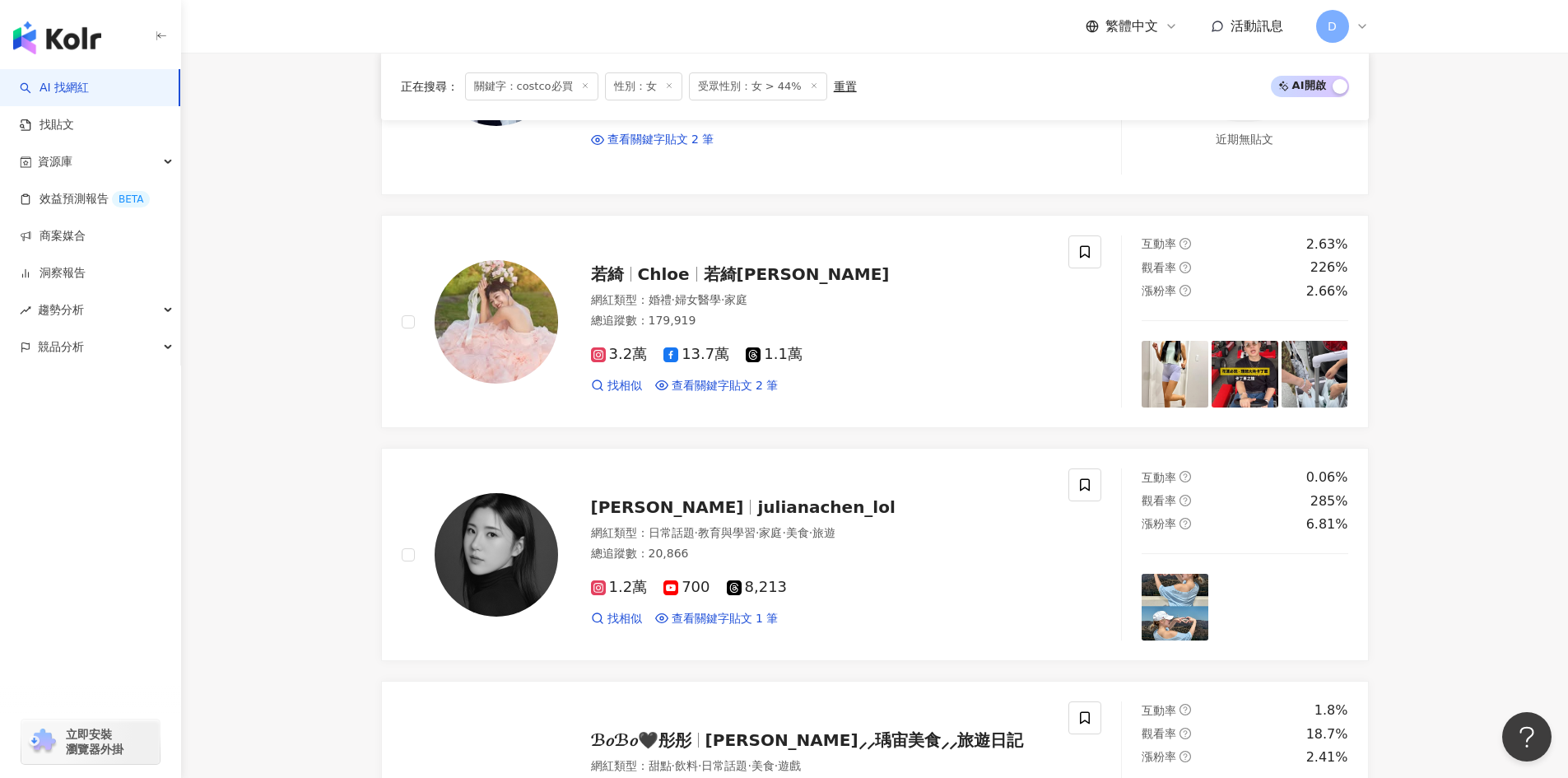
scroll to position [823, 0]
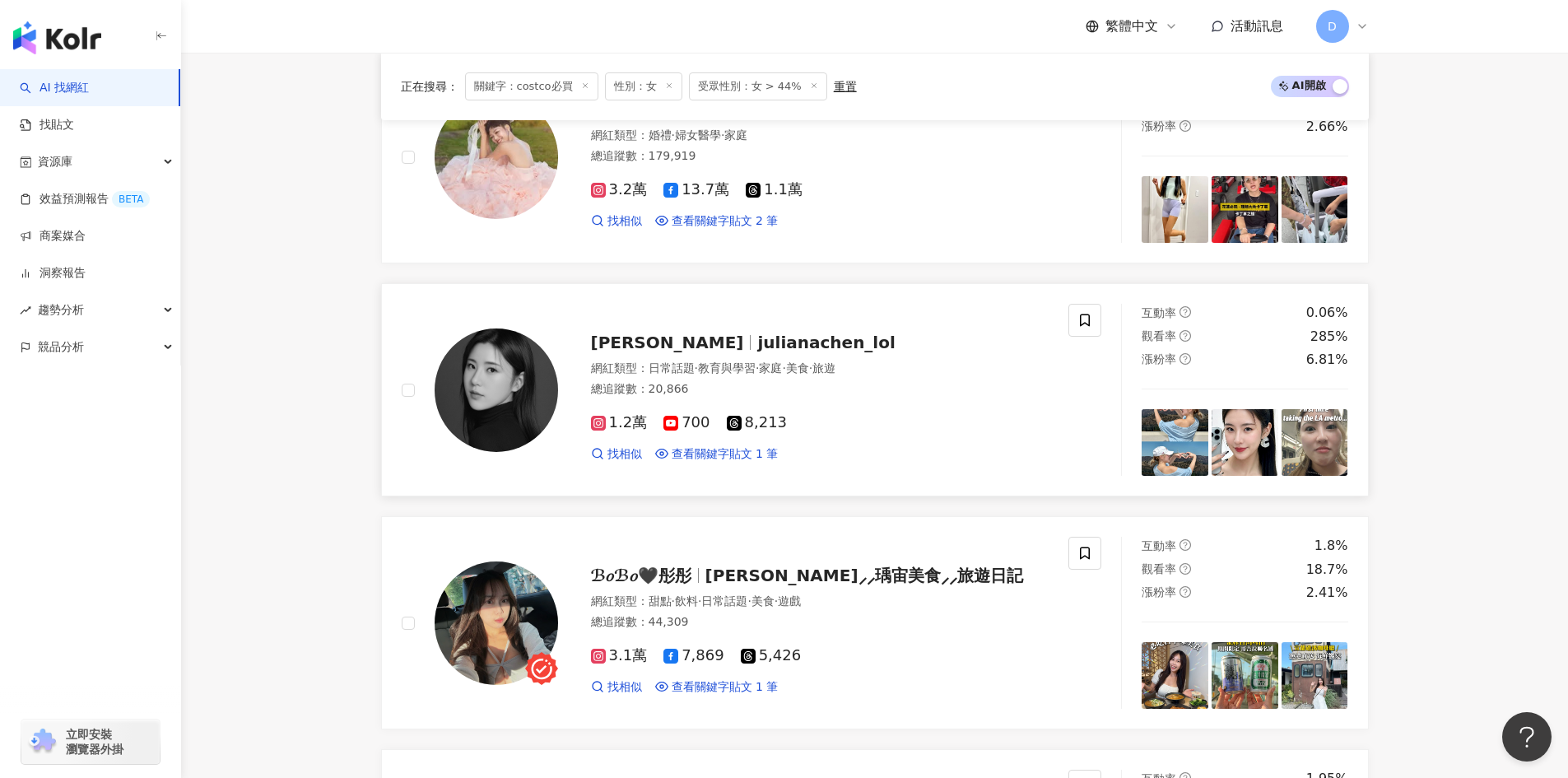
click at [758, 340] on span "julianachen_lol" at bounding box center [826, 342] width 138 height 20
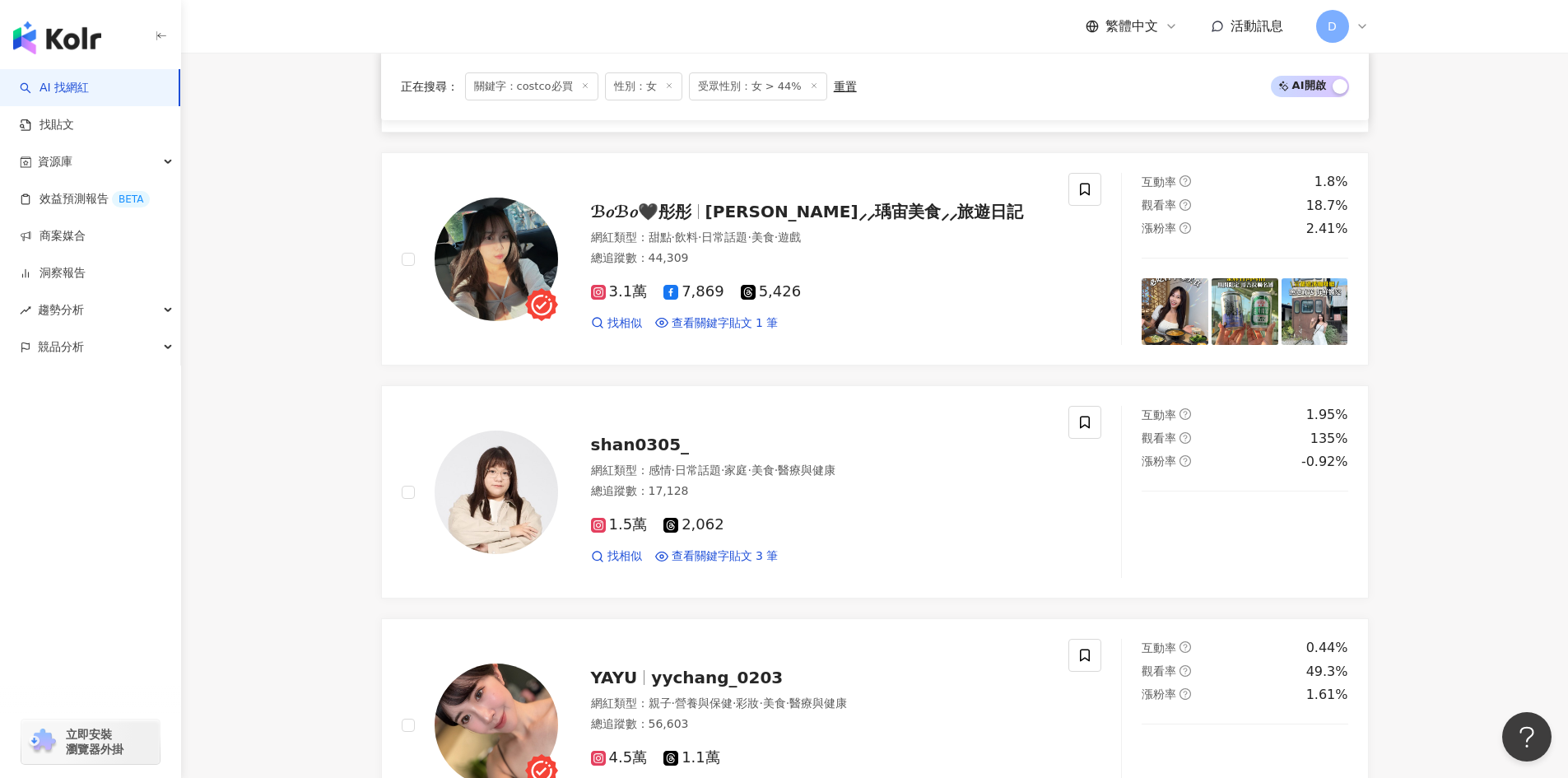
scroll to position [1234, 0]
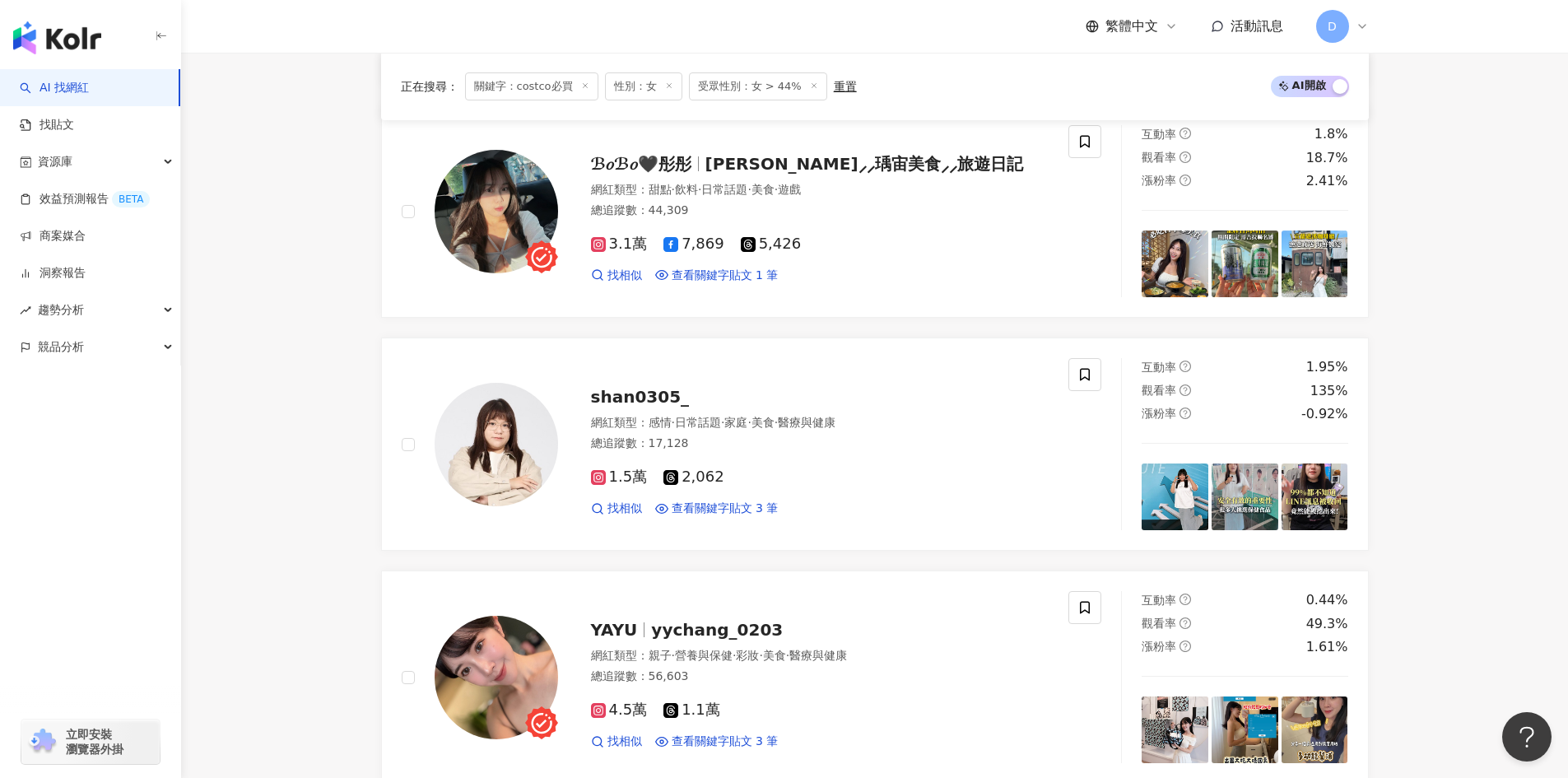
drag, startPoint x: 861, startPoint y: 169, endPoint x: 643, endPoint y: 3, distance: 274.0
click at [861, 169] on span "Mina彤彤⸝⸝瑀宙美食⸝⸝旅遊日記" at bounding box center [864, 163] width 318 height 20
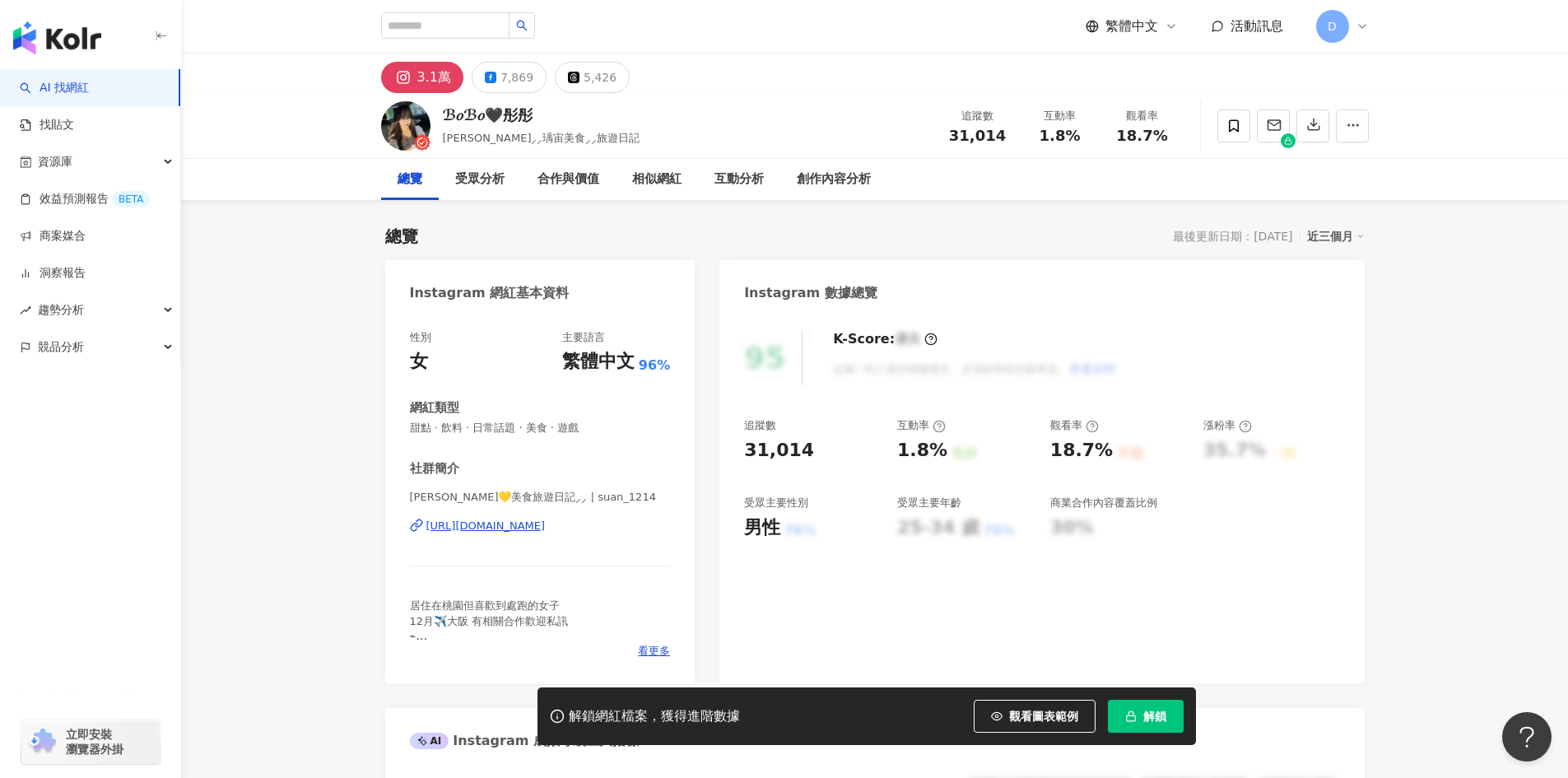
click at [1326, 498] on div "追蹤數 31,014 互動率 1.8% 良好 觀看率 18.7% 不佳 漲粉率 35.7% 一般 受眾主要性別 男性 76% 受眾主要年齡 25-34 歲 7…" at bounding box center [1042, 478] width 595 height 122
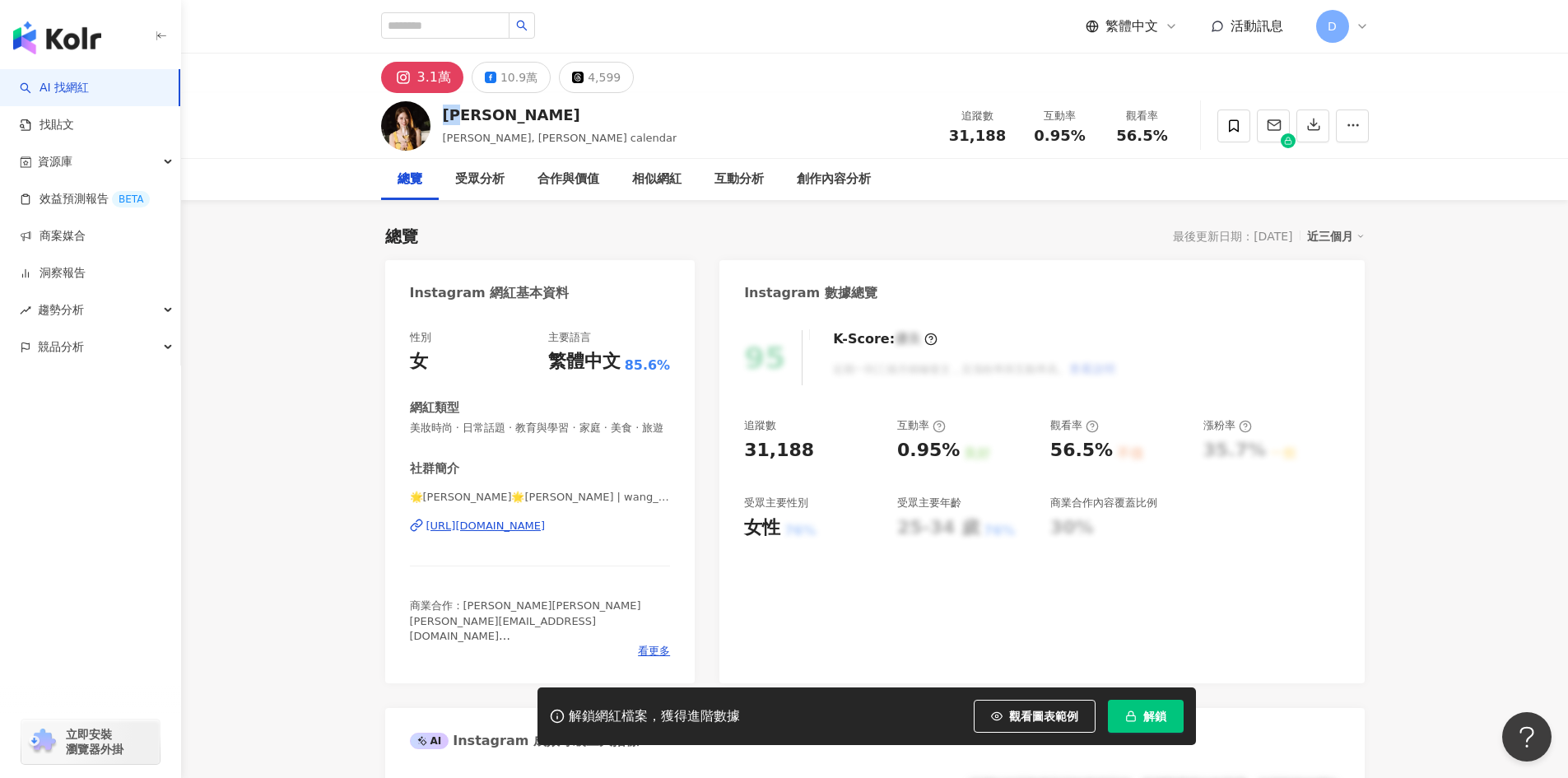
drag, startPoint x: 475, startPoint y: 116, endPoint x: 443, endPoint y: 117, distance: 32.0
click at [443, 117] on div "[PERSON_NAME]" at bounding box center [560, 115] width 234 height 21
copy div "[PERSON_NAME]"
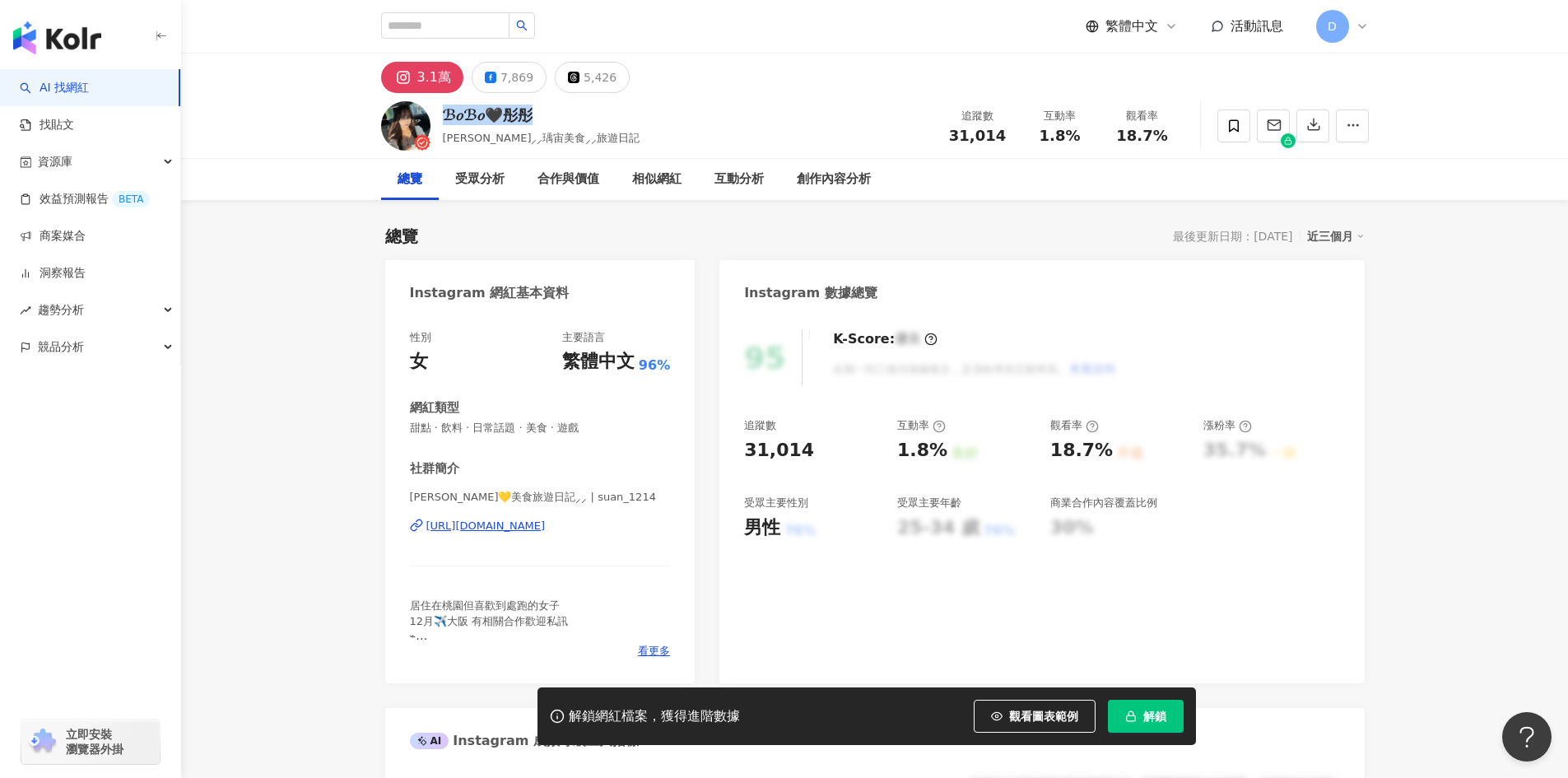
drag, startPoint x: 537, startPoint y: 119, endPoint x: 443, endPoint y: 125, distance: 94.2
click at [443, 125] on div "ℬ𝑜ℬ𝑜🖤彤彤" at bounding box center [541, 115] width 198 height 21
copy div "ℬ𝑜ℬ𝑜🖤彤彤"
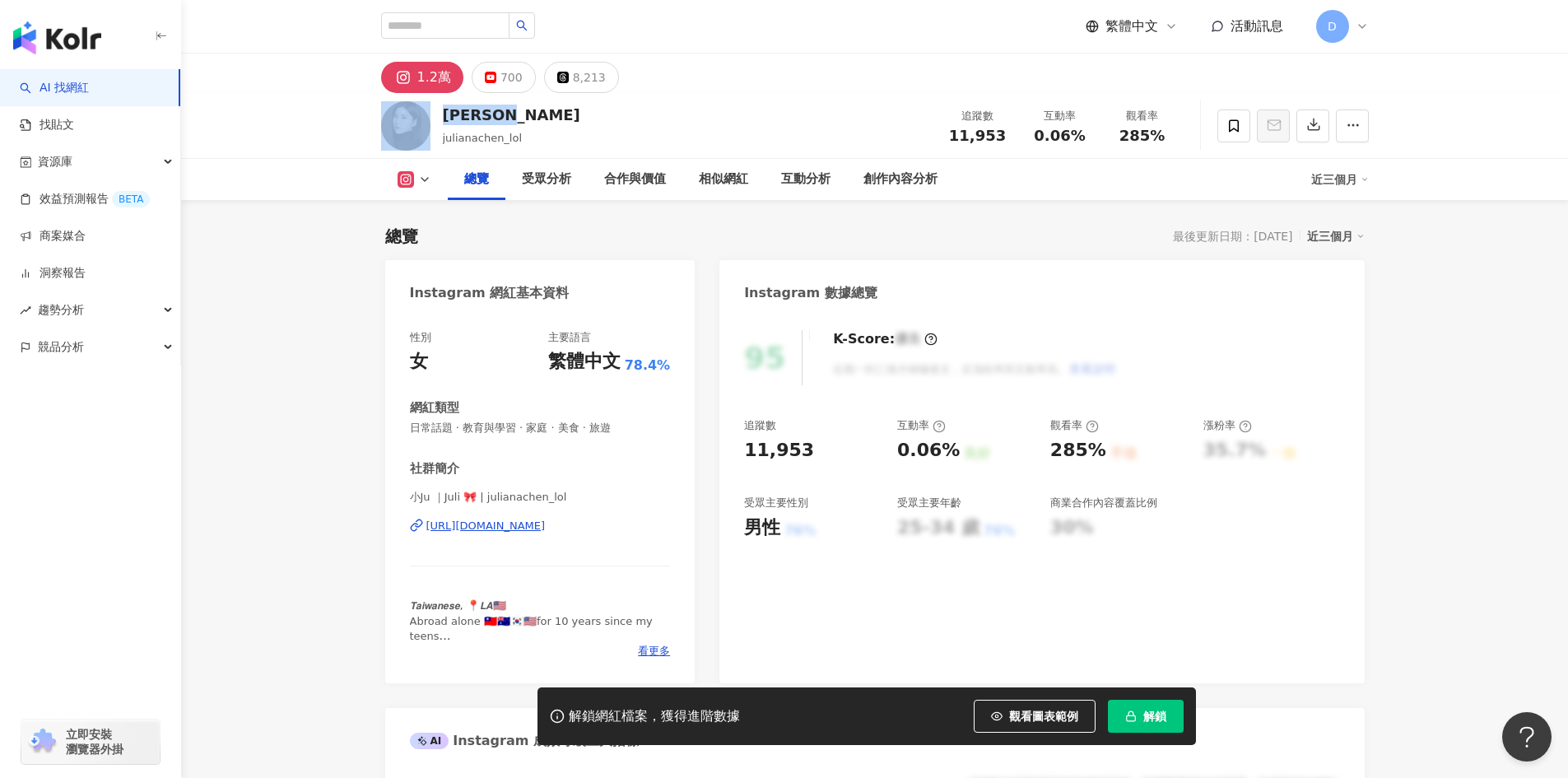
drag, startPoint x: 0, startPoint y: 0, endPoint x: 435, endPoint y: 120, distance: 451.2
click at [435, 120] on div "Juliana julianachen_lol 追蹤數 11,953 互動率 0.06% 觀看率 285%" at bounding box center [875, 125] width 1054 height 65
copy div "[PERSON_NAME]"
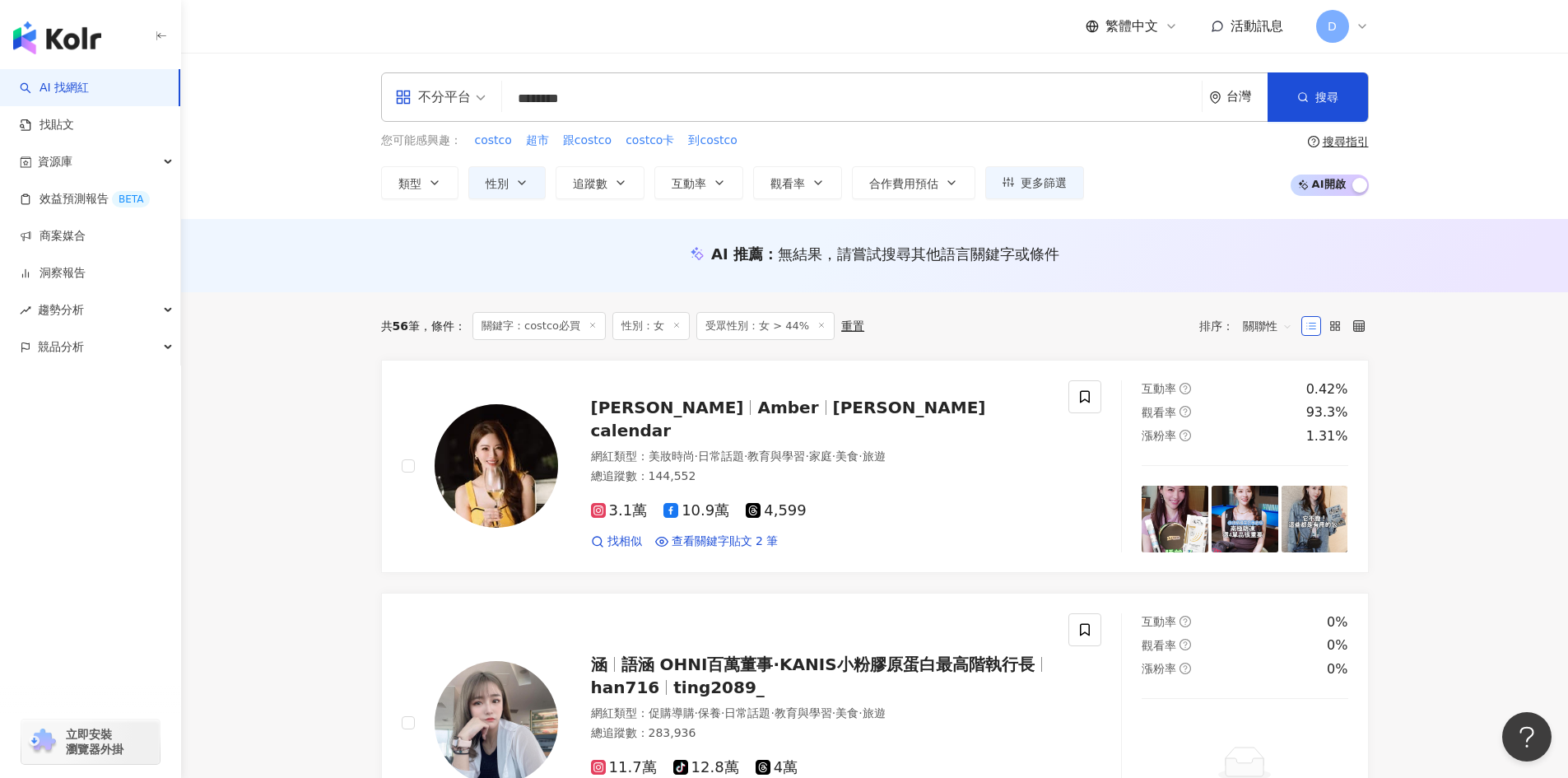
click at [636, 98] on input "********" at bounding box center [851, 98] width 687 height 31
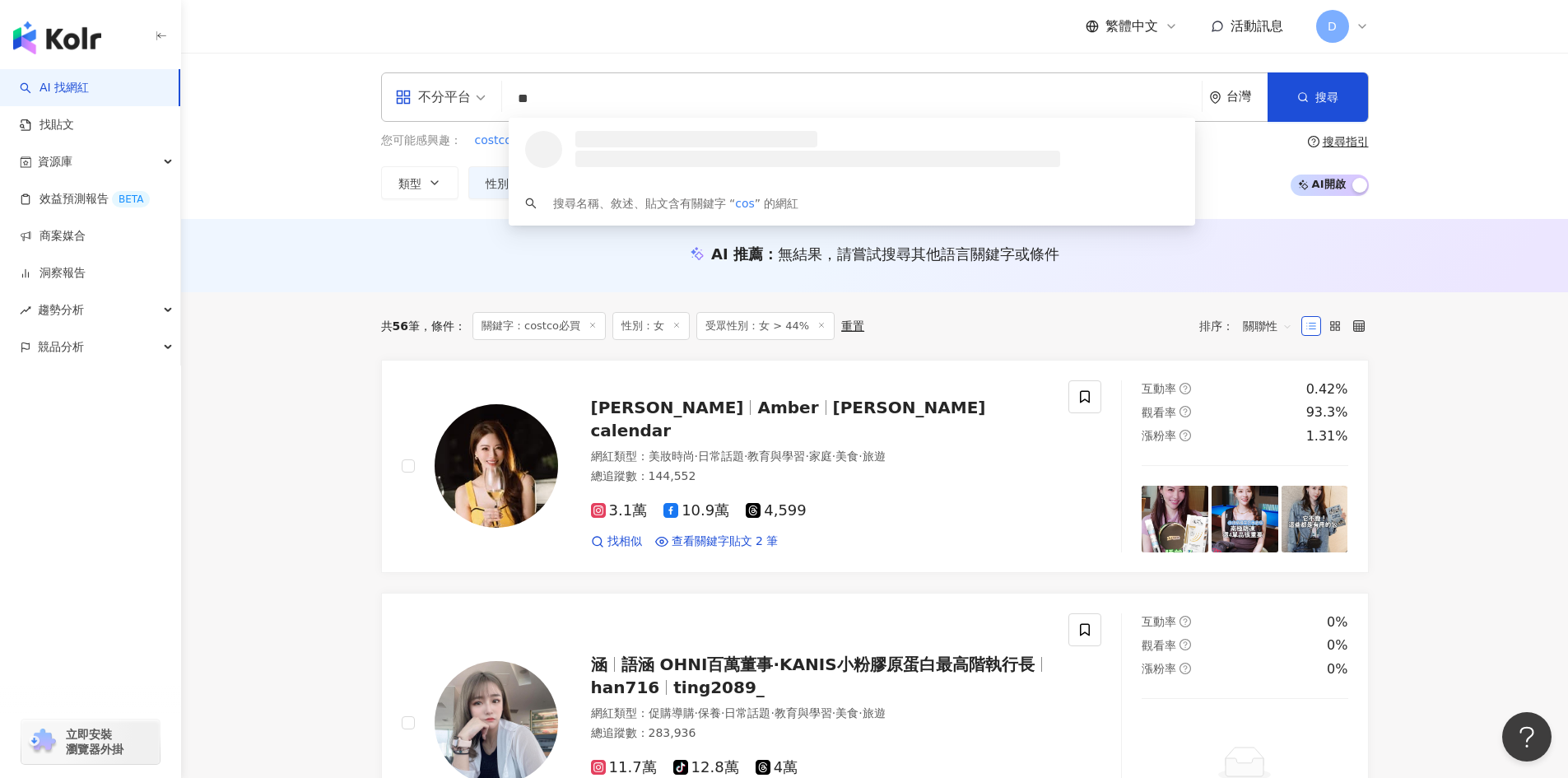
type input "*"
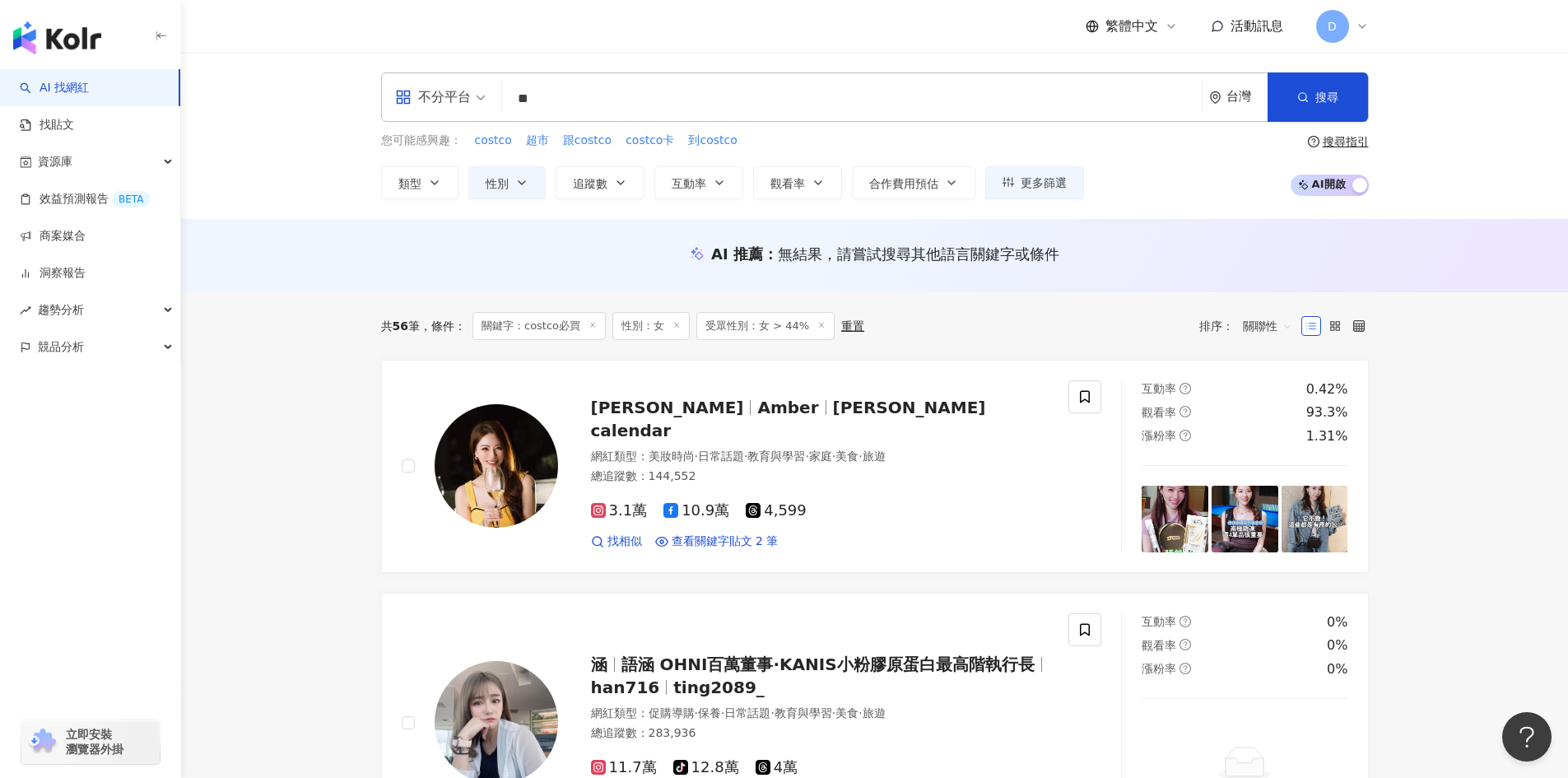
type input "*"
type input "*****"
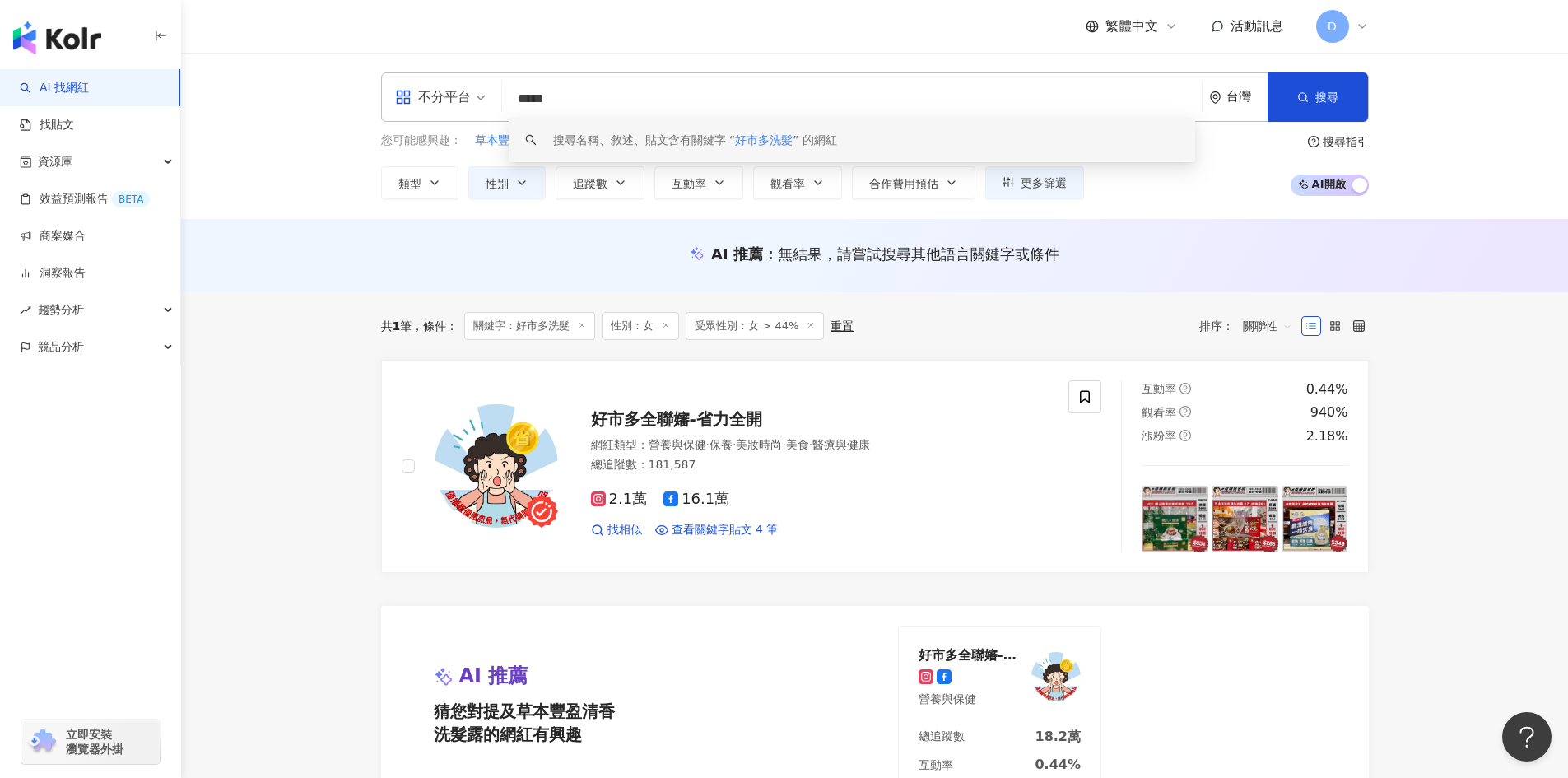
click at [647, 81] on div "不分平台 ***** 台灣 搜尋 keyword 搜尋名稱、敘述、貼文含有關鍵字 “ 好市多洗髮 ” 的網紅" at bounding box center [875, 96] width 988 height 50
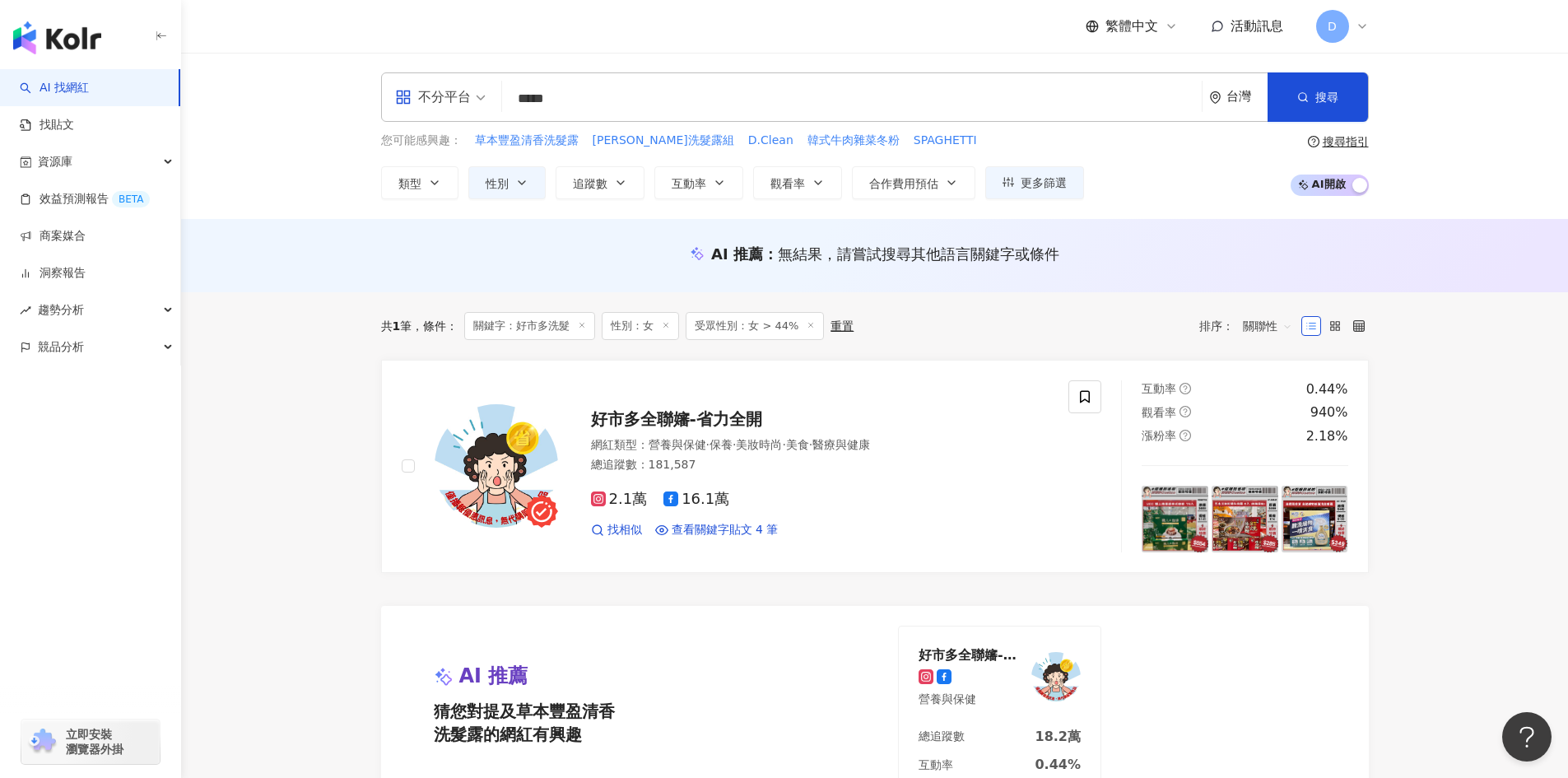
click at [599, 88] on input "*****" at bounding box center [851, 98] width 687 height 31
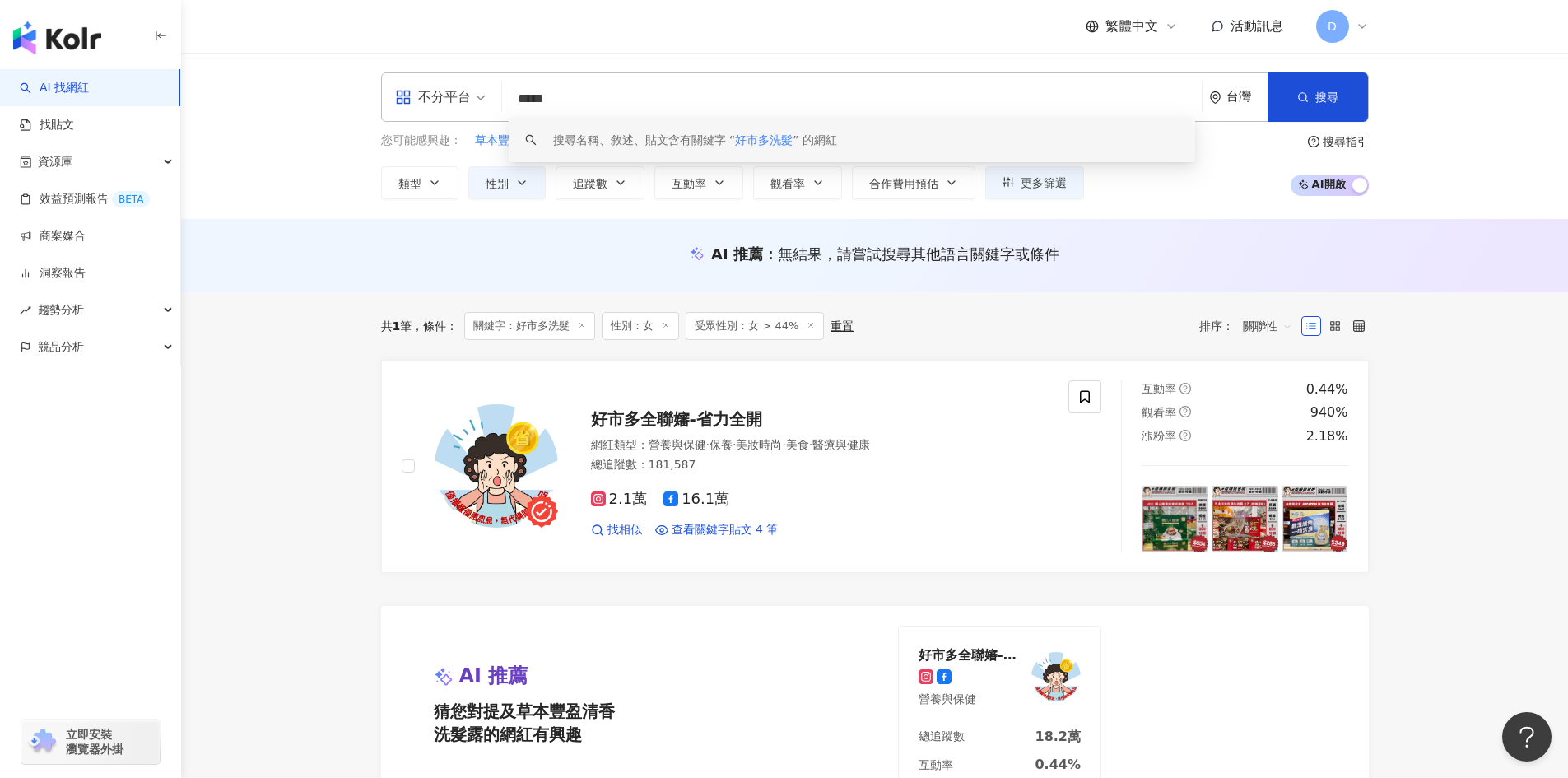
scroll to position [1, 0]
drag, startPoint x: 598, startPoint y: 99, endPoint x: 512, endPoint y: 121, distance: 88.8
click at [513, 119] on div "不分平台 ***** 台灣 搜尋 keyword 搜尋名稱、敘述、貼文含有關鍵字 “ 好市多洗髮 ” 的網紅" at bounding box center [875, 96] width 988 height 50
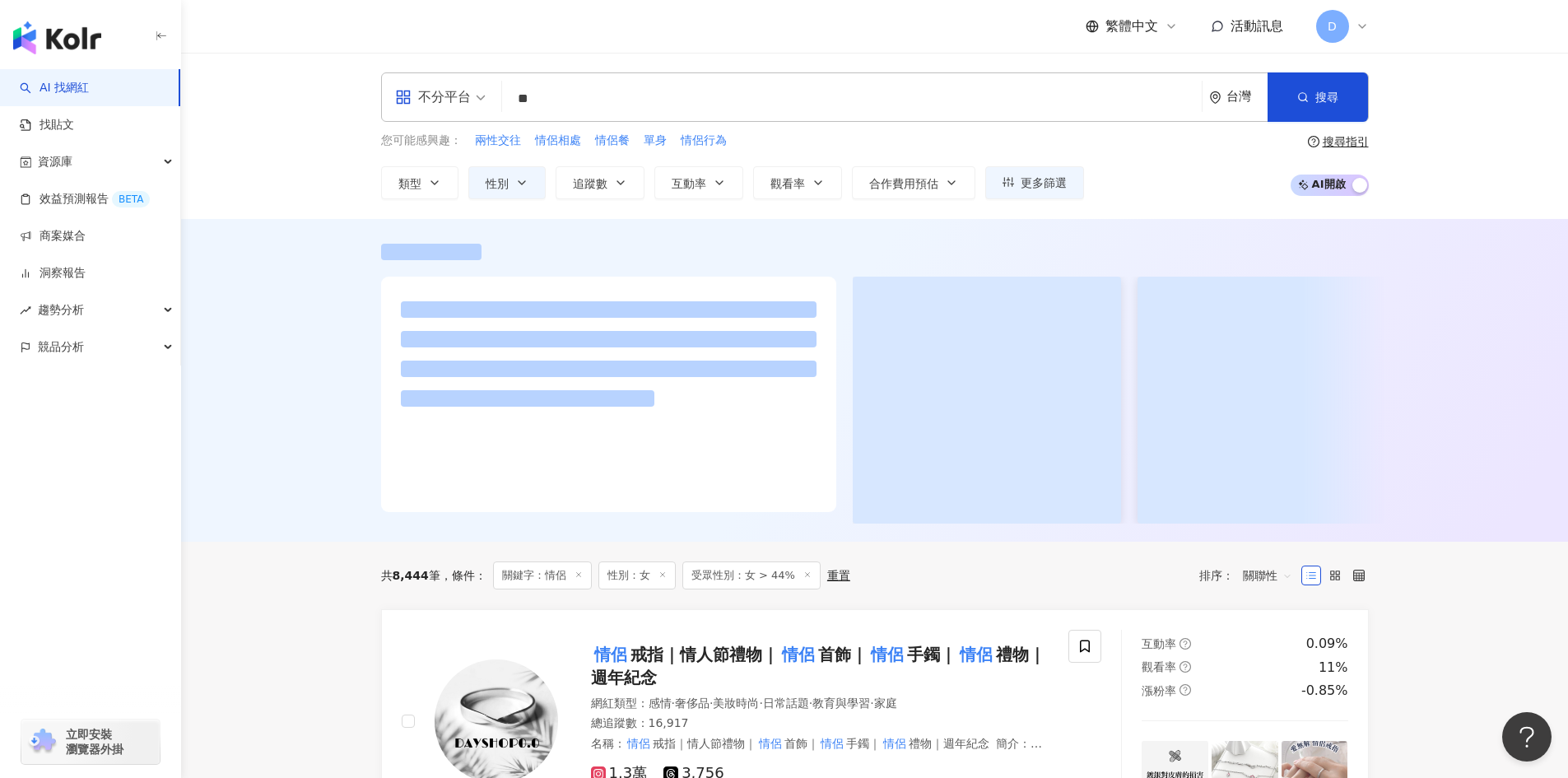
click at [324, 294] on div at bounding box center [874, 380] width 1387 height 323
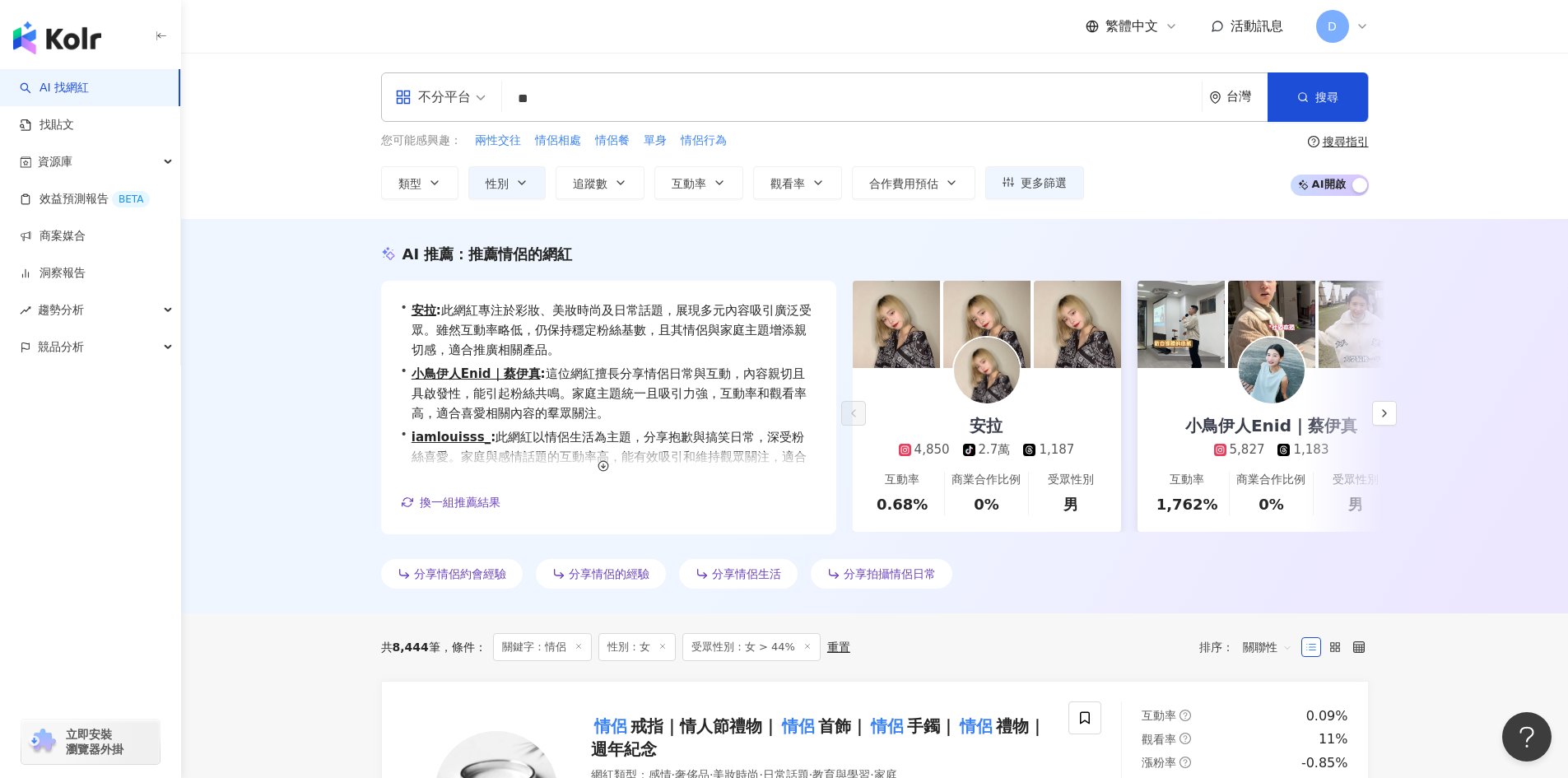
click at [64, 391] on div "button" at bounding box center [90, 419] width 181 height 109
click at [520, 186] on icon "button" at bounding box center [522, 183] width 13 height 13
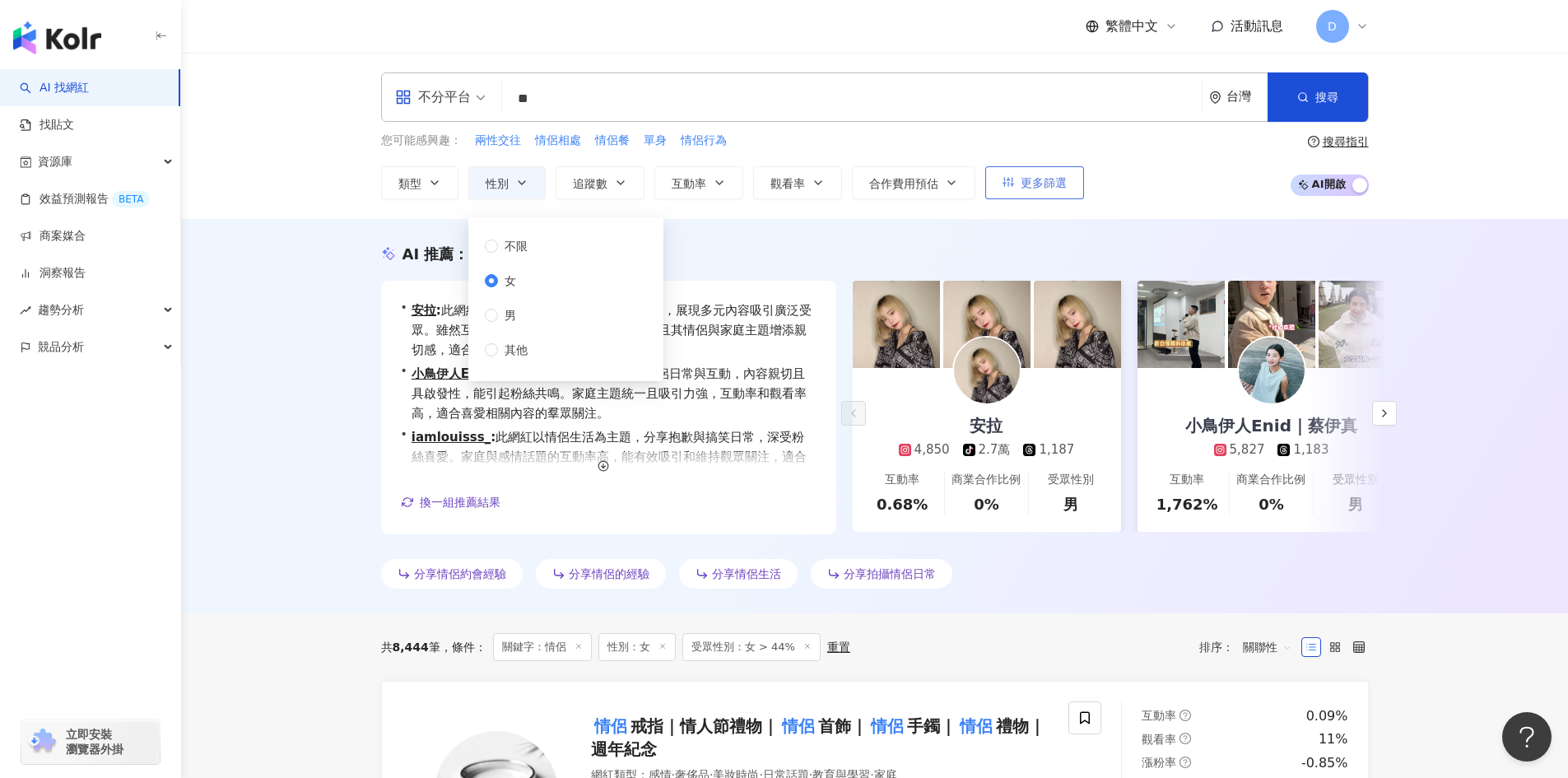
click at [1024, 185] on span "更多篩選" at bounding box center [1043, 183] width 46 height 13
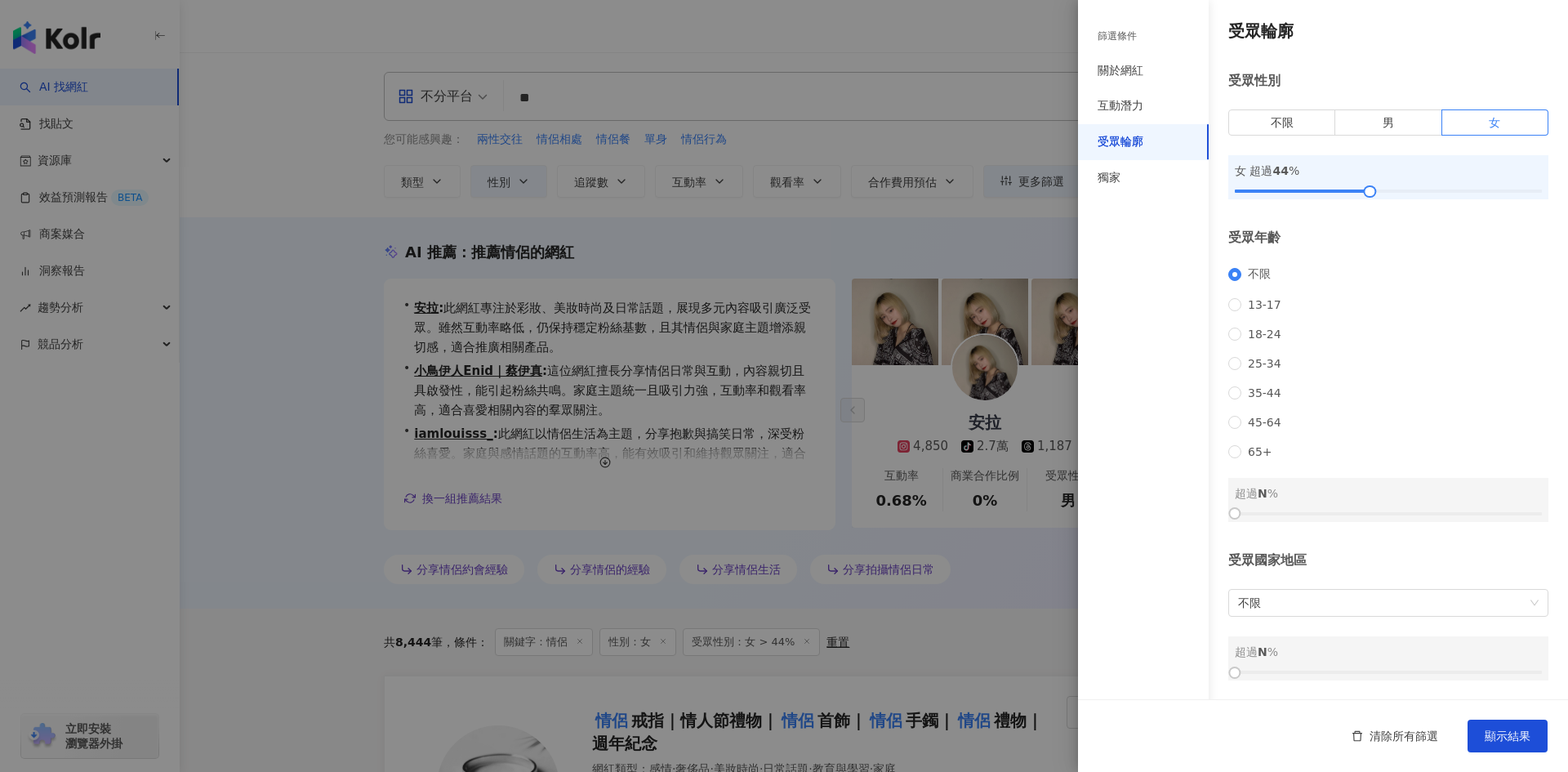
click at [1290, 319] on div "不限 [PHONE_NUMBER] [PHONE_NUMBER] 45-64 65+" at bounding box center [1388, 362] width 320 height 191
click at [1242, 357] on span "25-34" at bounding box center [1264, 363] width 46 height 13
click at [1511, 730] on span "顯示結果" at bounding box center [1507, 736] width 46 height 13
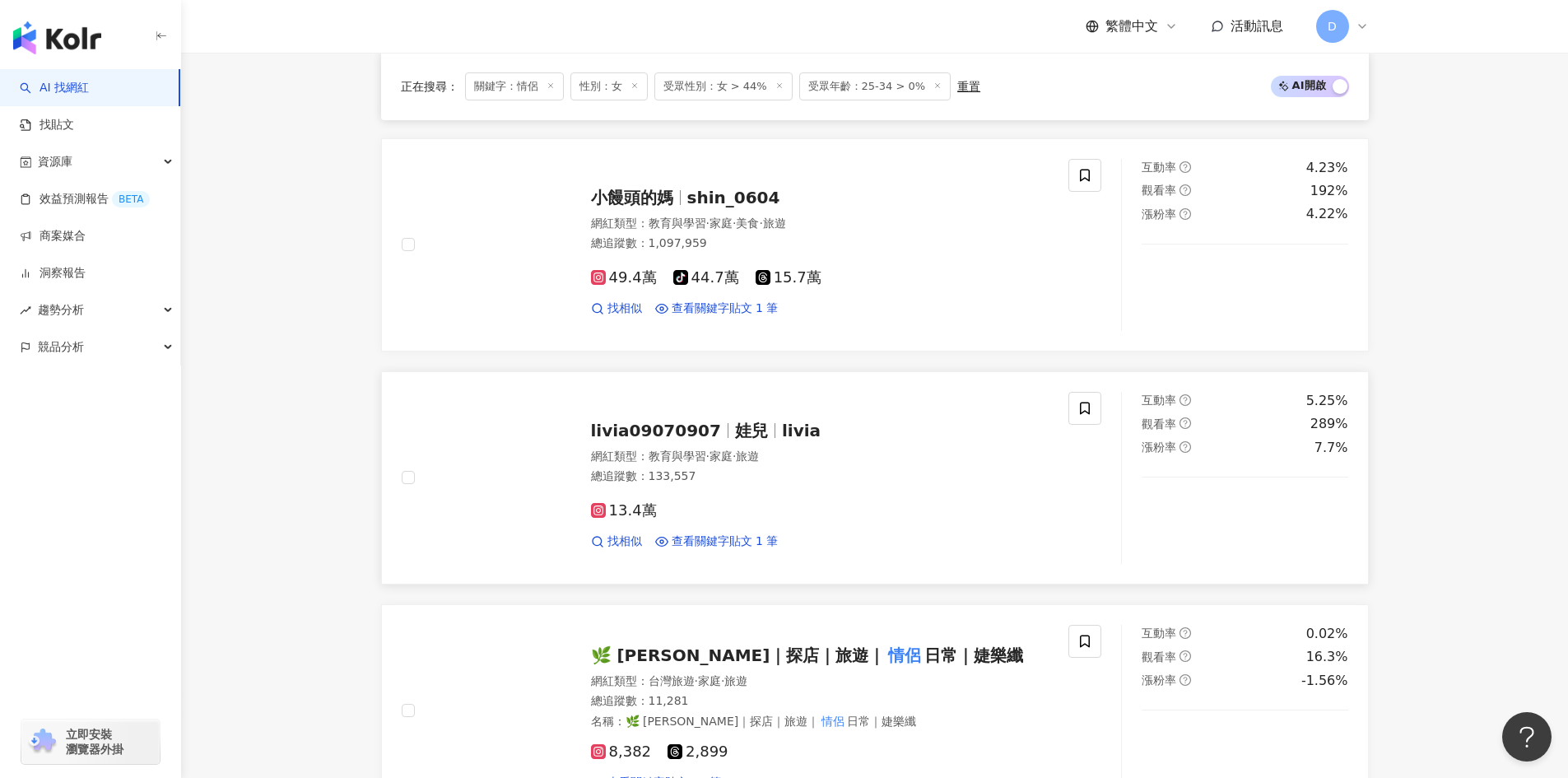
scroll to position [808, 0]
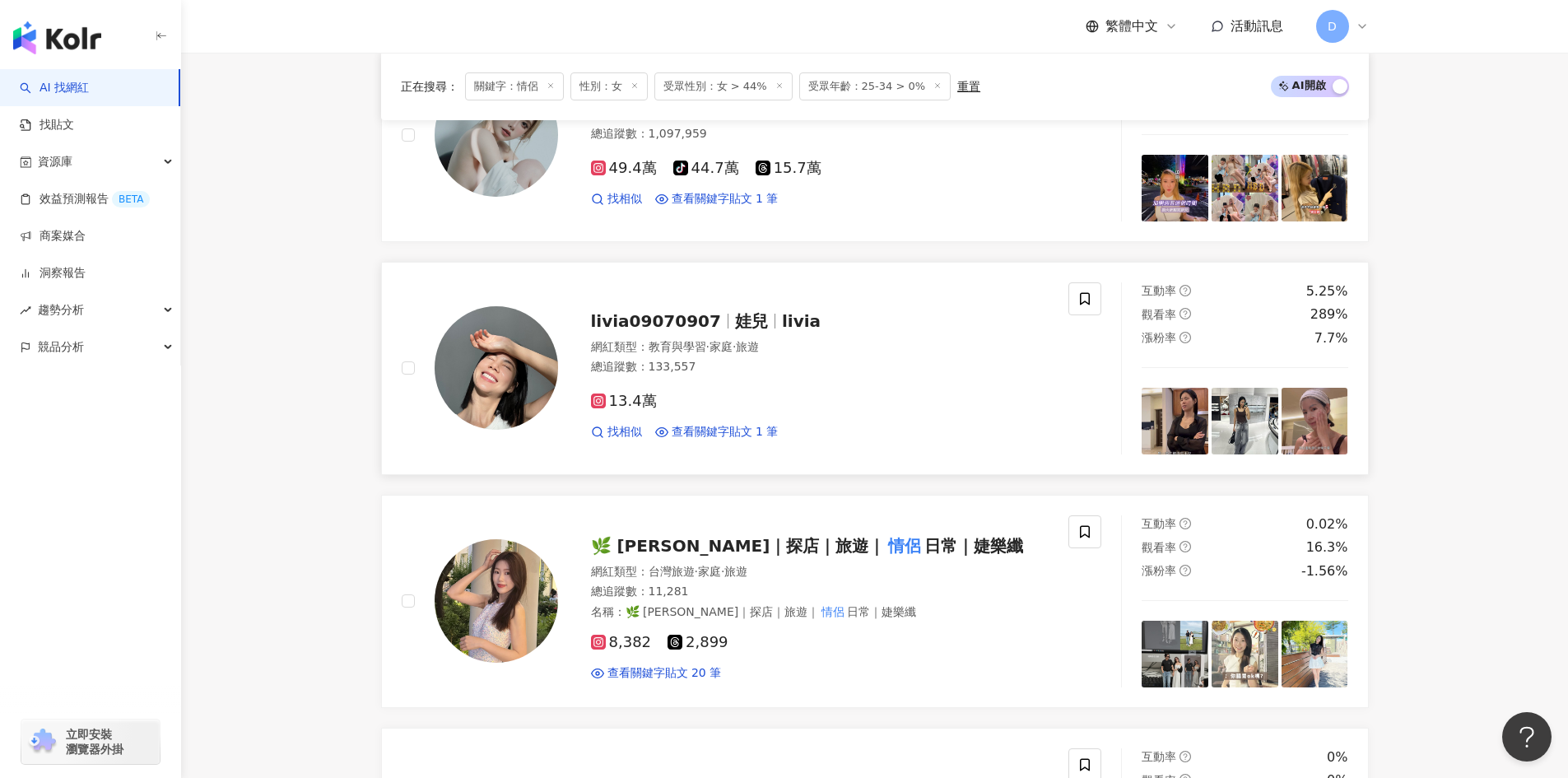
click at [608, 400] on span "13.4萬" at bounding box center [624, 401] width 66 height 17
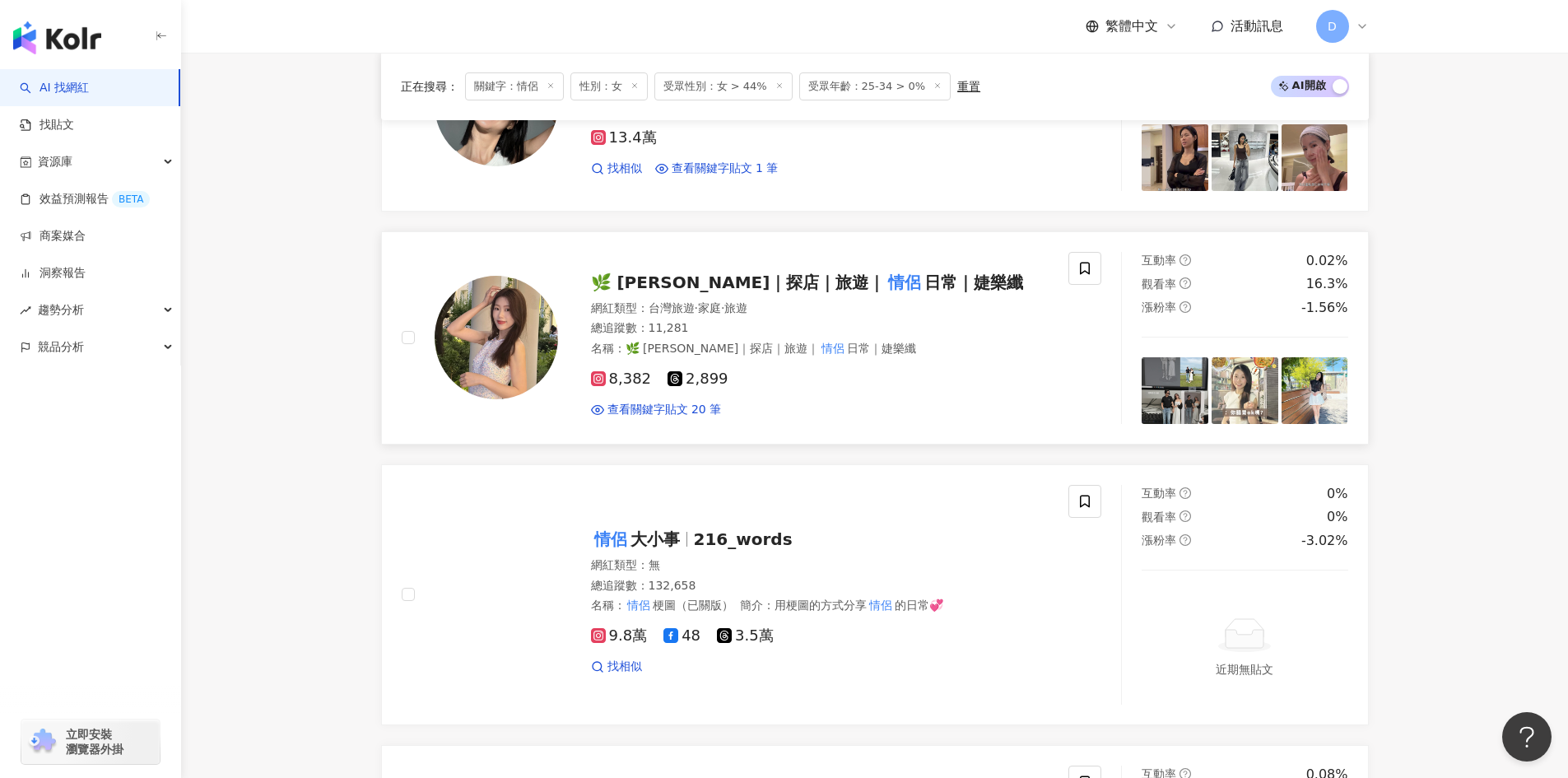
scroll to position [1138, 0]
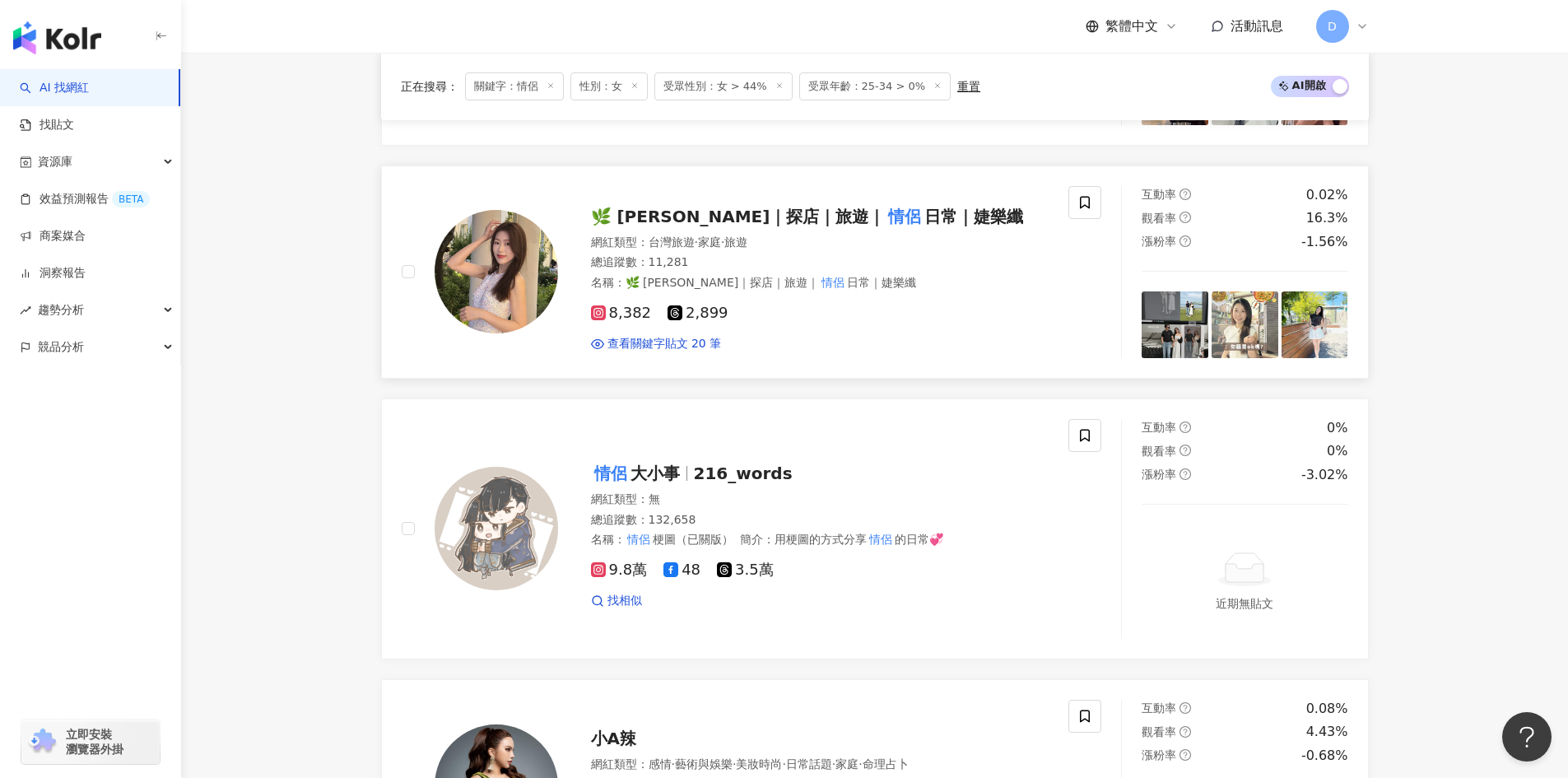
drag, startPoint x: 612, startPoint y: 316, endPoint x: 615, endPoint y: 177, distance: 139.0
click at [612, 316] on span "8,382" at bounding box center [621, 313] width 61 height 17
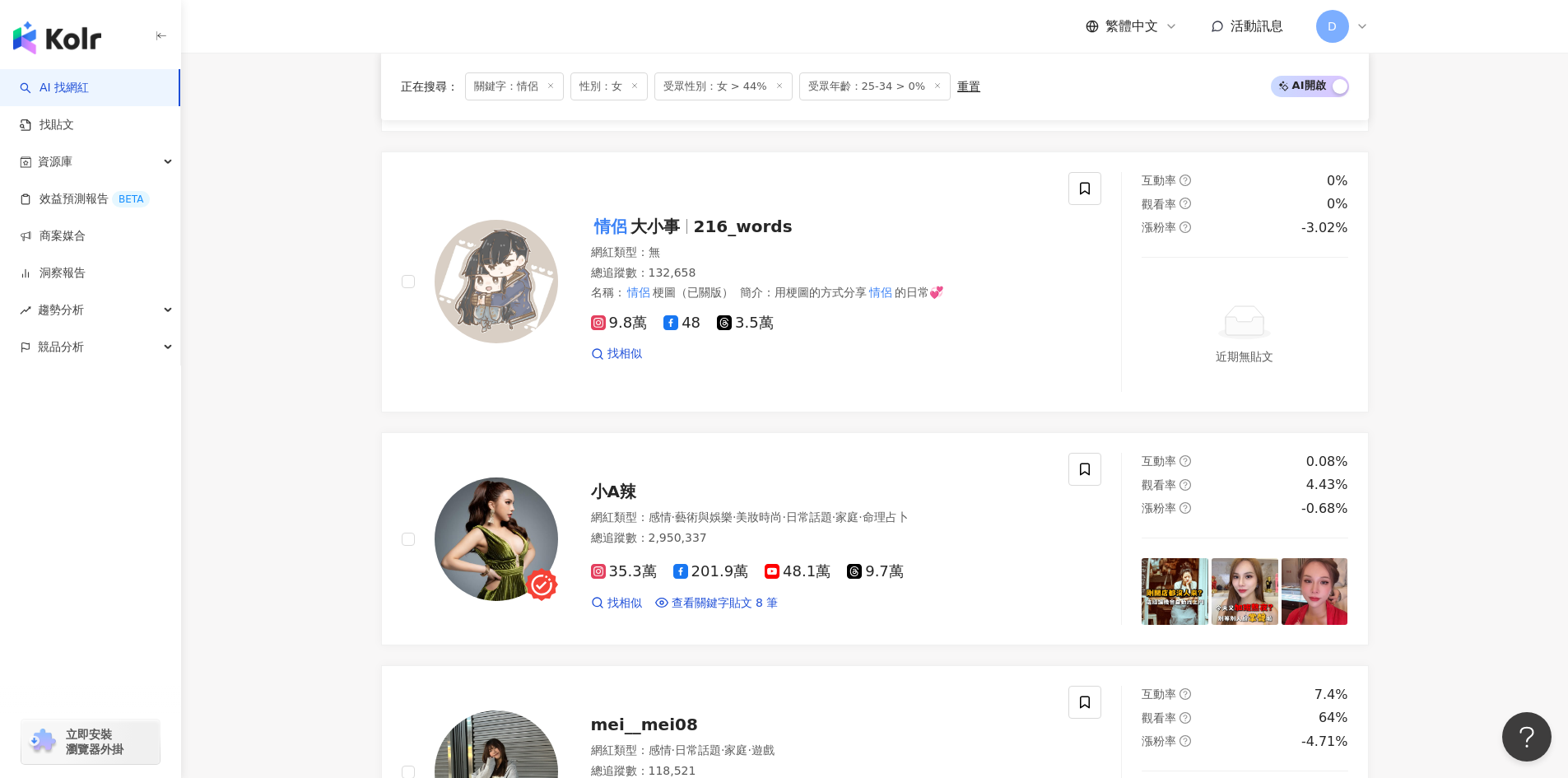
click at [616, 321] on span "9.8萬" at bounding box center [619, 323] width 57 height 17
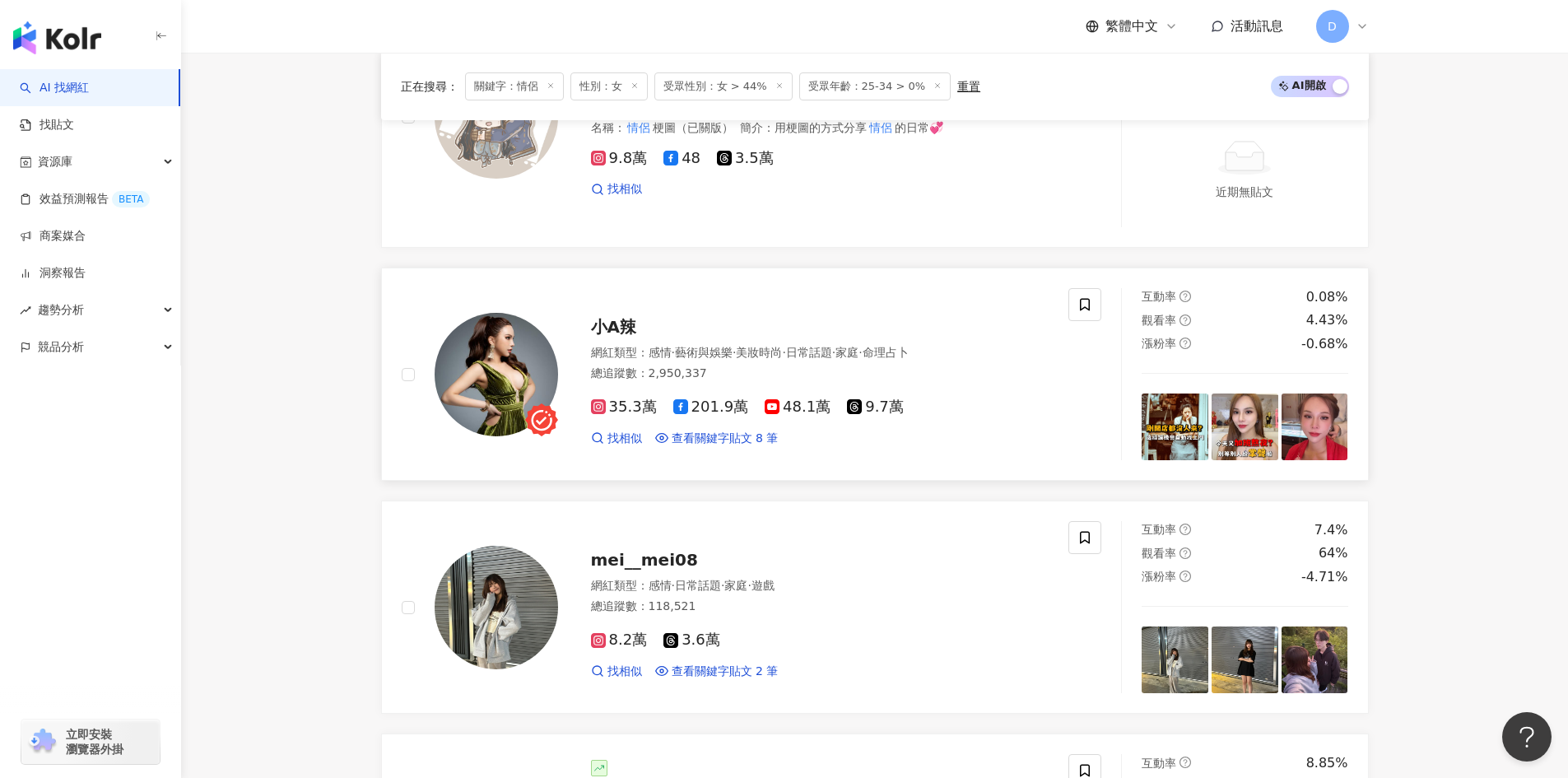
click at [626, 409] on span "35.3萬" at bounding box center [624, 406] width 66 height 17
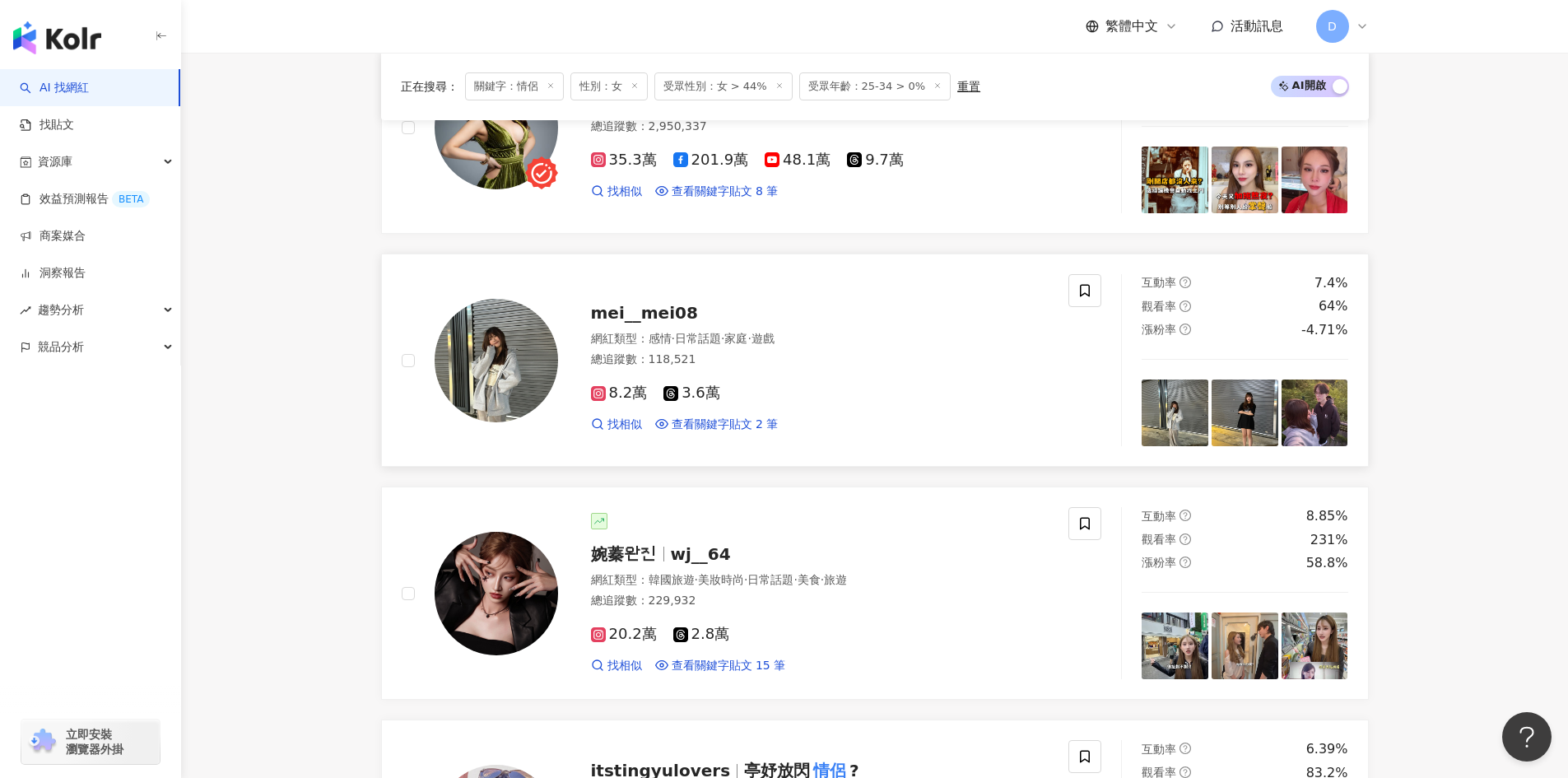
click at [628, 398] on span "8.2萬" at bounding box center [619, 392] width 57 height 17
click at [641, 632] on span "20.2萬" at bounding box center [624, 634] width 66 height 17
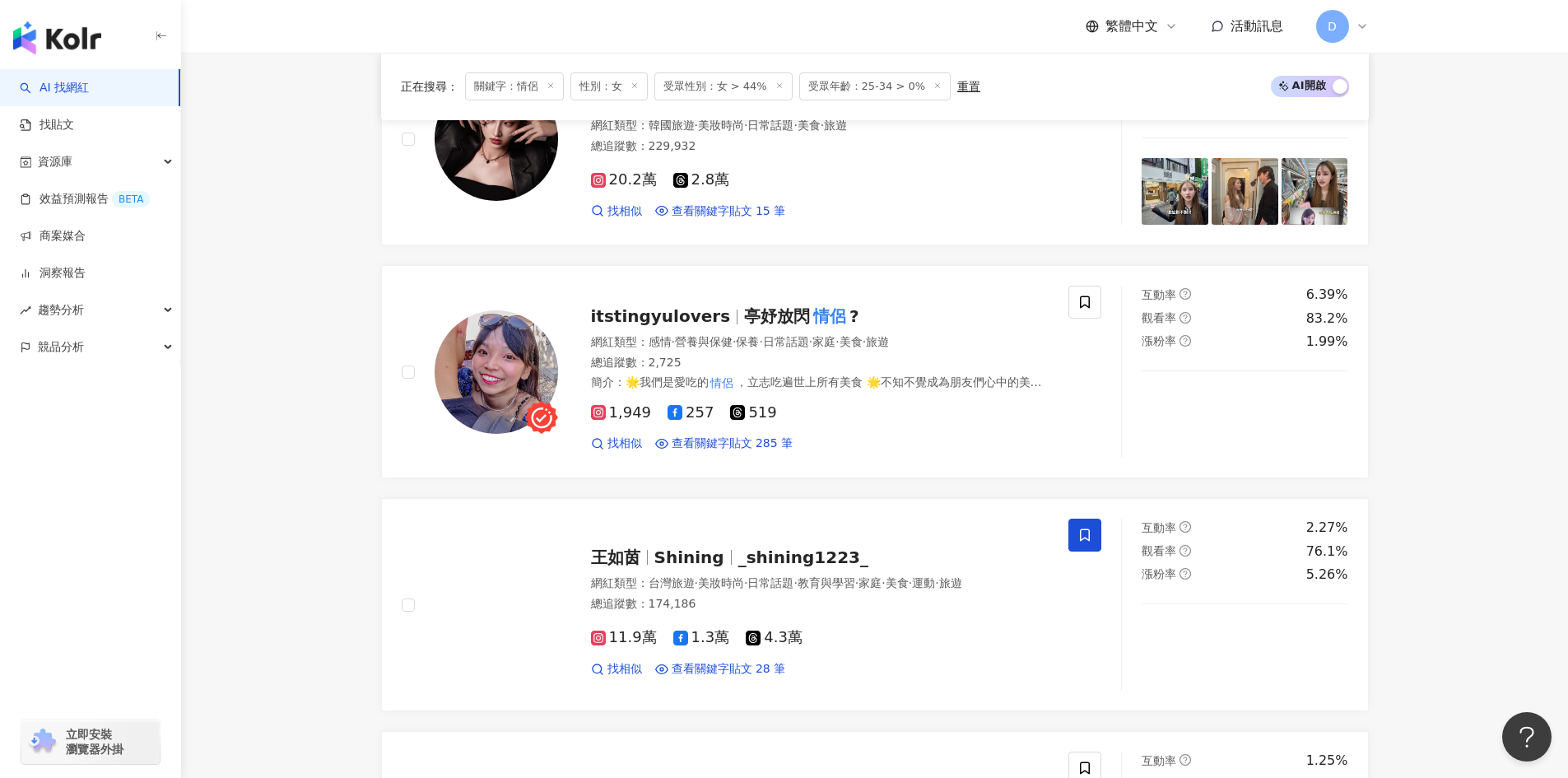
scroll to position [2289, 0]
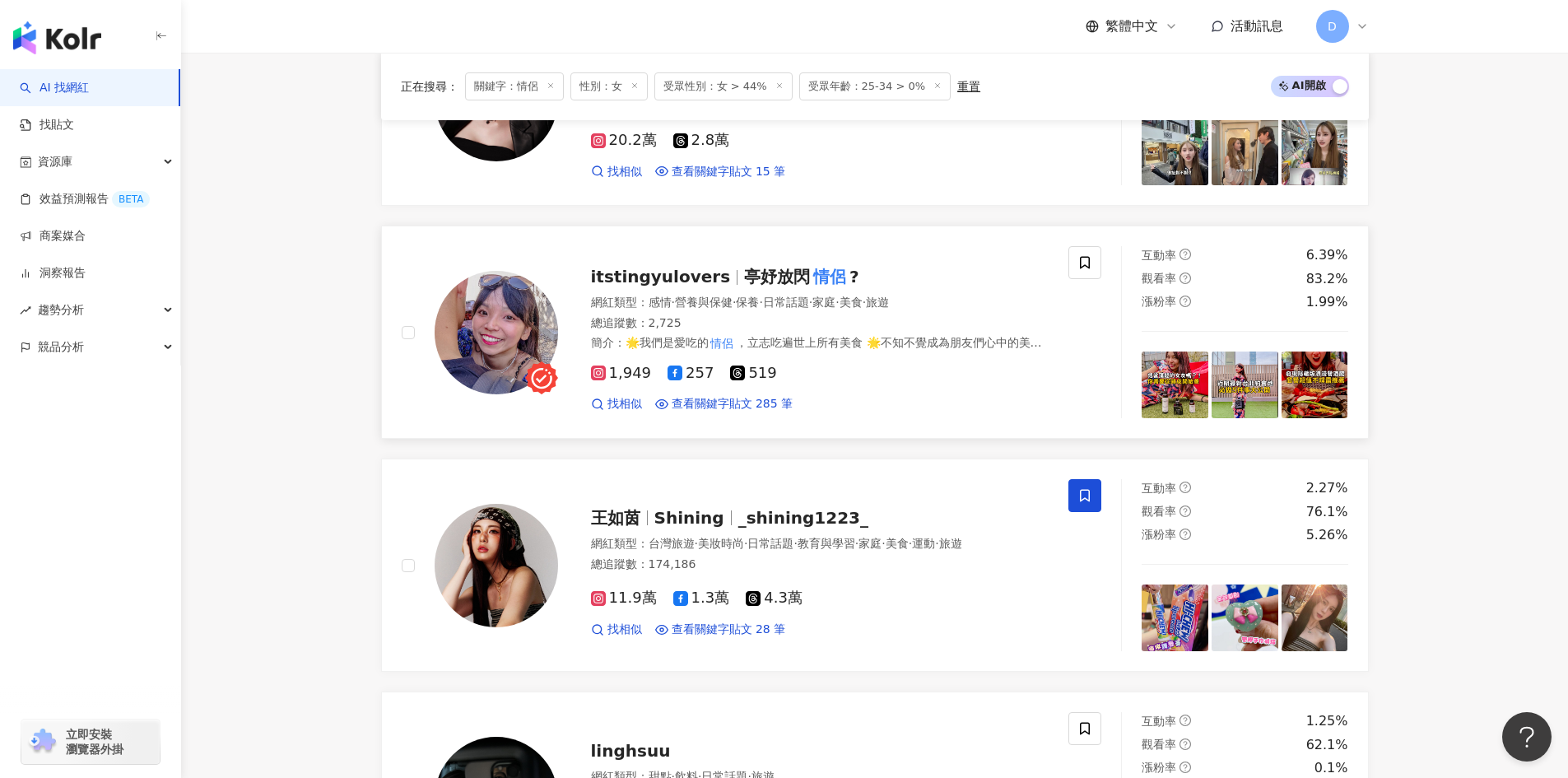
click at [625, 377] on span "1,949" at bounding box center [621, 373] width 61 height 17
click at [620, 607] on span "11.9萬" at bounding box center [624, 597] width 66 height 17
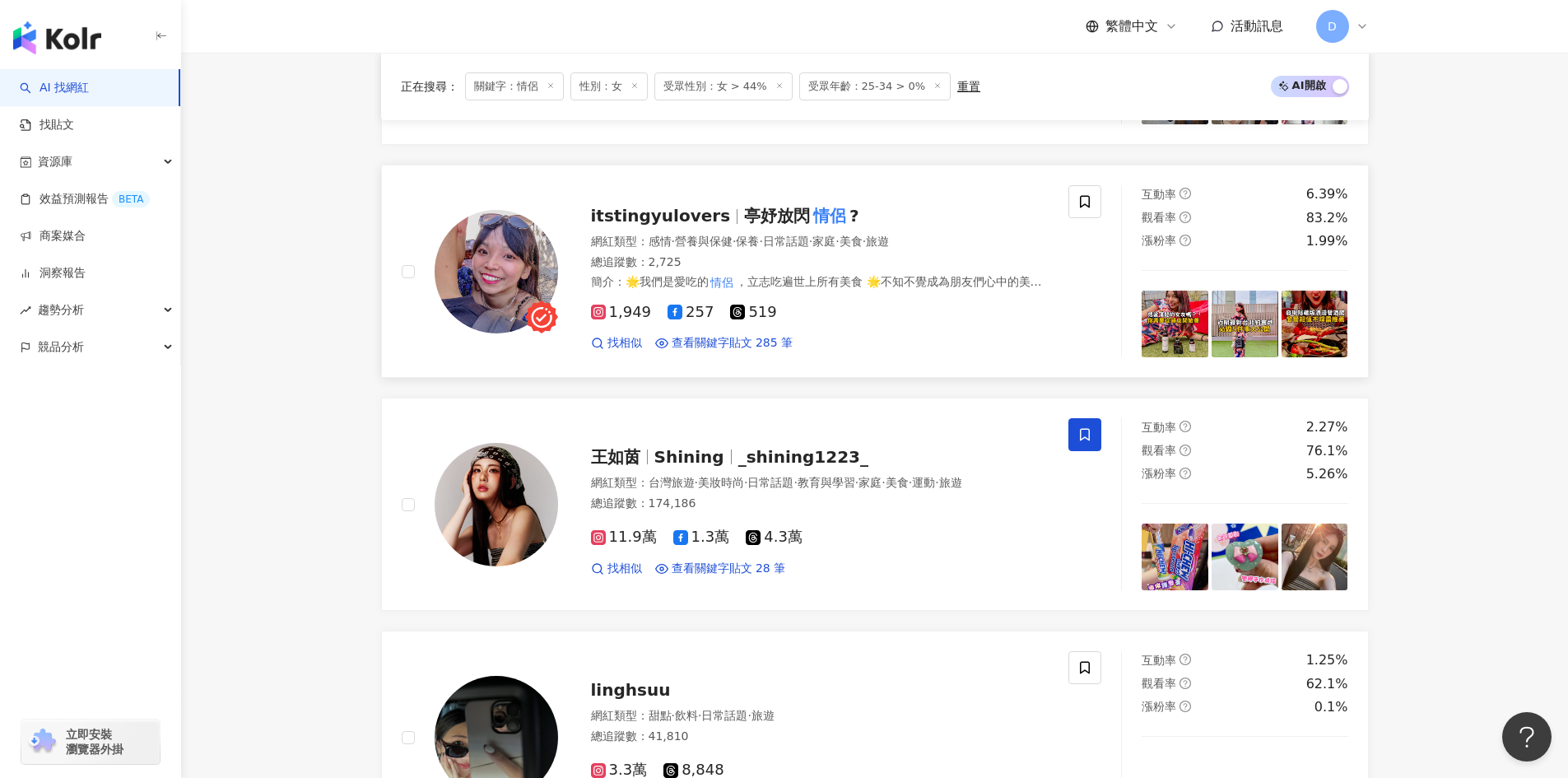
scroll to position [2454, 0]
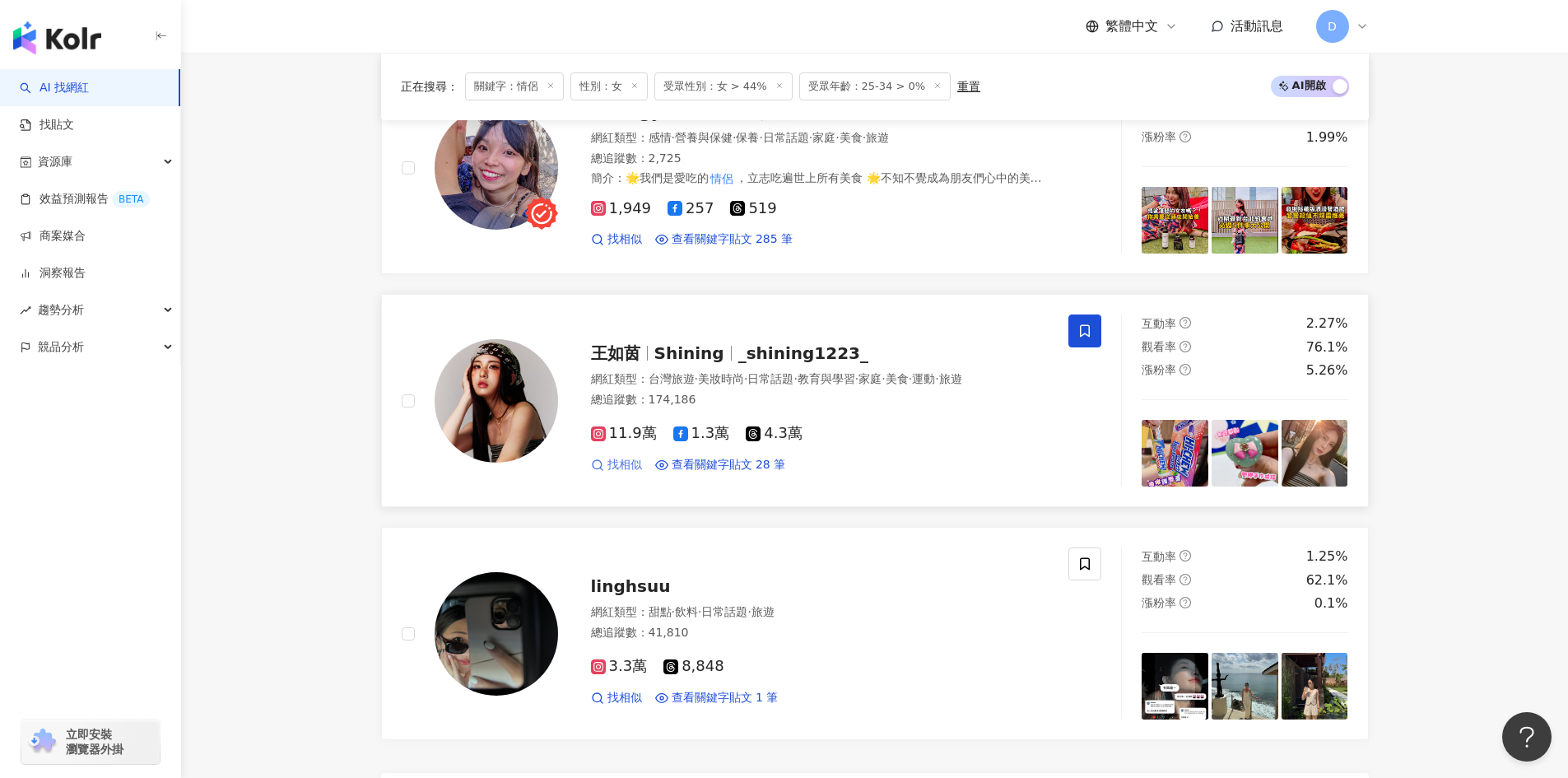
click at [614, 473] on span "找相似" at bounding box center [625, 465] width 35 height 17
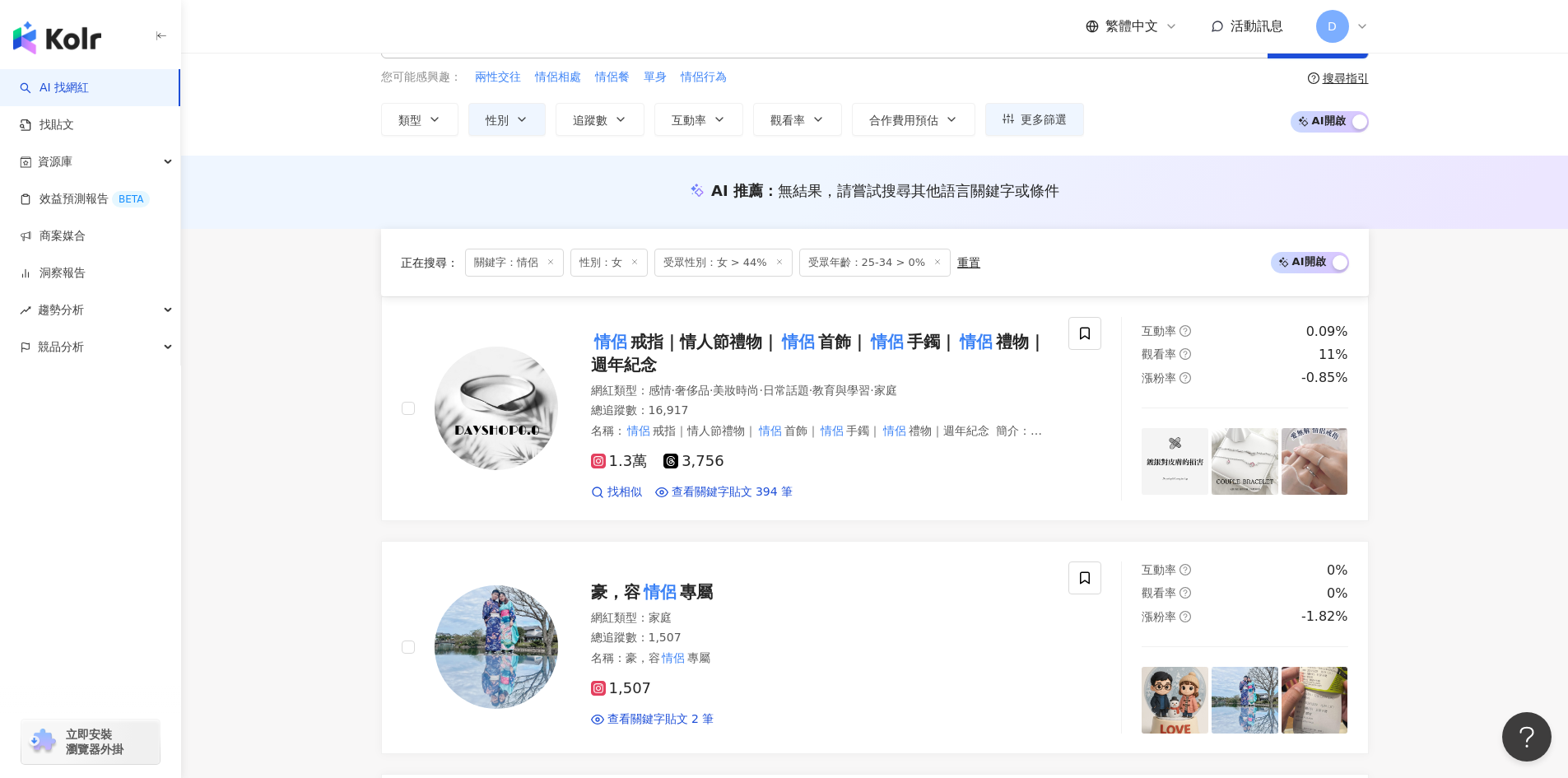
scroll to position [0, 0]
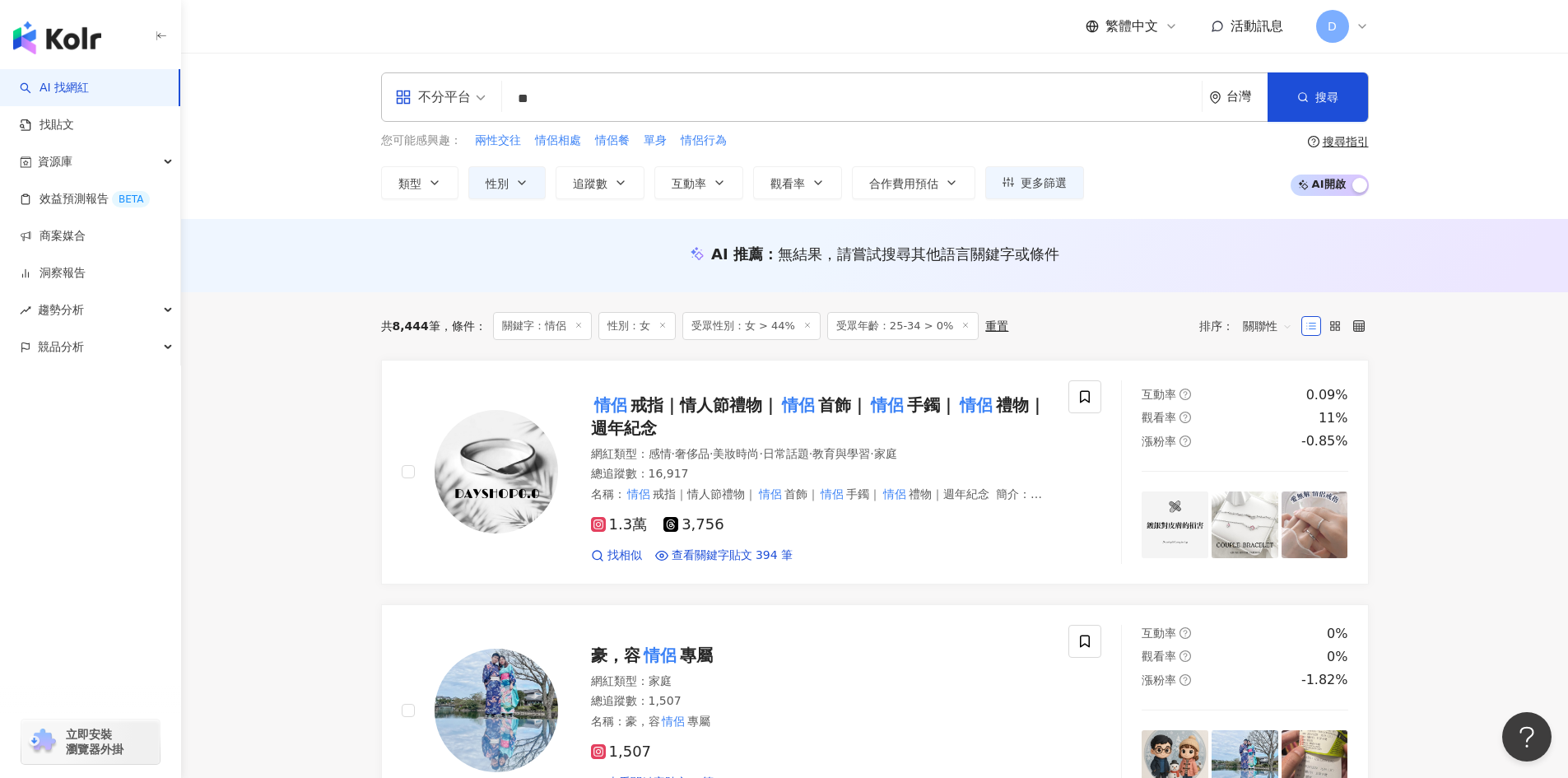
click at [636, 84] on input "**" at bounding box center [851, 98] width 687 height 31
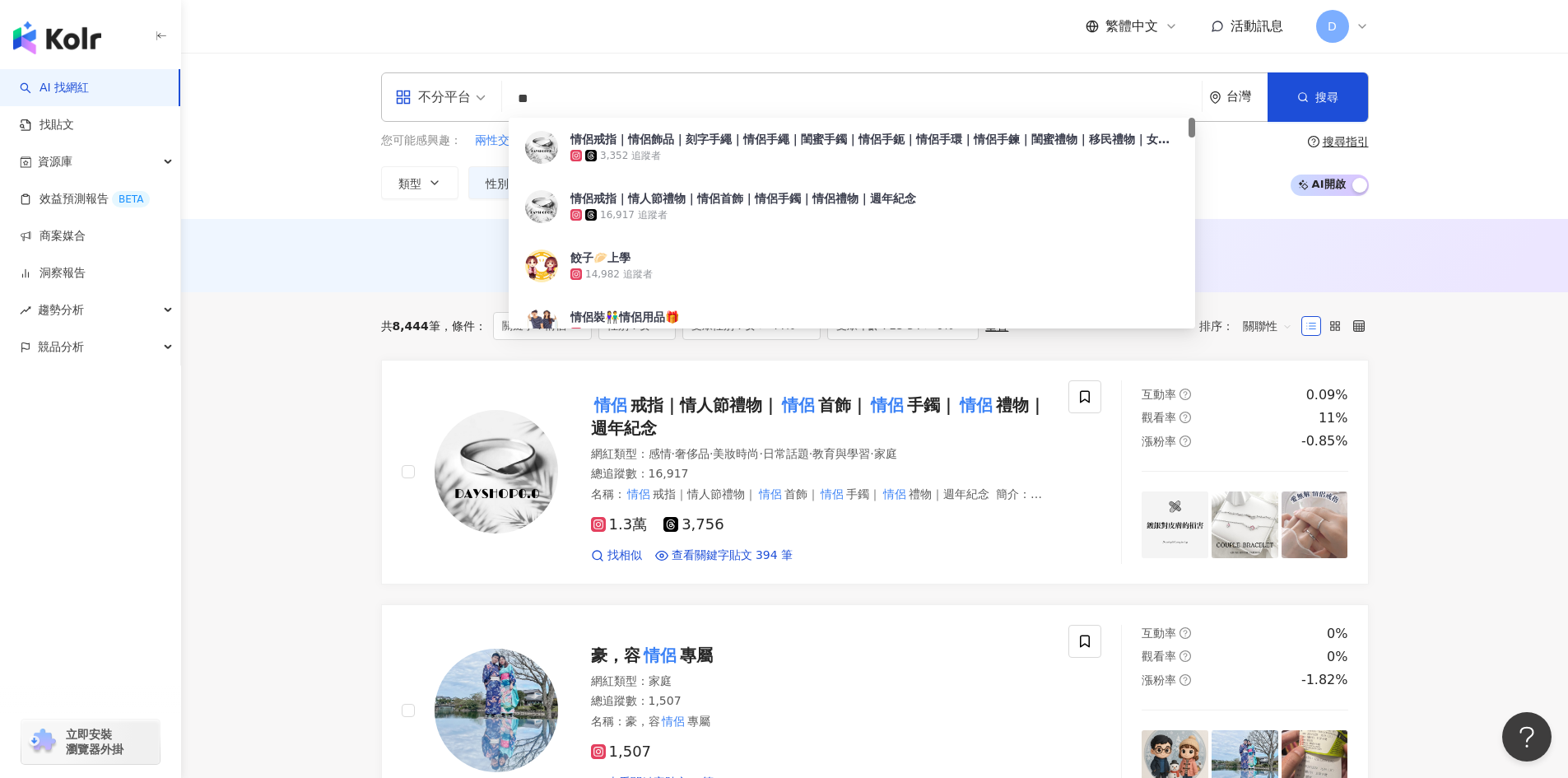
click at [636, 92] on input "**" at bounding box center [851, 98] width 687 height 31
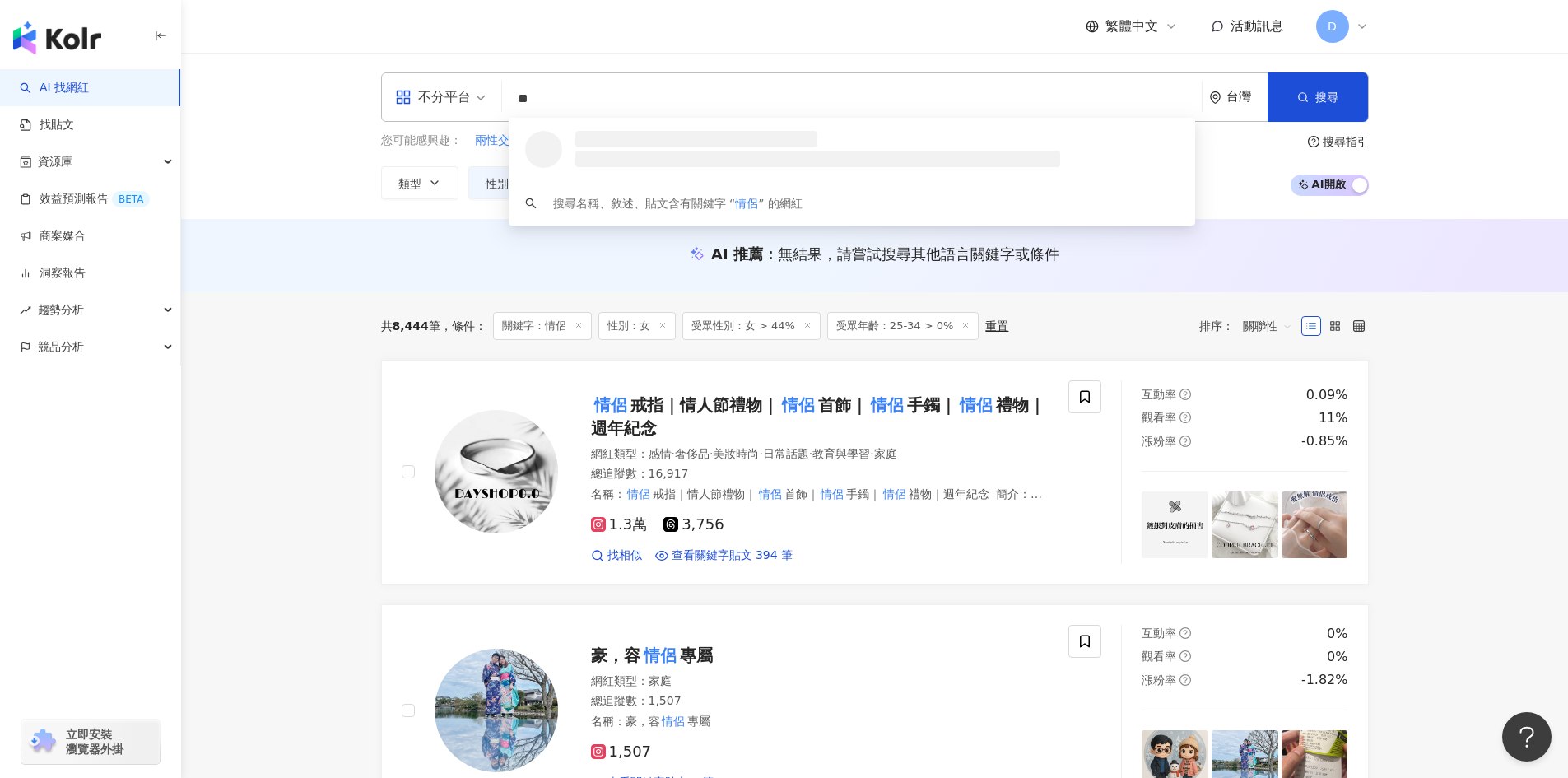
type input "*"
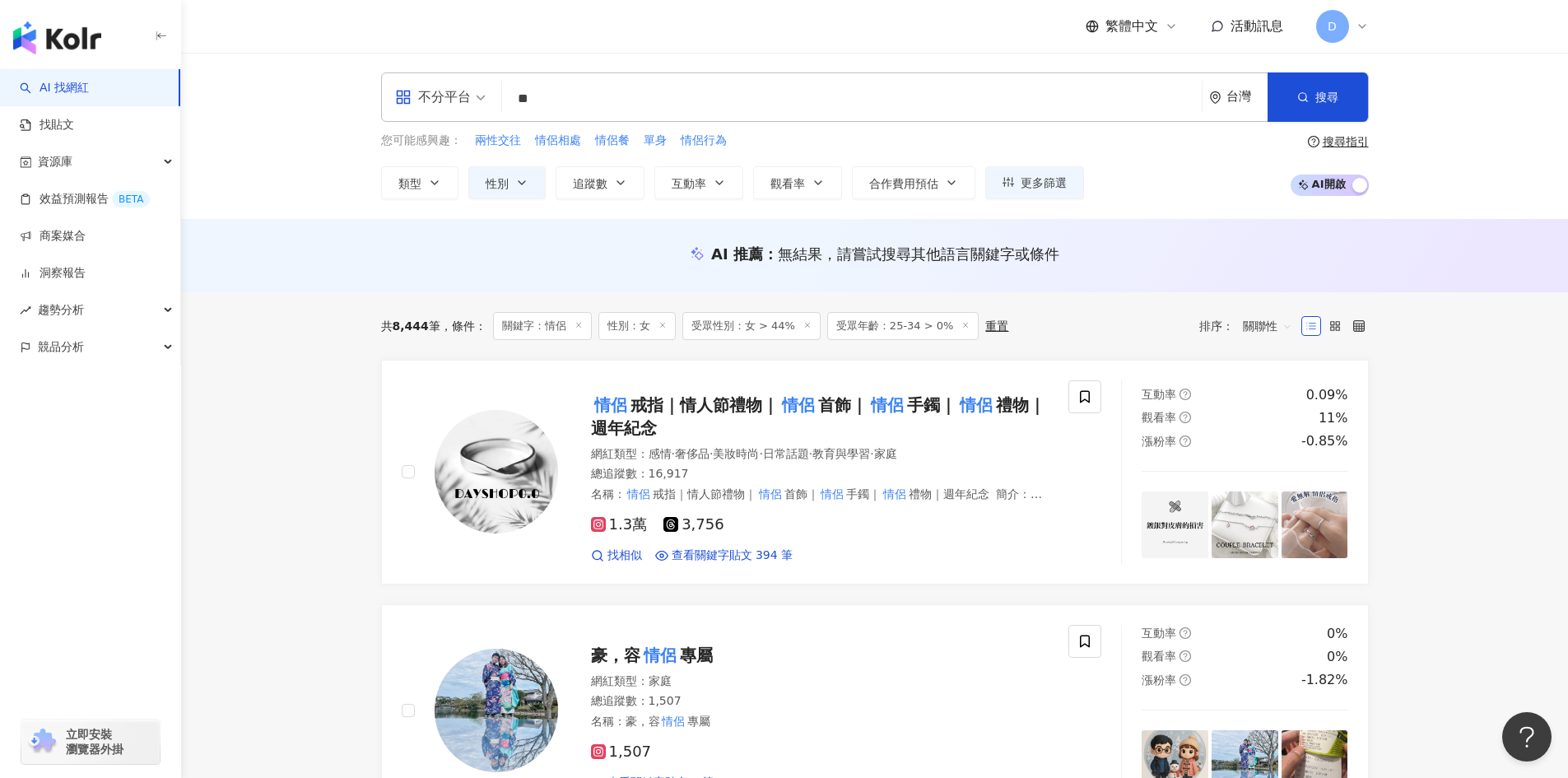
type input "*"
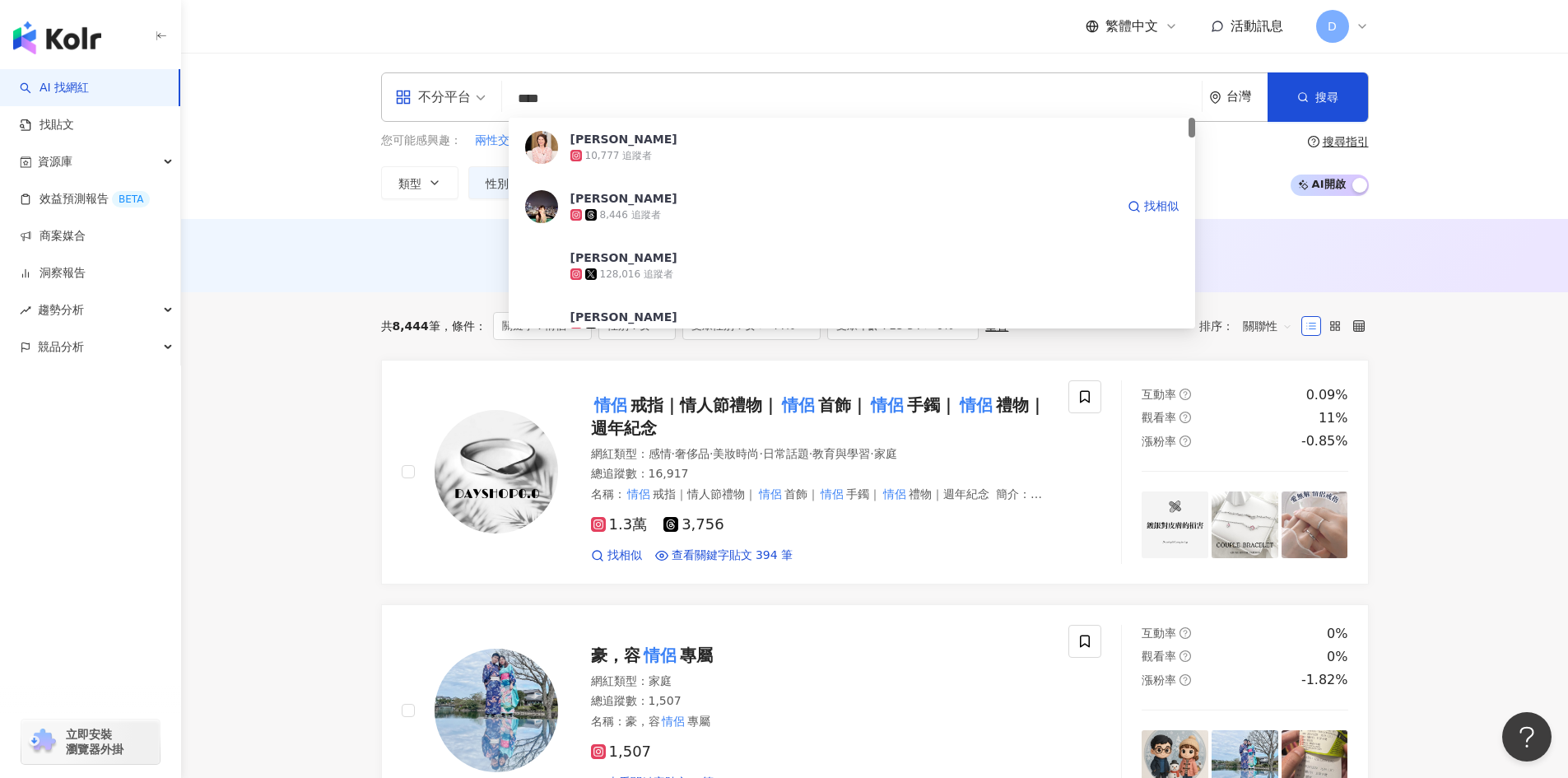
type input "***"
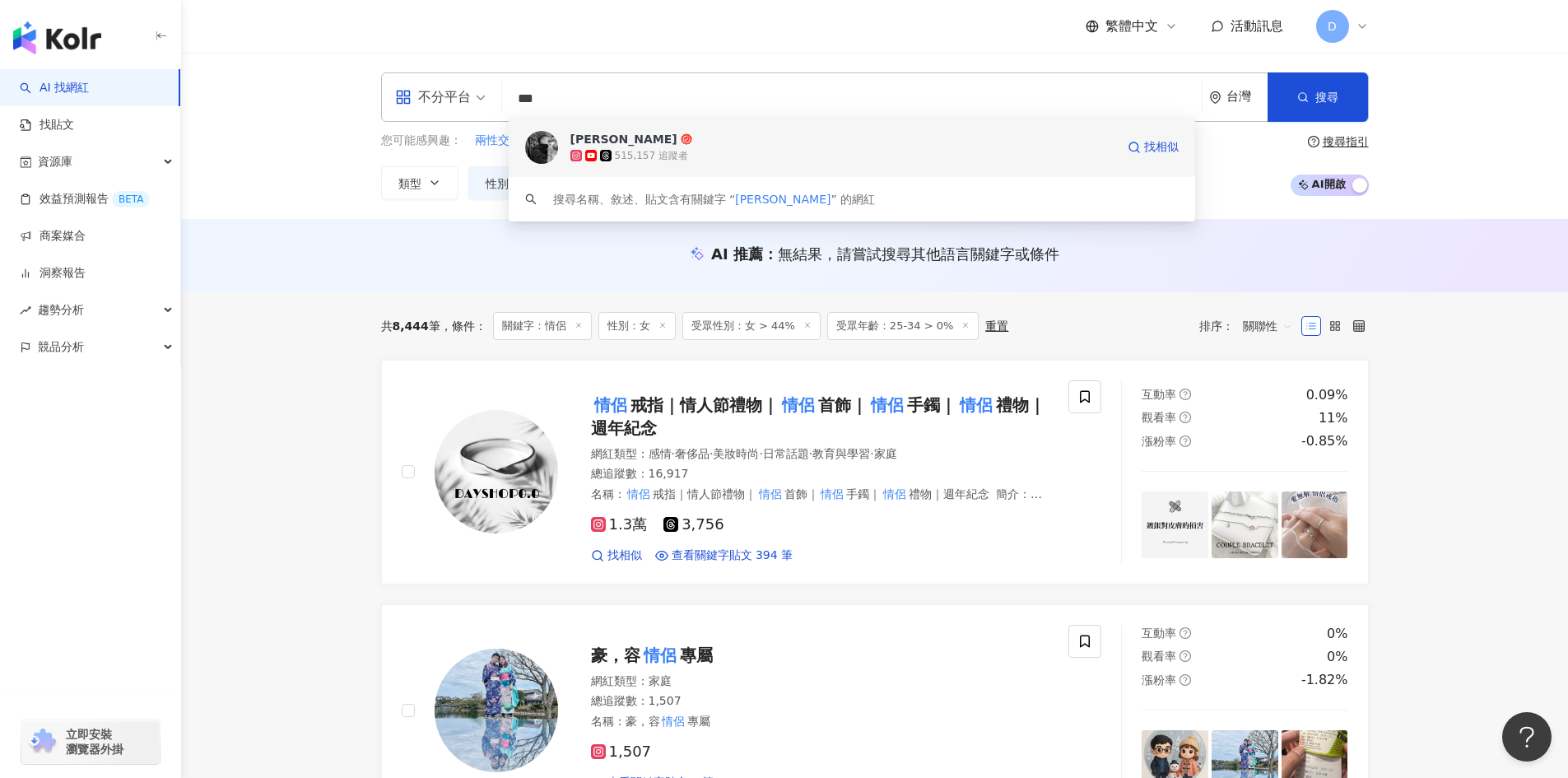
click at [657, 149] on div "515,157 追蹤者" at bounding box center [652, 155] width 73 height 14
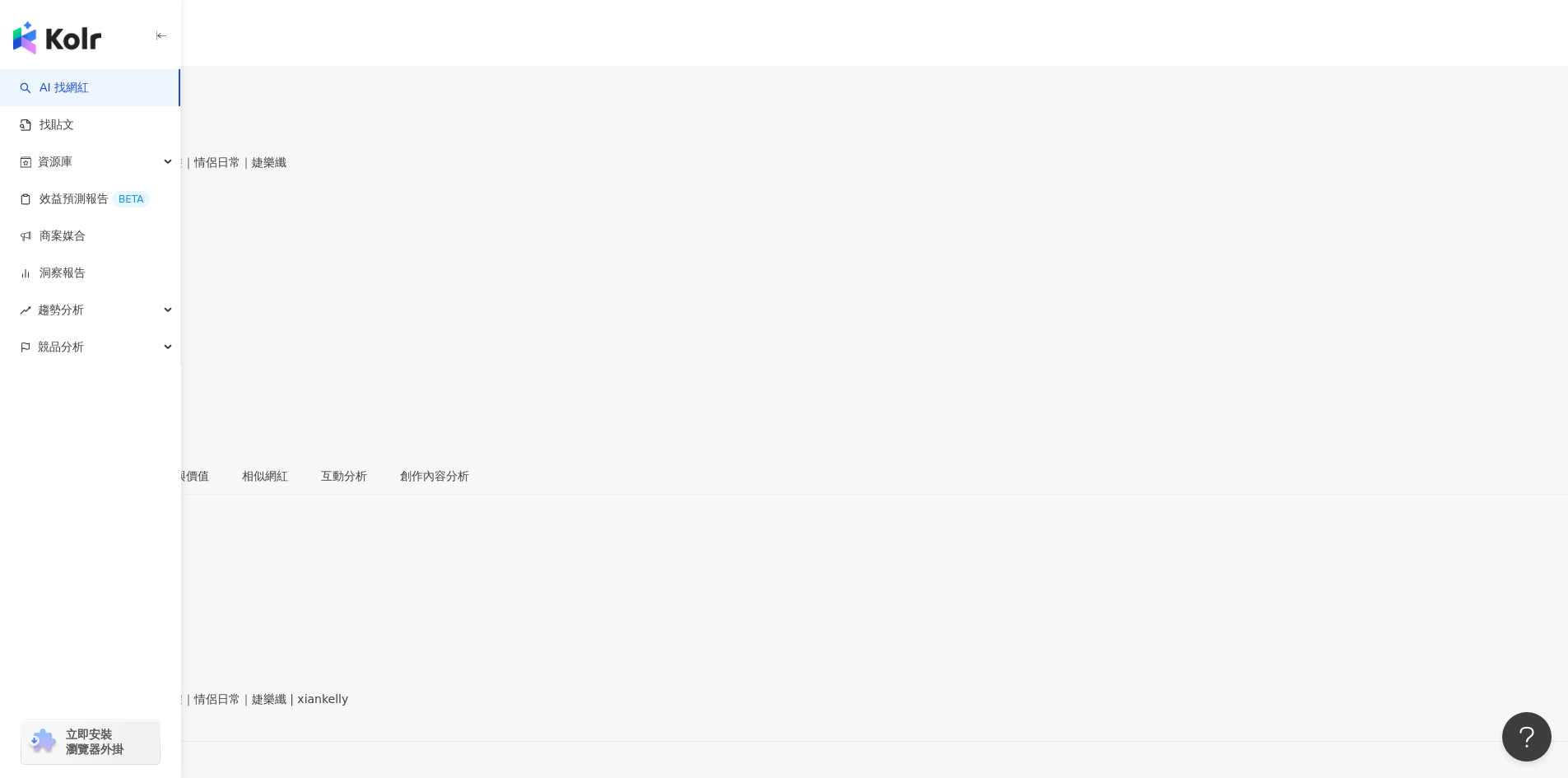
click at [145, 706] on div "https://www.instagram.com/xiankelly/" at bounding box center [81, 712] width 128 height 13
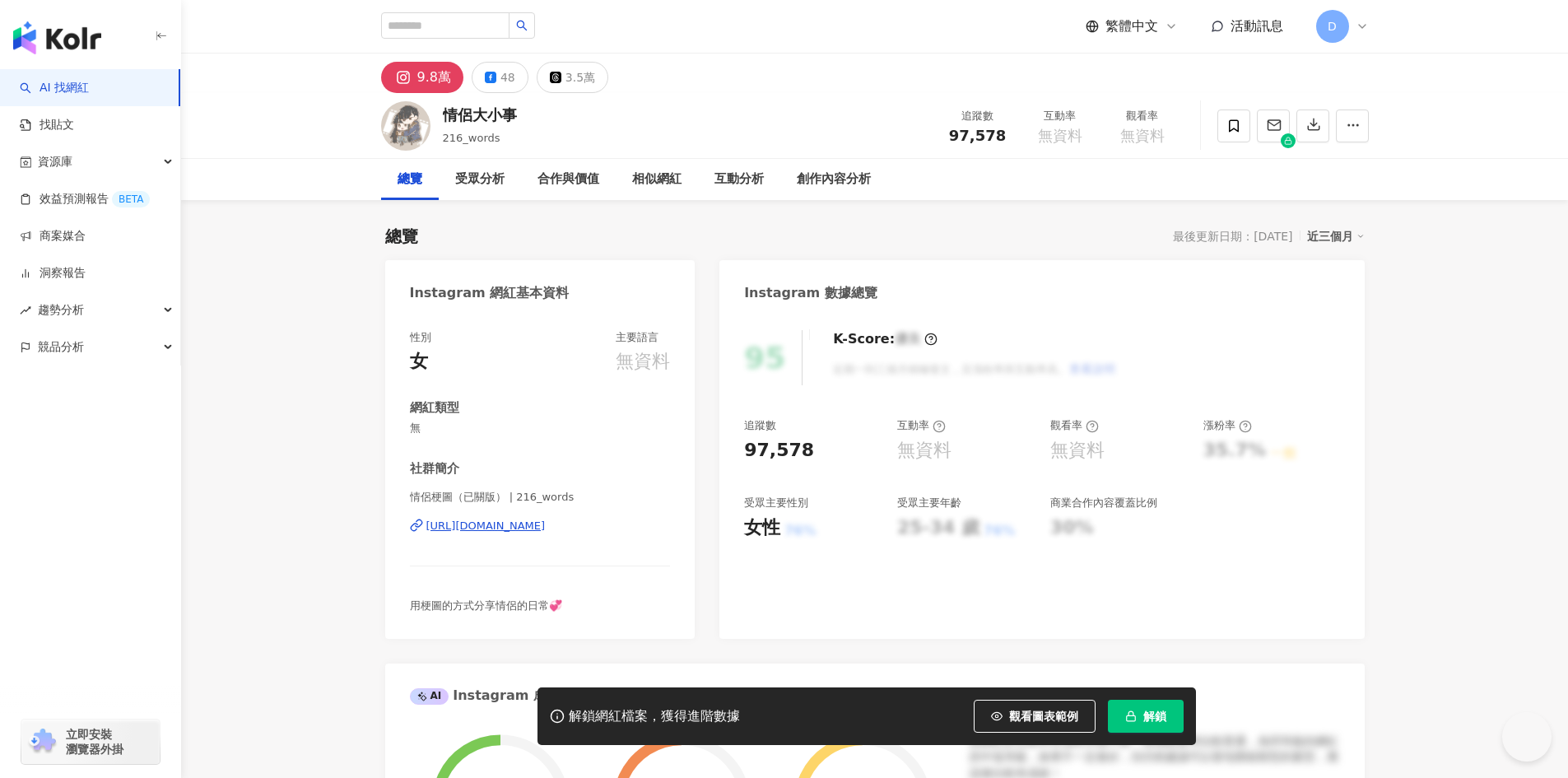
click at [483, 518] on div "情侶梗圖（已關版） | 216_words https://www.instagram.com/216_words/" at bounding box center [540, 537] width 261 height 96
click at [483, 521] on div "https://www.instagram.com/216_words/" at bounding box center [485, 526] width 119 height 15
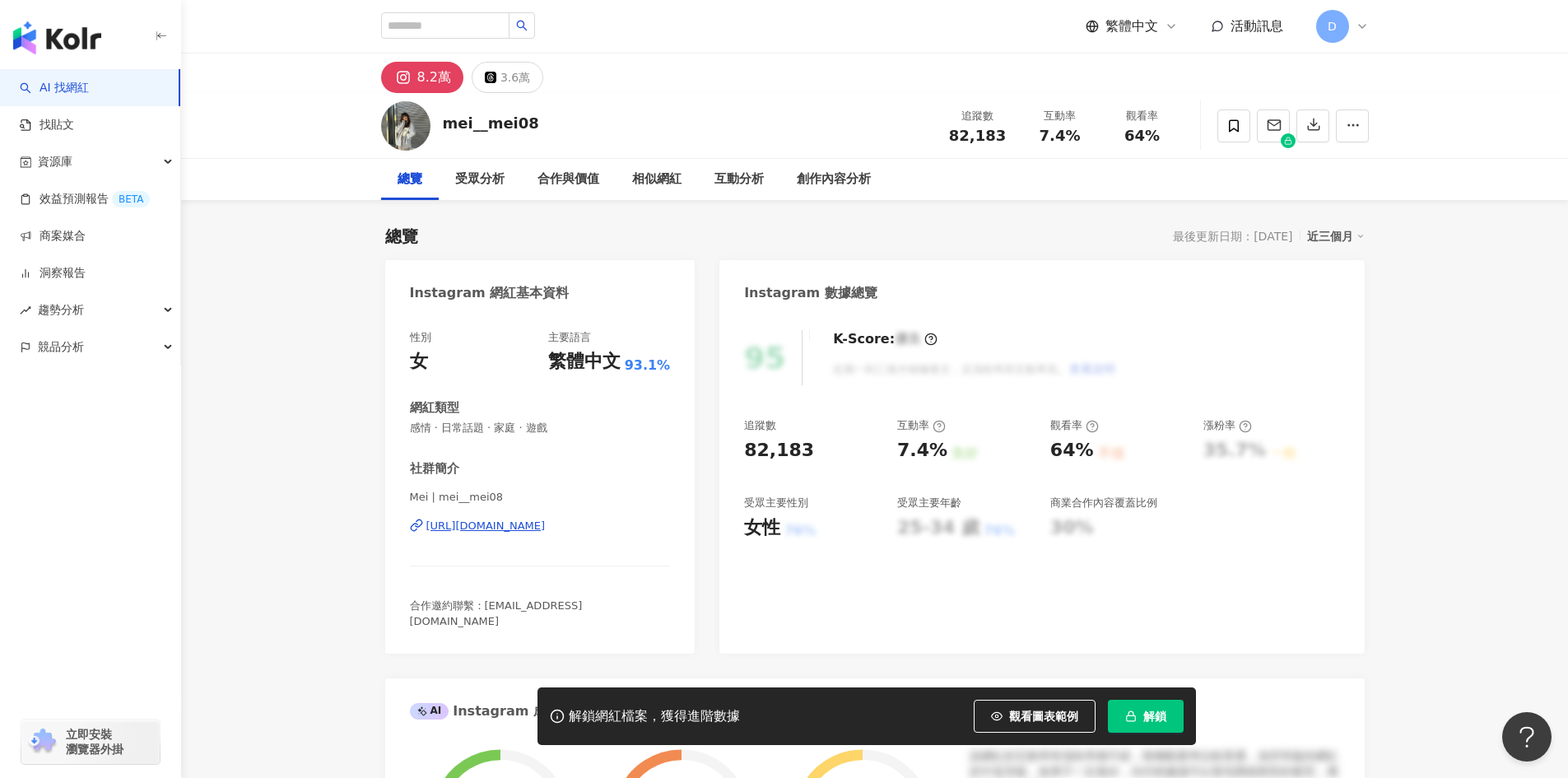
click at [546, 523] on div "[URL][DOMAIN_NAME]" at bounding box center [485, 526] width 119 height 15
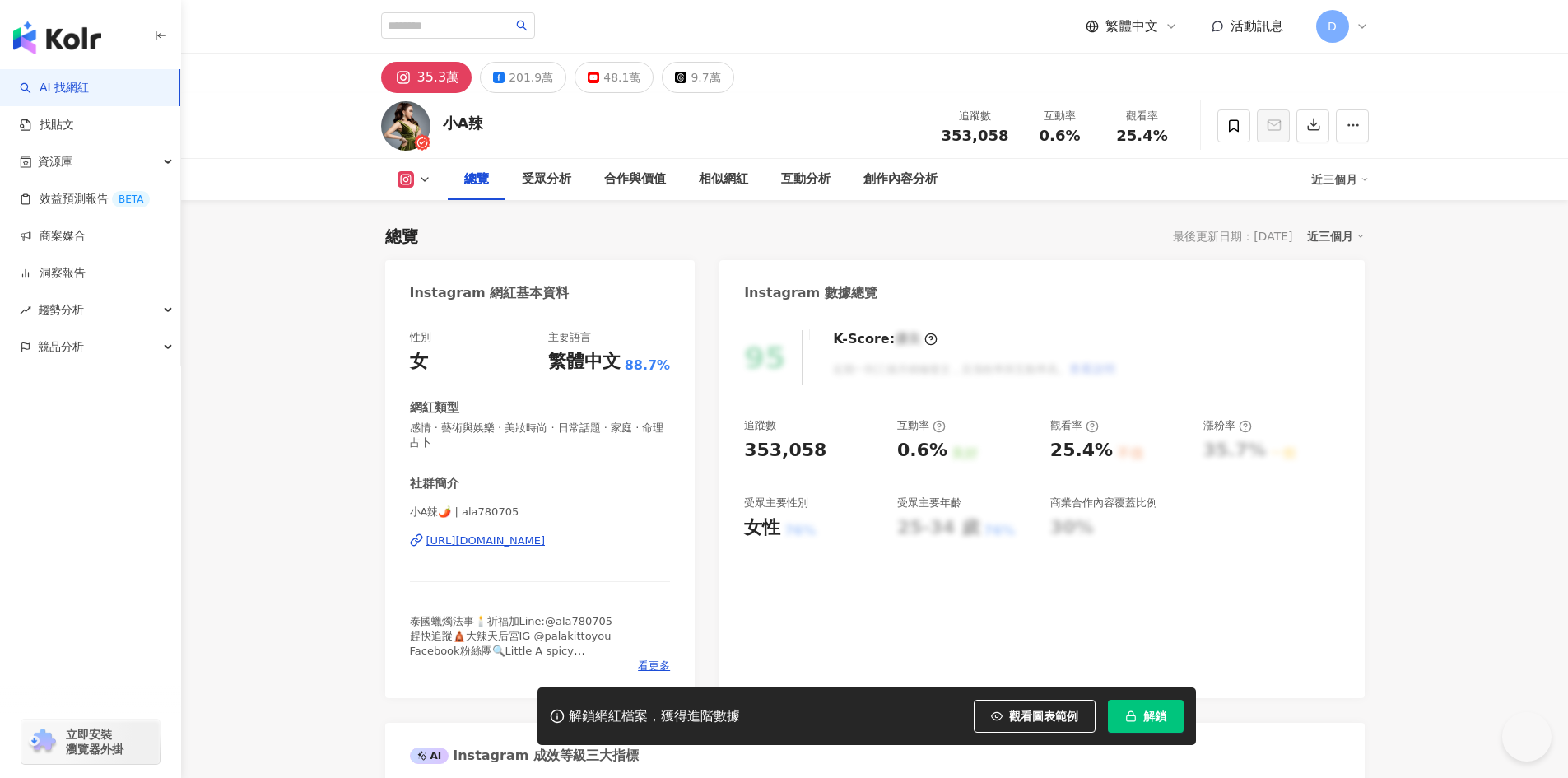
click at [511, 545] on div "[URL][DOMAIN_NAME]" at bounding box center [485, 541] width 119 height 15
click at [517, 535] on div "[URL][DOMAIN_NAME]" at bounding box center [485, 541] width 119 height 15
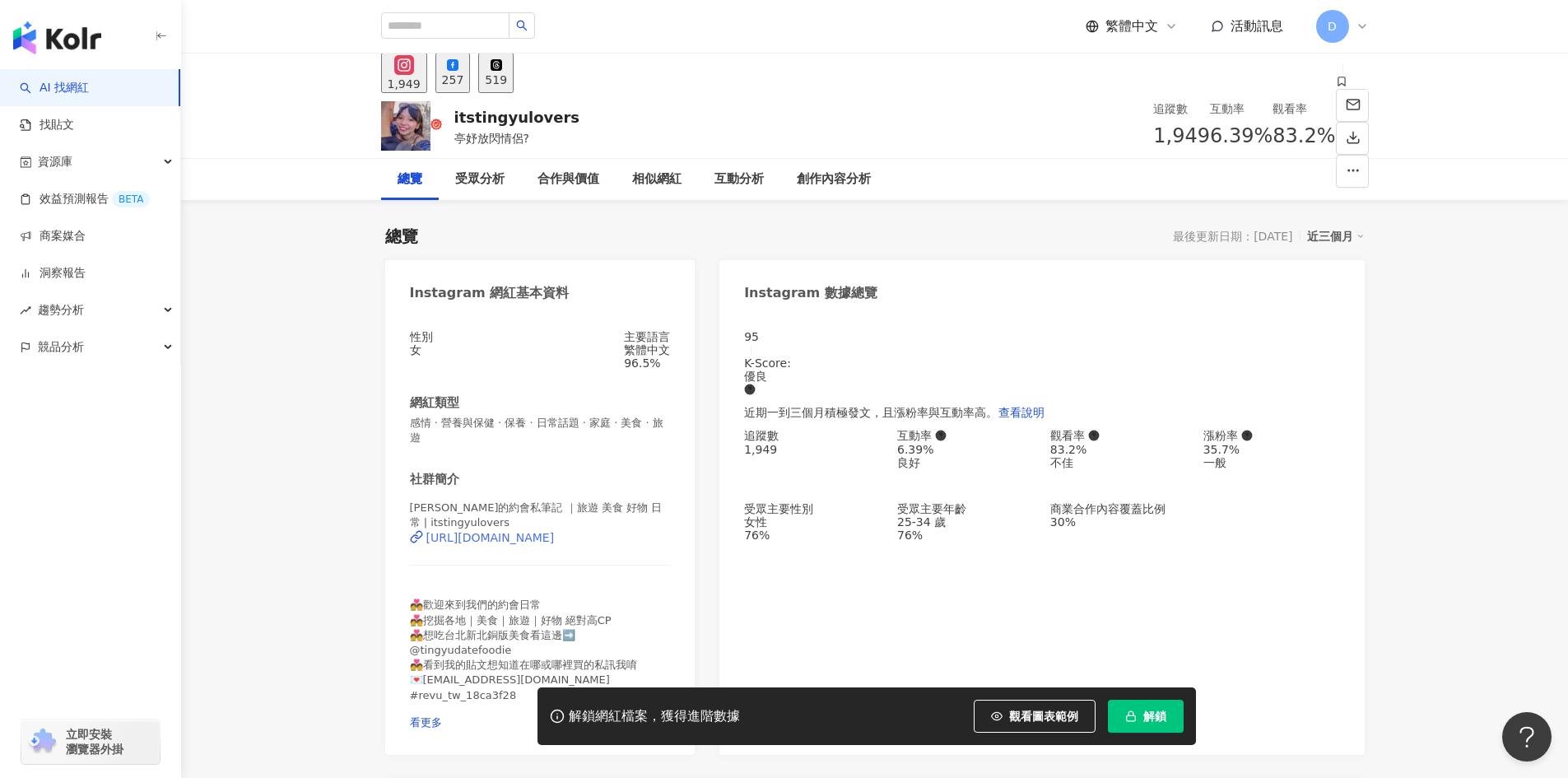
click at [508, 539] on div "[URL][DOMAIN_NAME]" at bounding box center [490, 537] width 128 height 13
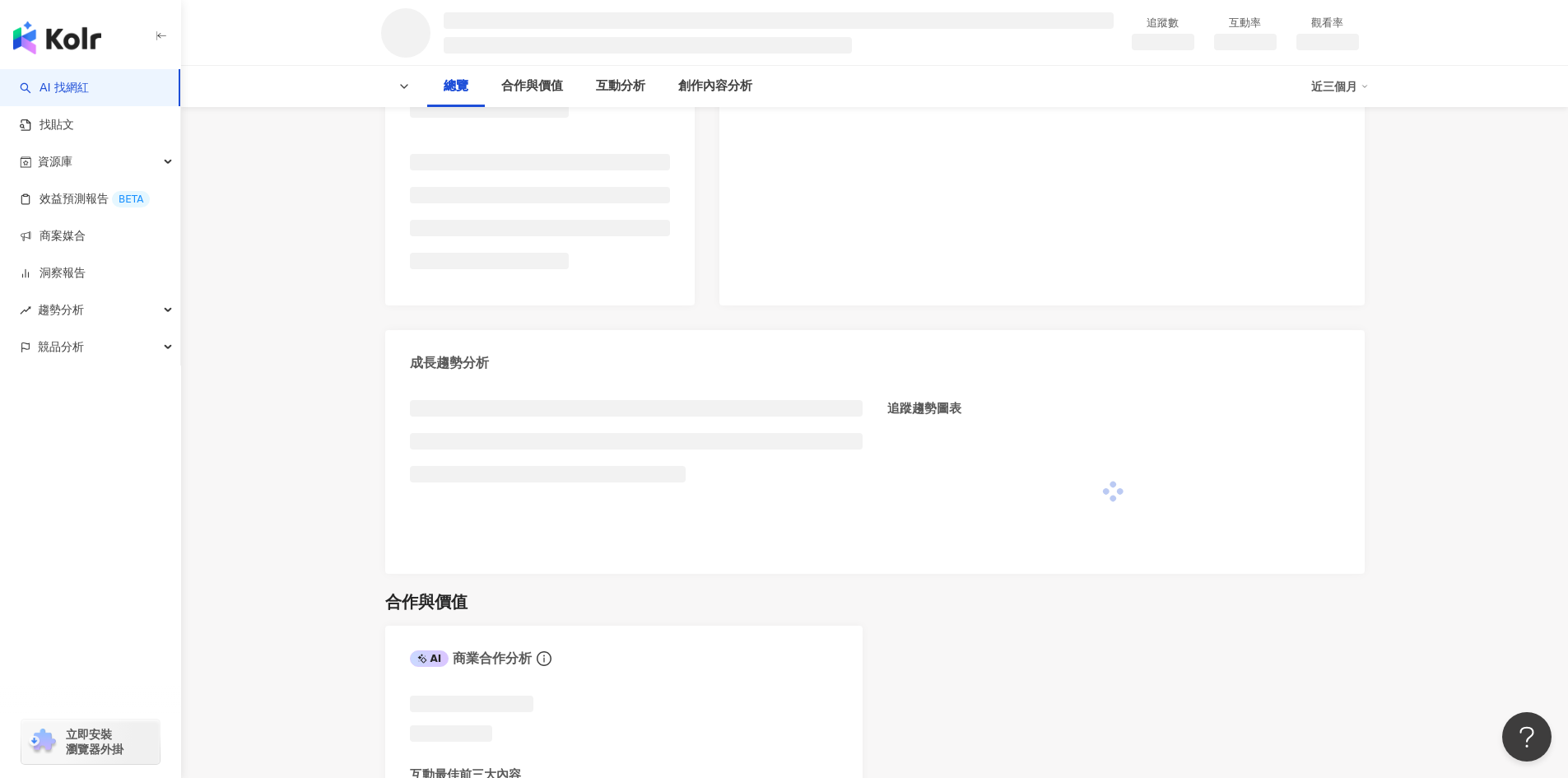
scroll to position [411, 0]
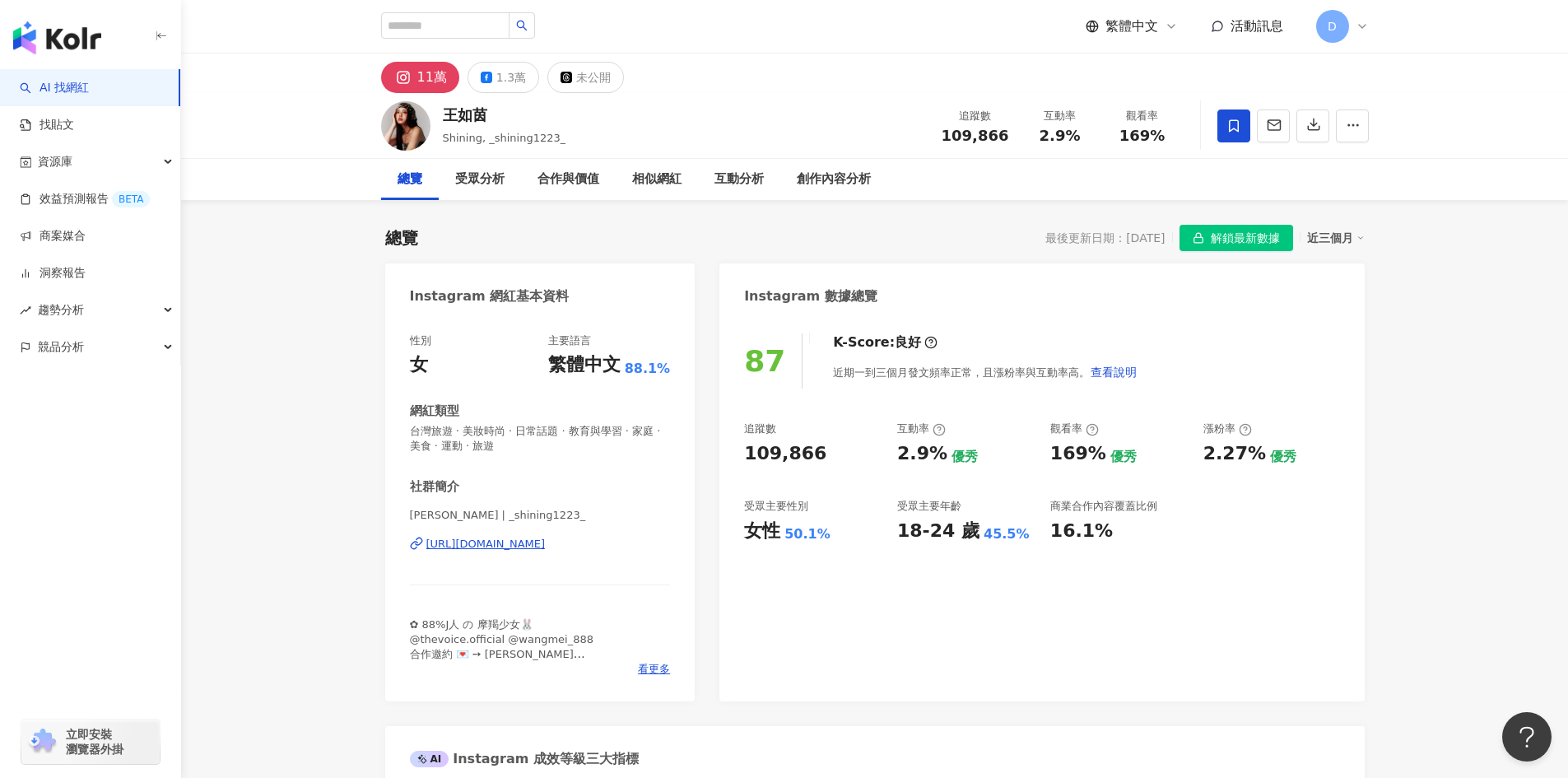
click at [546, 546] on div "https://www.instagram.com/_shining1223_/" at bounding box center [485, 544] width 119 height 15
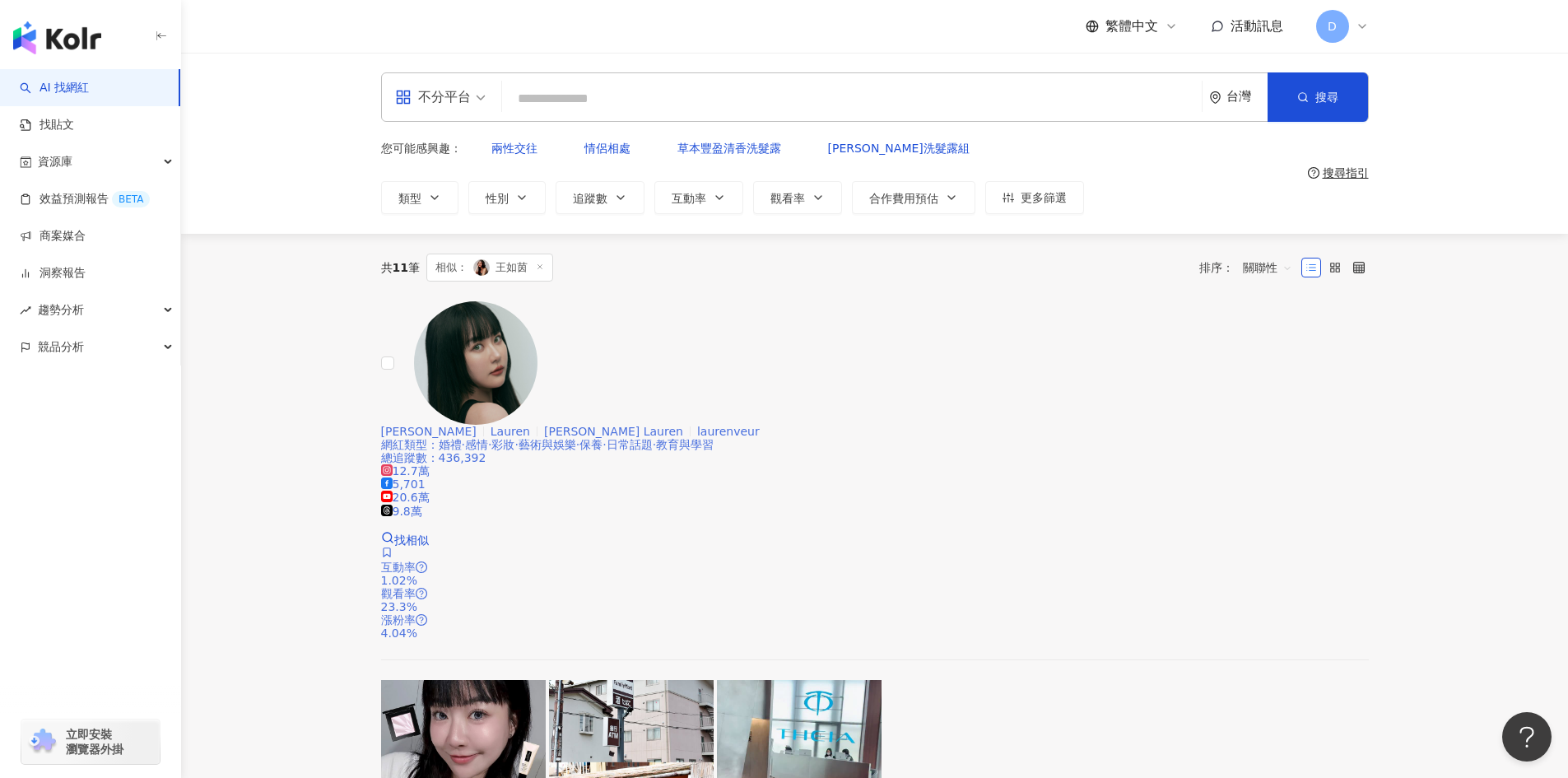
click at [430, 464] on span "12.7萬" at bounding box center [406, 471] width 49 height 13
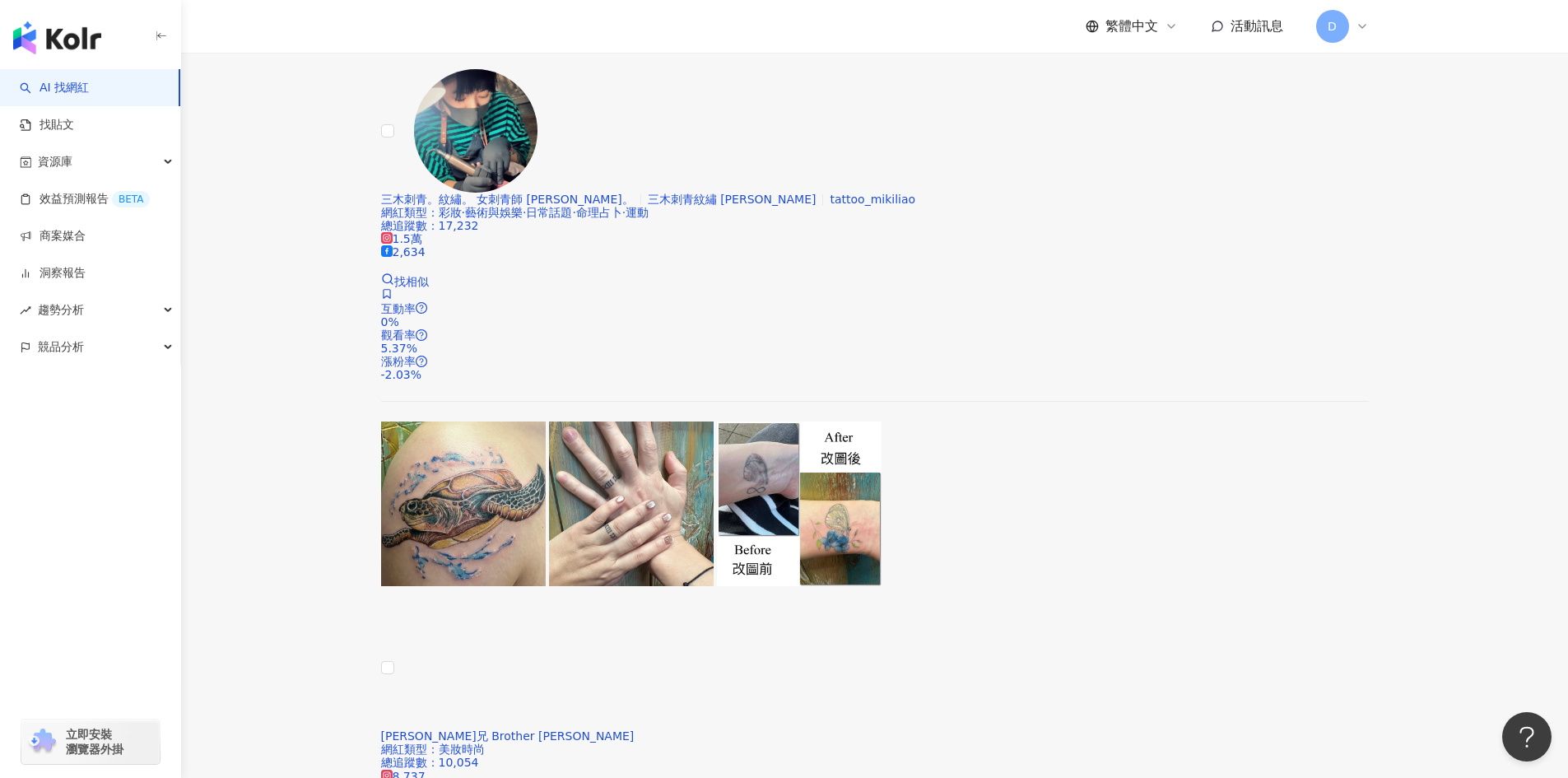
scroll to position [2415, 0]
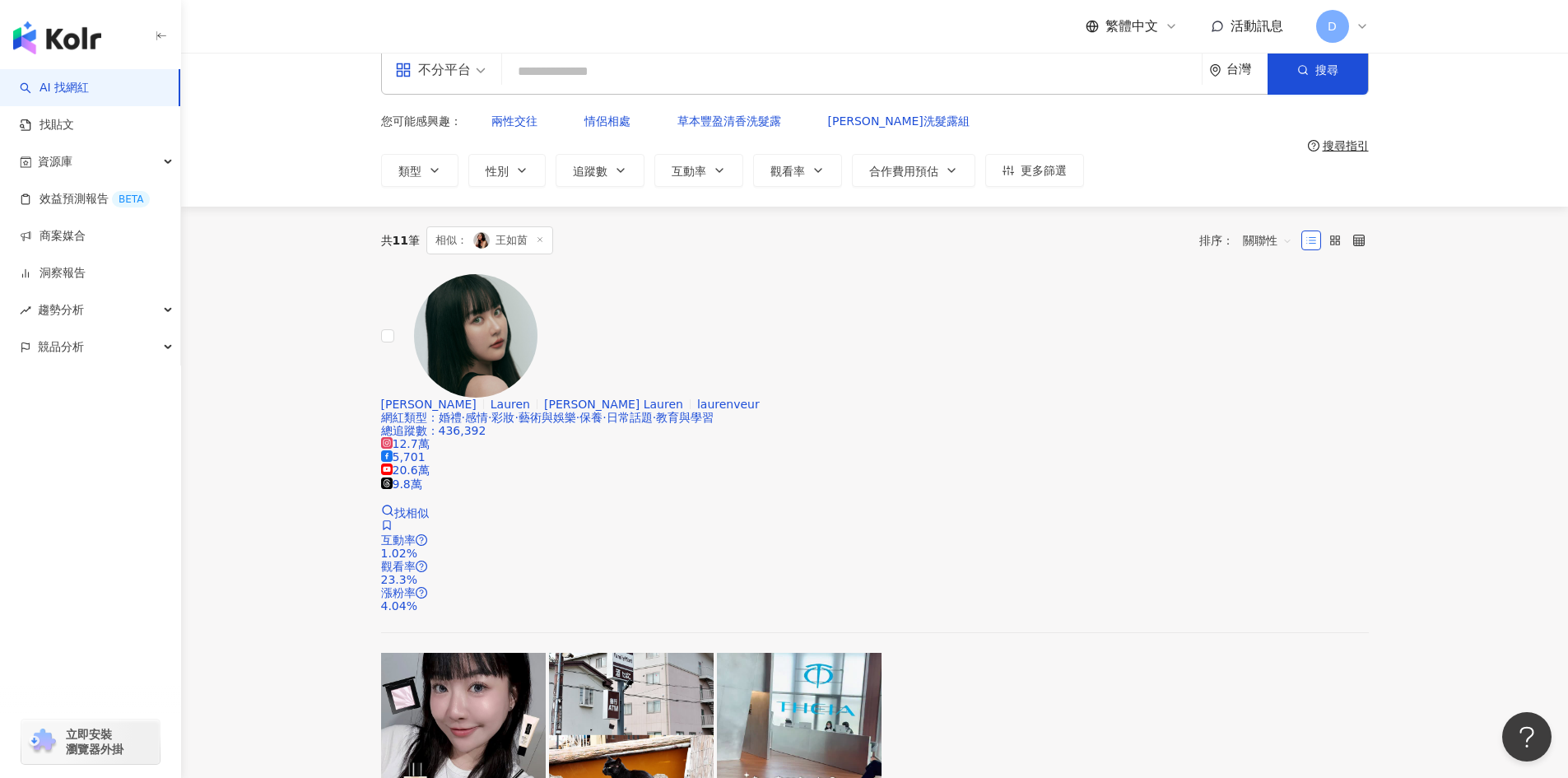
scroll to position [0, 0]
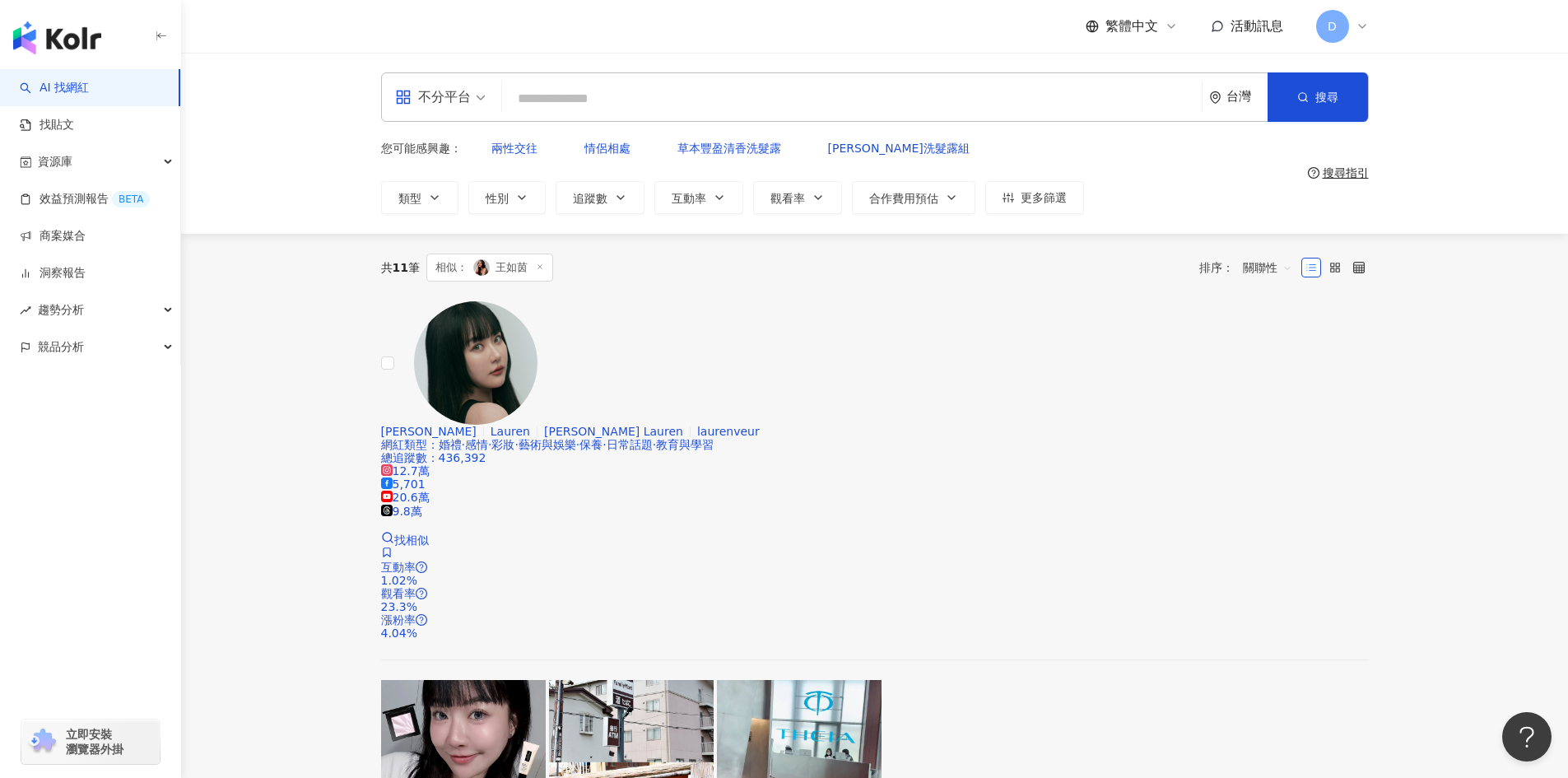
click at [629, 100] on input "search" at bounding box center [851, 98] width 687 height 31
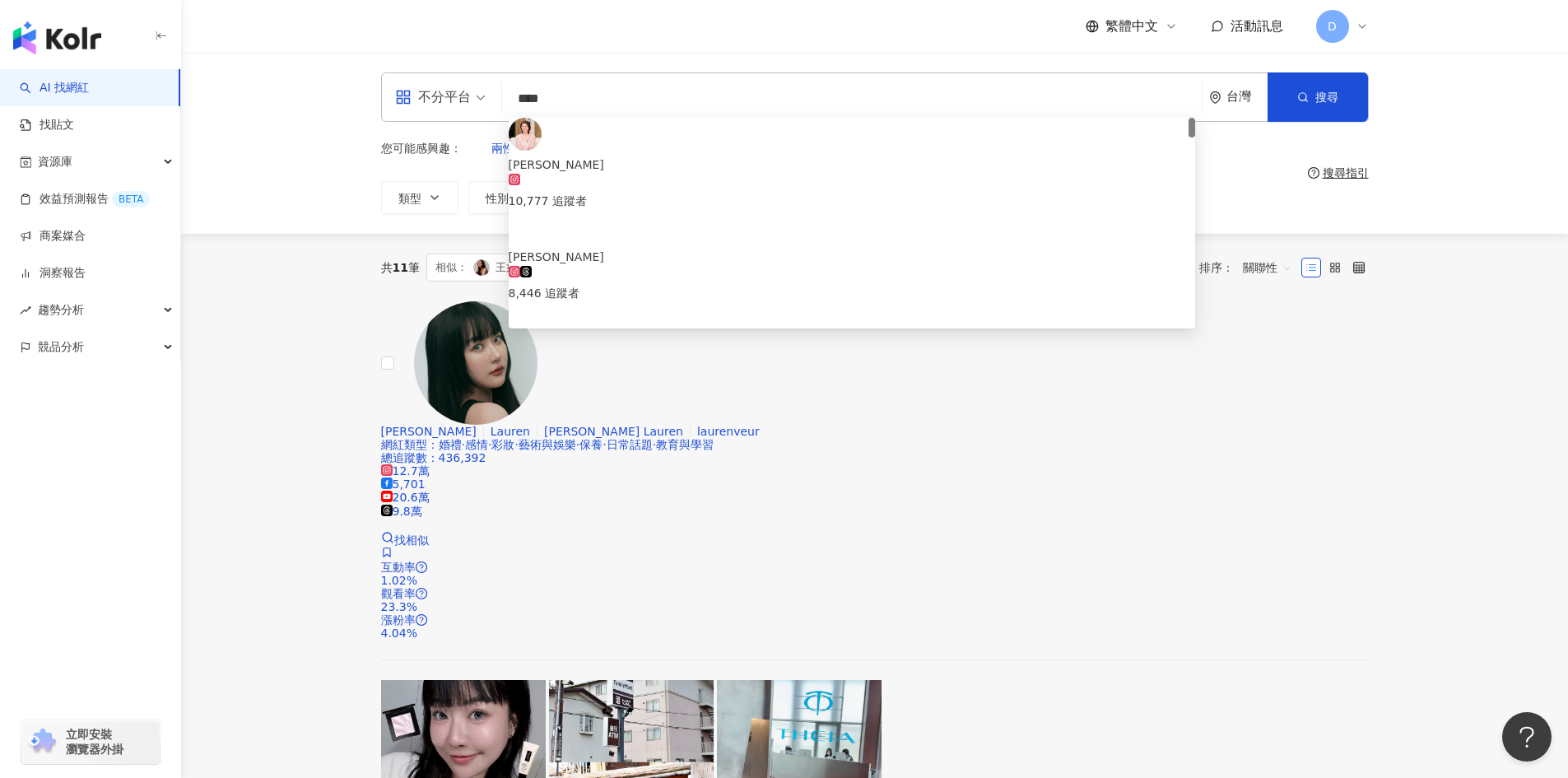
type input "***"
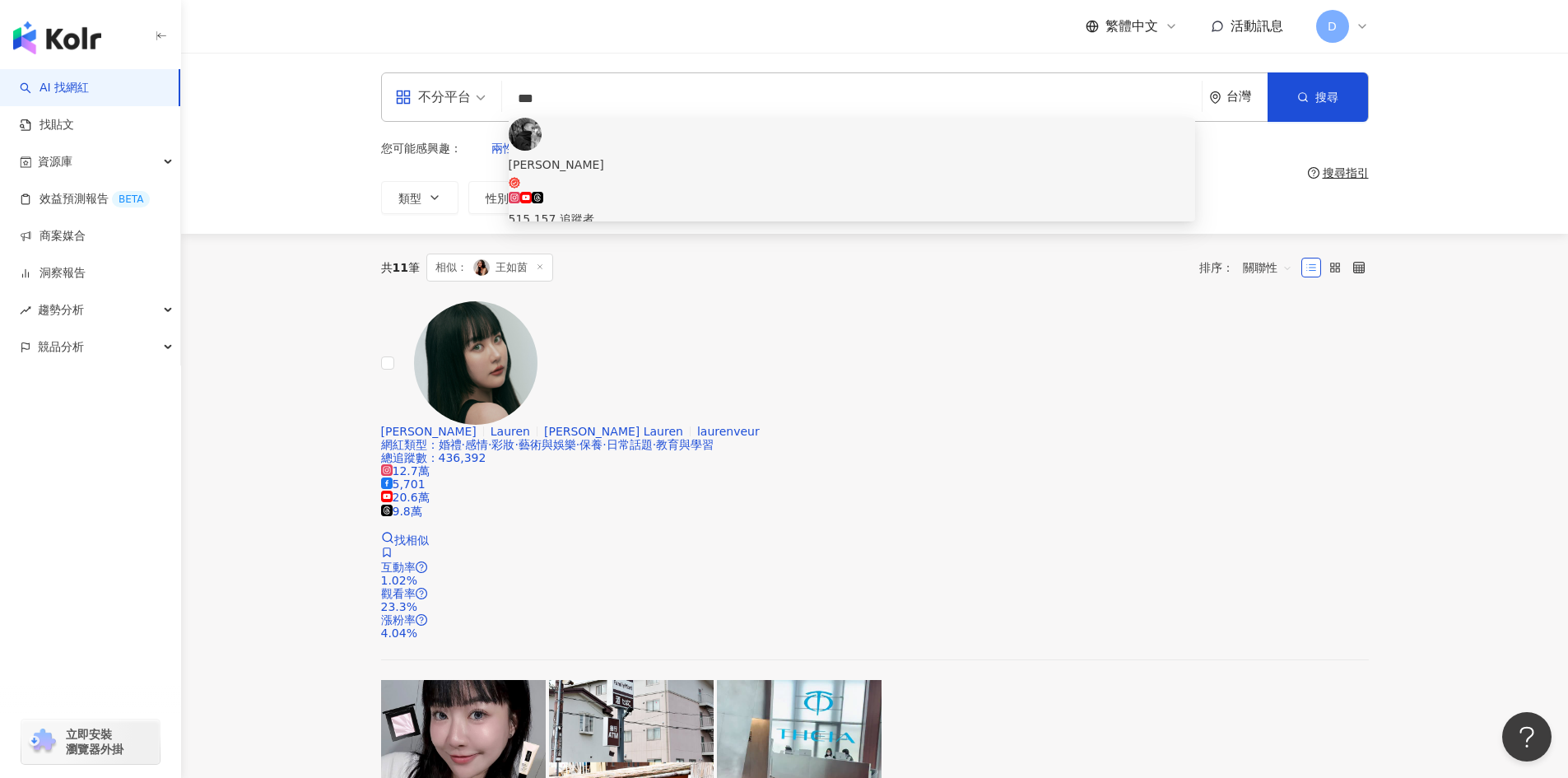
click at [644, 210] on div "515,157 追蹤者" at bounding box center [851, 218] width 687 height 18
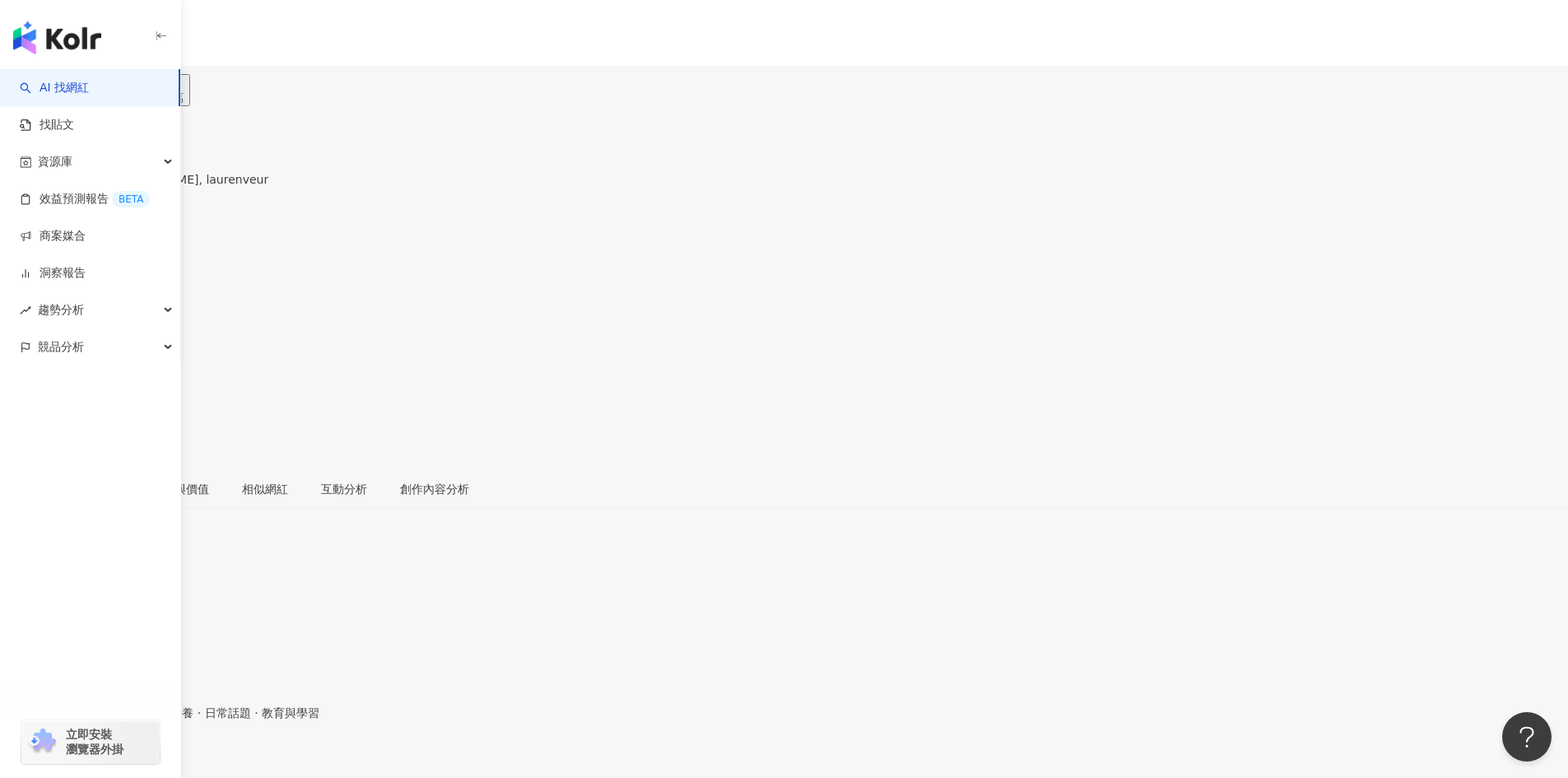
click at [145, 759] on div "[URL][DOMAIN_NAME]" at bounding box center [81, 766] width 128 height 13
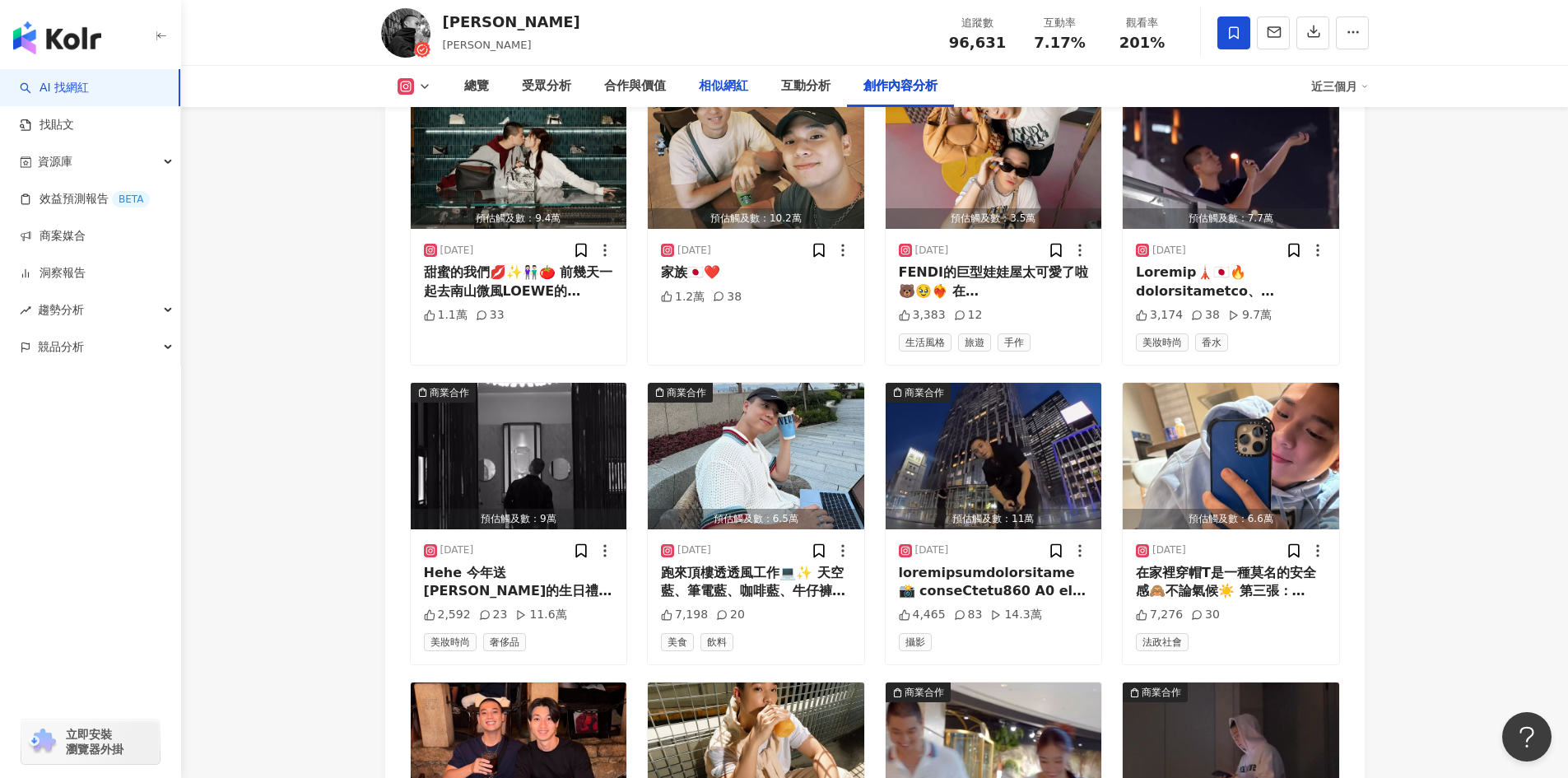
click at [730, 85] on div "相似網紅" at bounding box center [723, 86] width 50 height 20
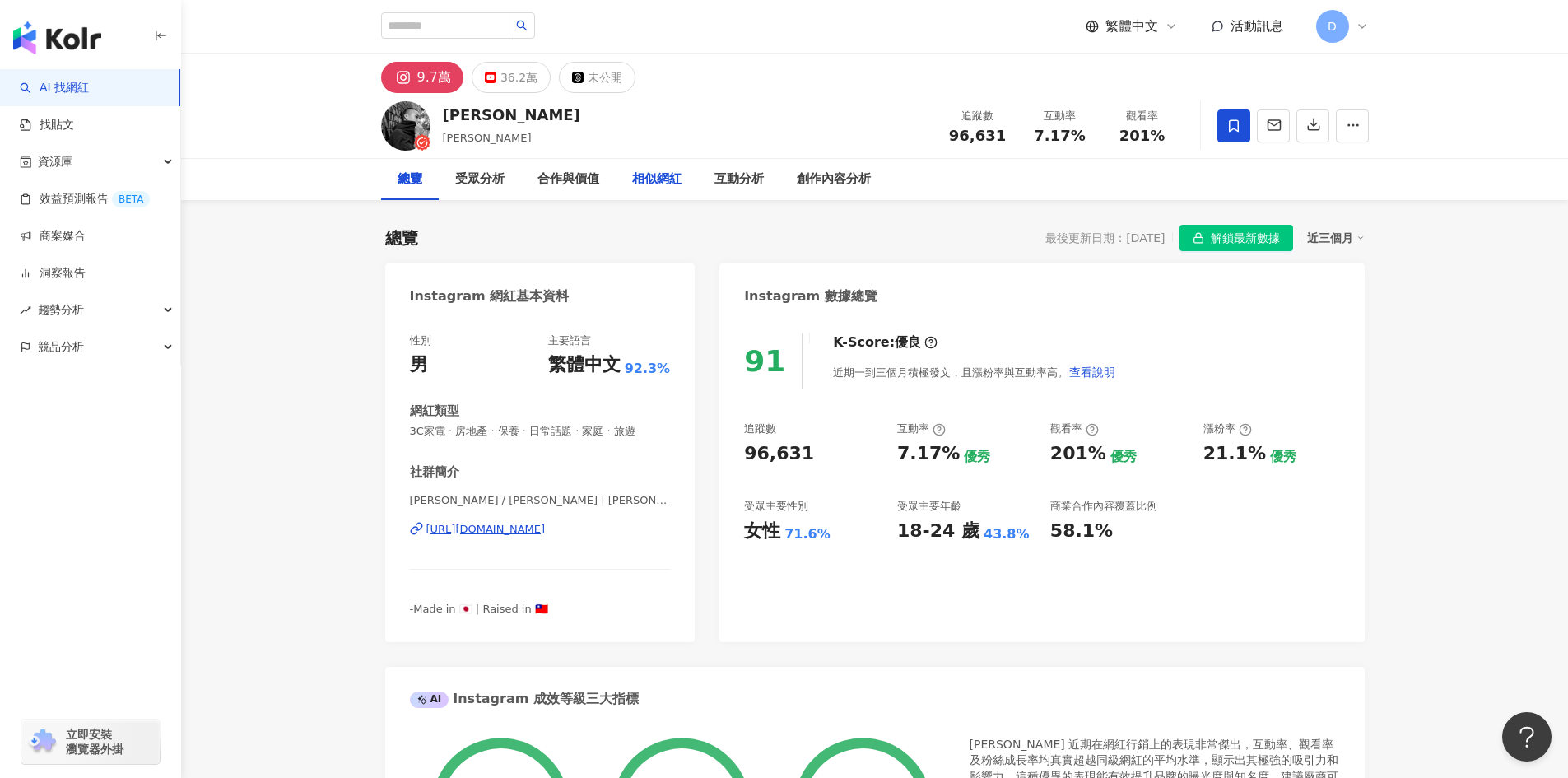
click at [634, 176] on div "相似網紅" at bounding box center [657, 179] width 50 height 20
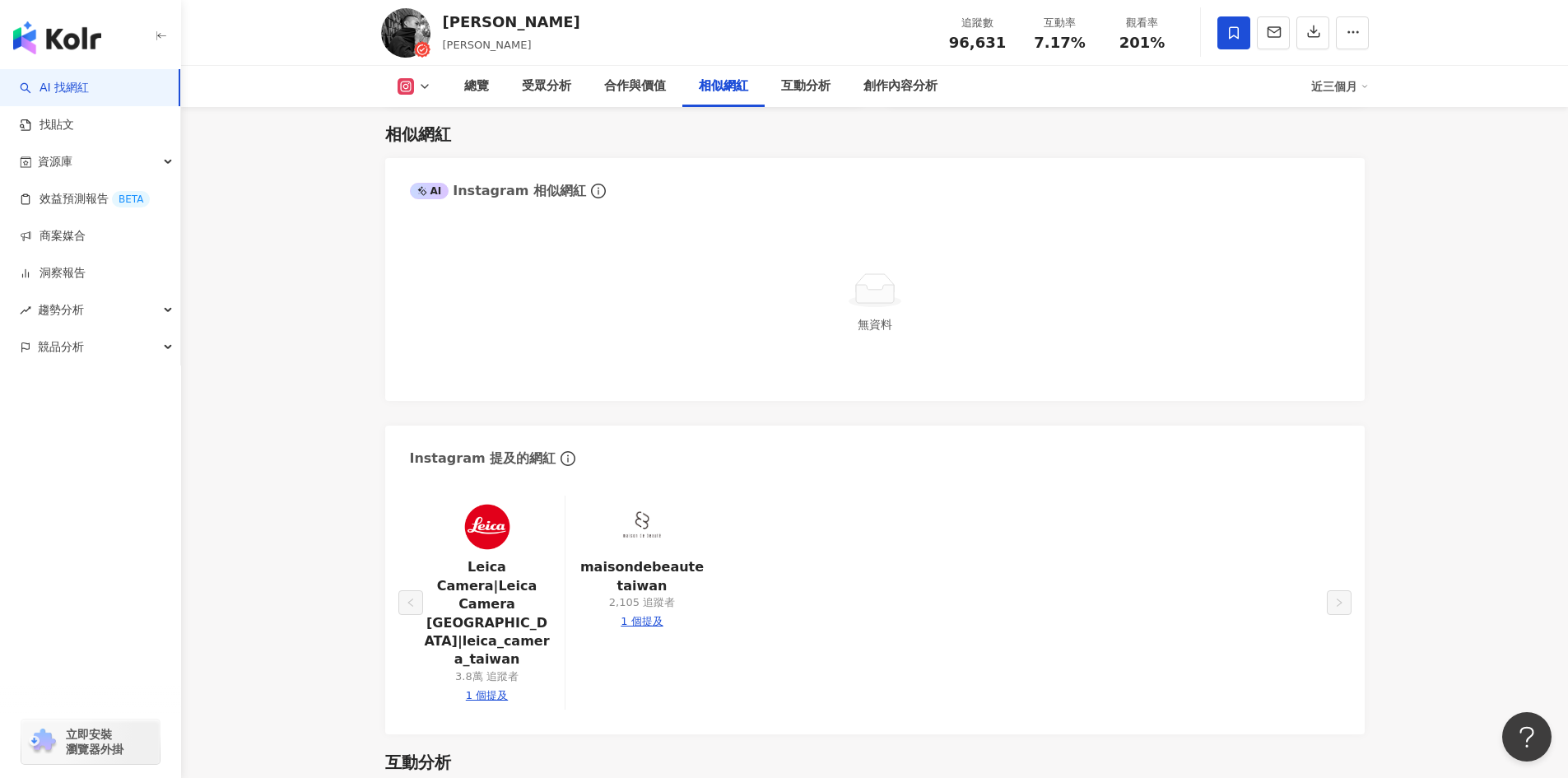
click at [847, 322] on div "無資料" at bounding box center [875, 301] width 930 height 148
click at [850, 322] on div "無資料" at bounding box center [875, 324] width 52 height 18
click at [853, 323] on div "無資料" at bounding box center [875, 324] width 52 height 18
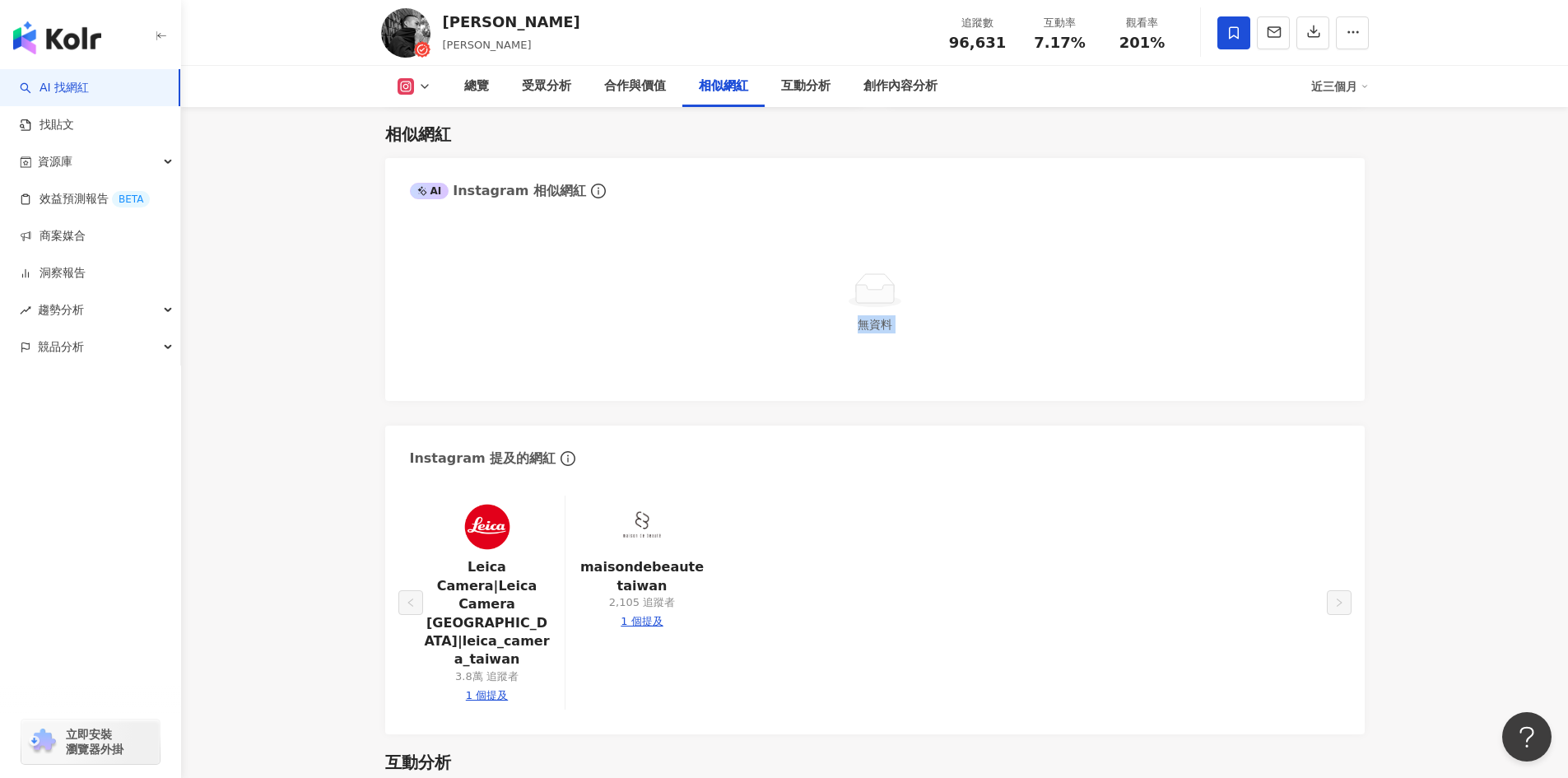
click at [853, 323] on div "無資料" at bounding box center [875, 324] width 52 height 18
drag, startPoint x: 853, startPoint y: 323, endPoint x: 604, endPoint y: 7, distance: 402.3
click at [827, 301] on div "無資料" at bounding box center [875, 301] width 930 height 148
